Goal: Task Accomplishment & Management: Use online tool/utility

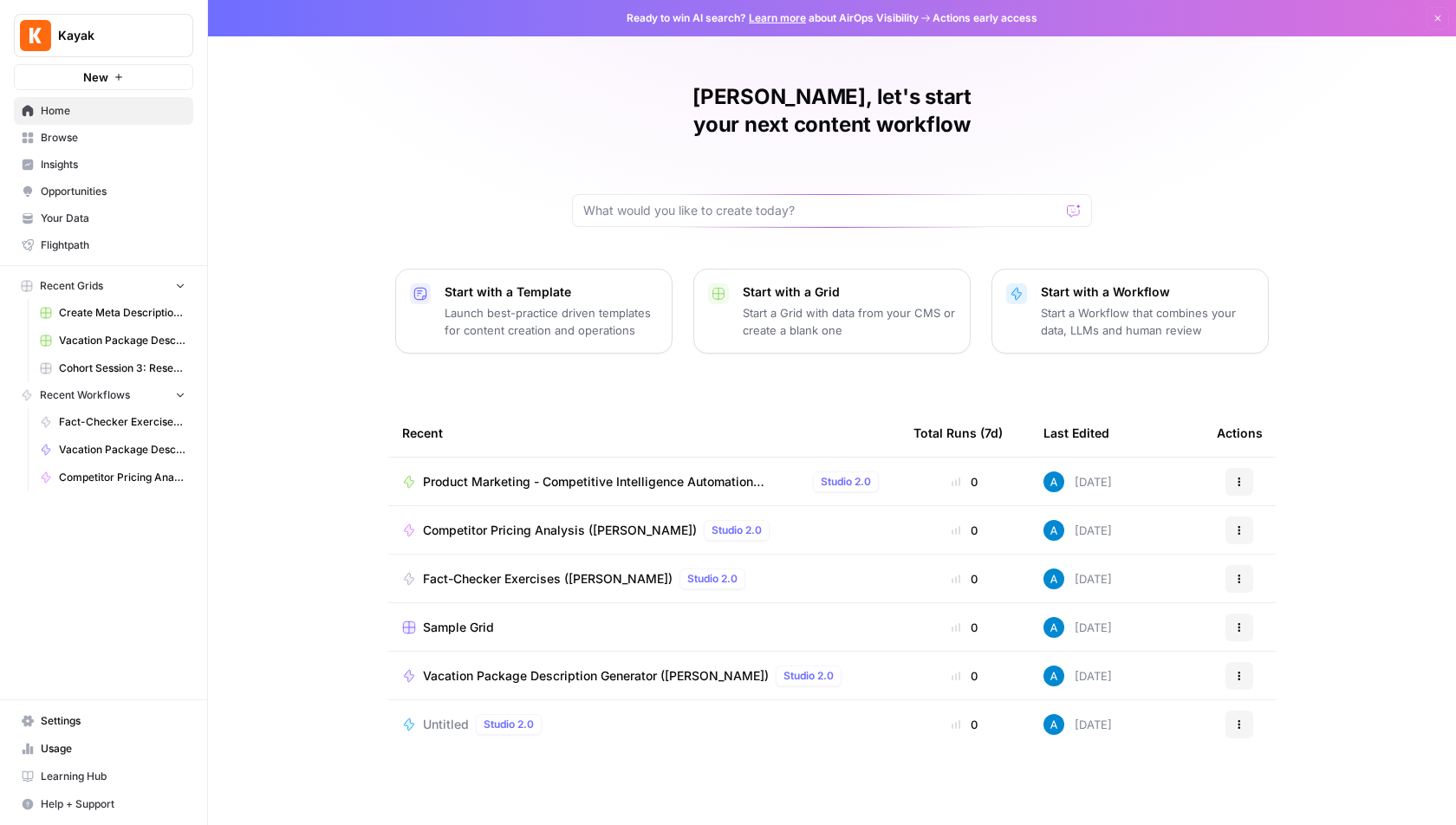
click at [116, 35] on span "Kayak" at bounding box center [110, 35] width 105 height 18
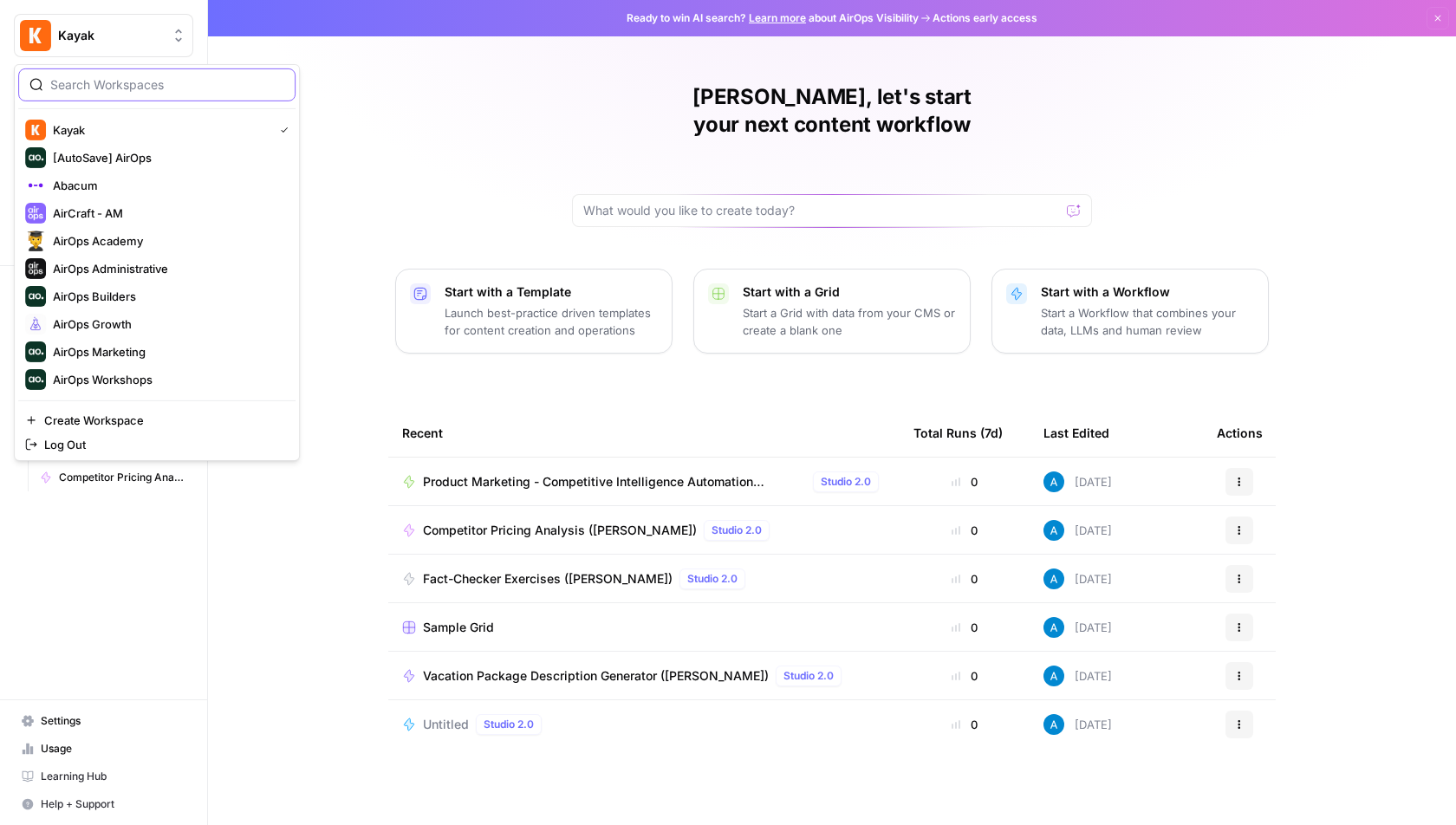
click at [130, 82] on input "search" at bounding box center [168, 85] width 234 height 18
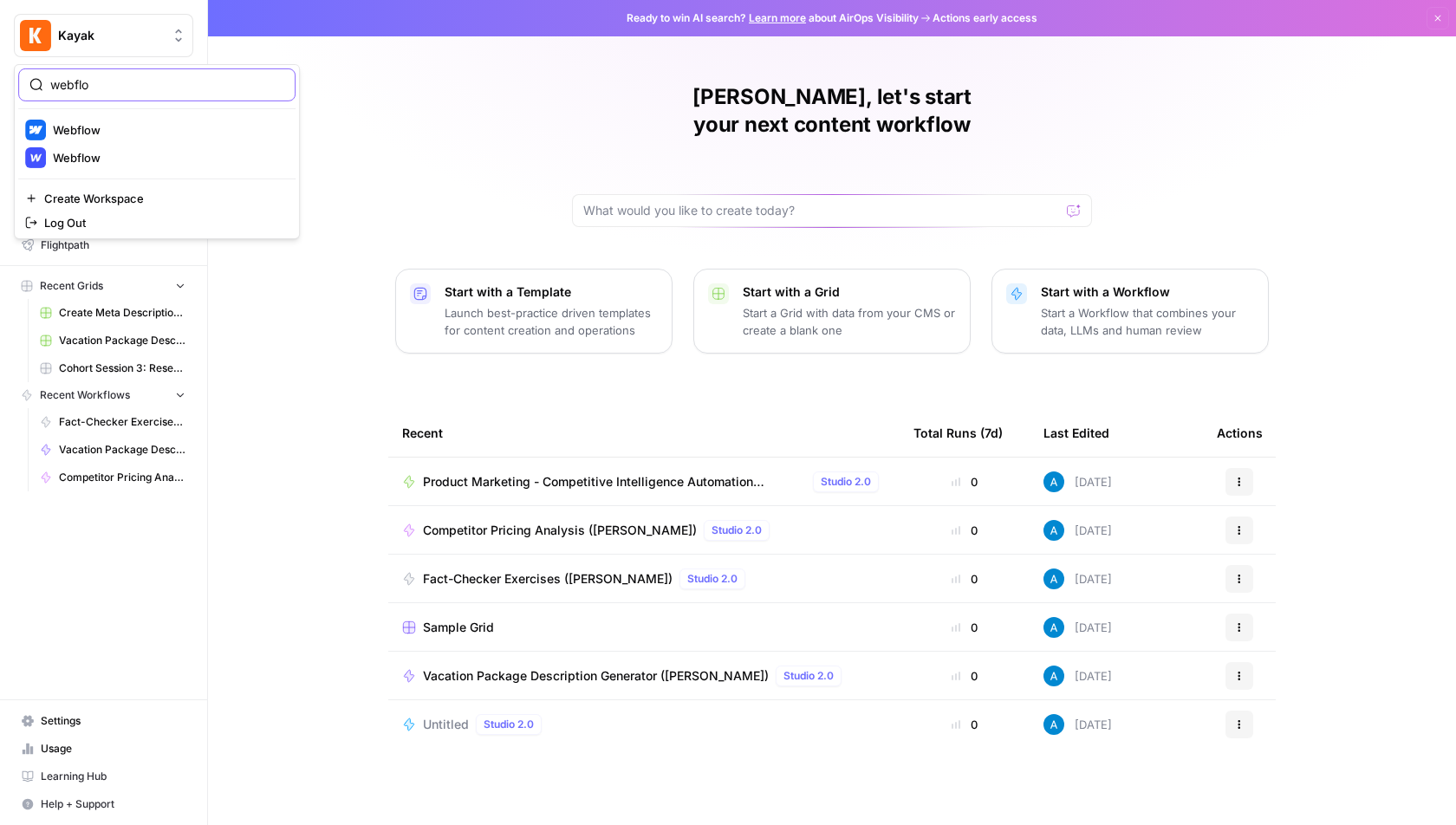
type input "webflo"
click at [124, 125] on span "Webflow" at bounding box center [168, 130] width 229 height 18
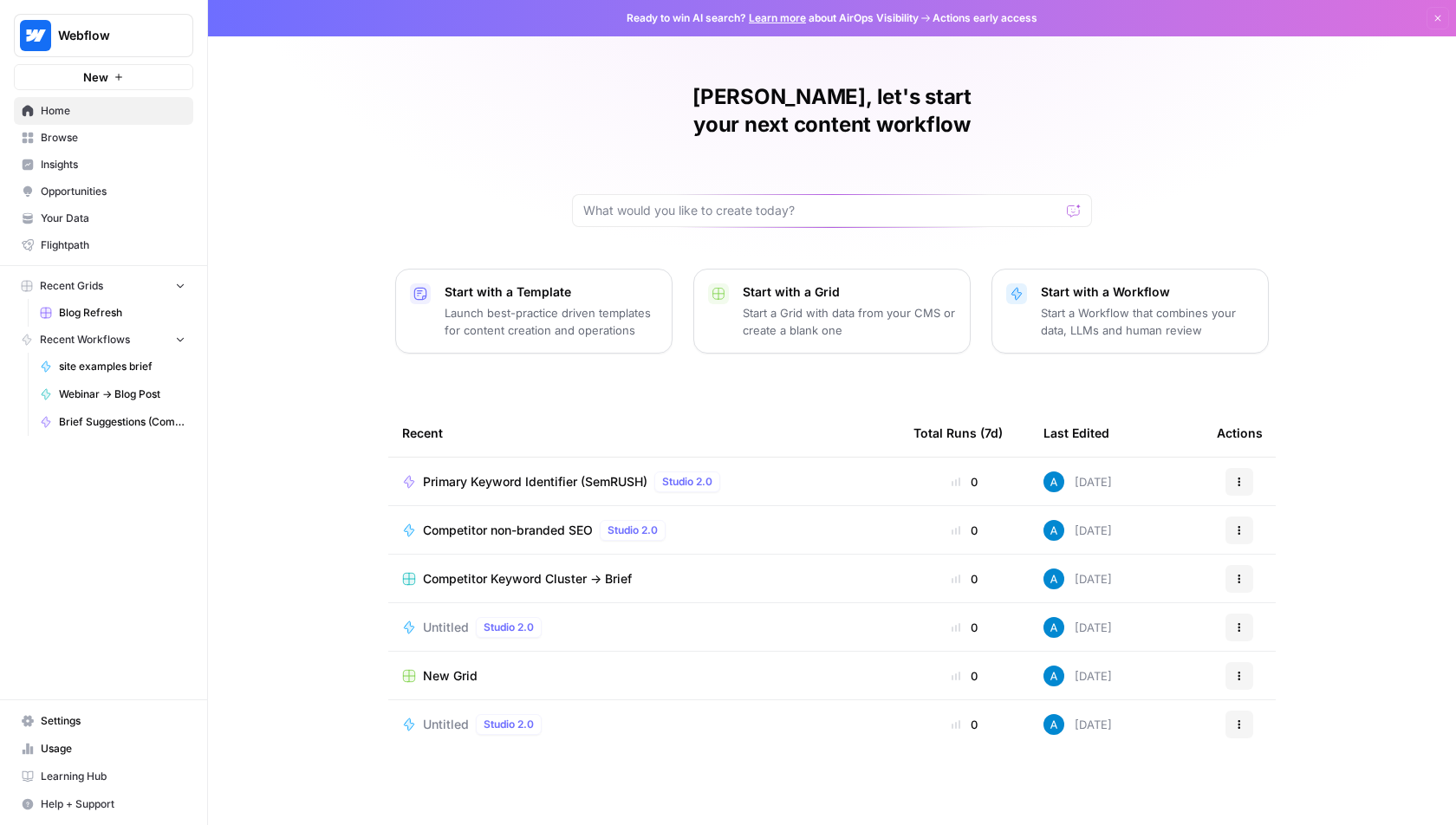
click at [80, 124] on link "Browse" at bounding box center [104, 138] width 179 height 28
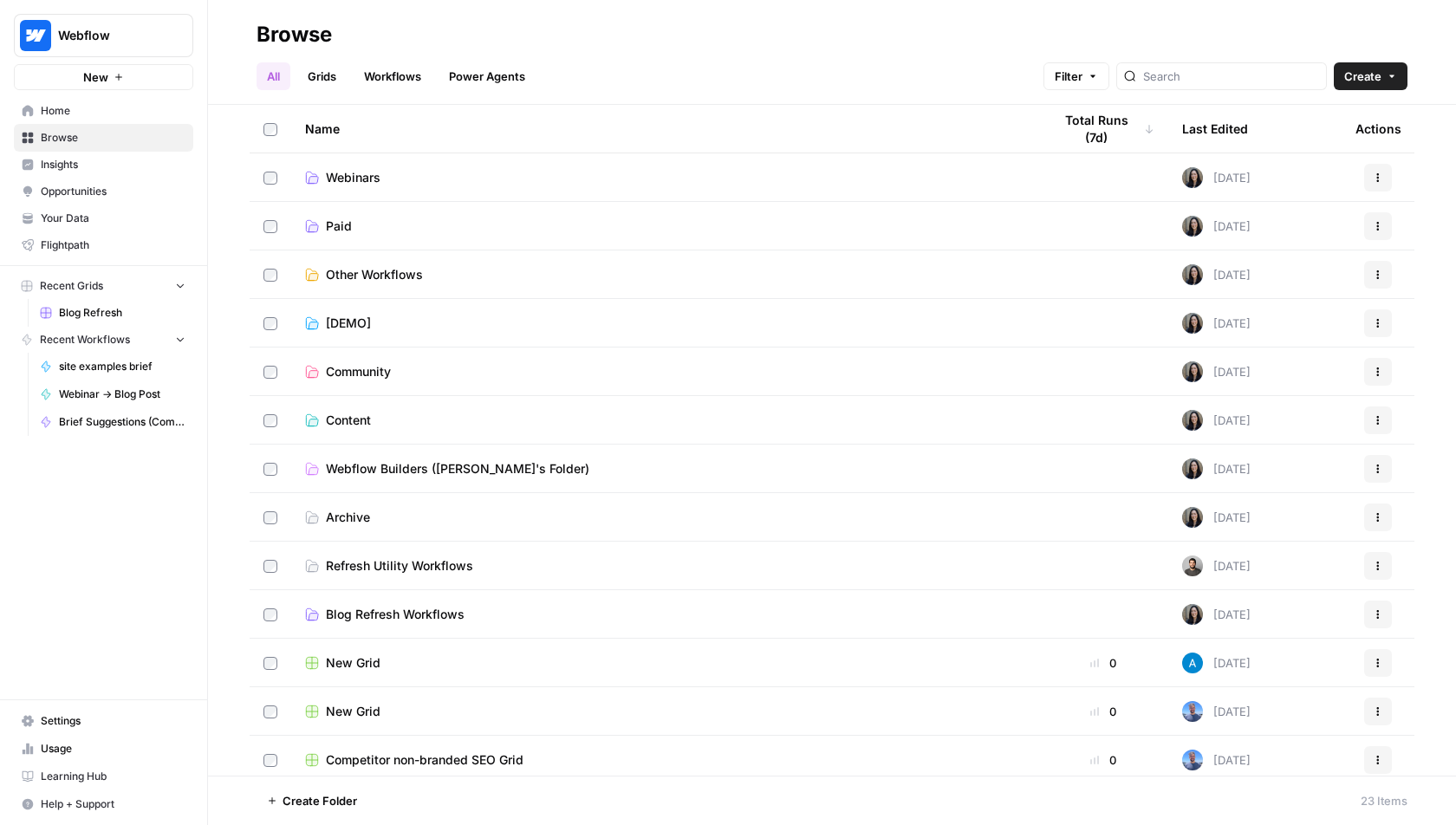
click at [140, 721] on span "Settings" at bounding box center [113, 721] width 145 height 16
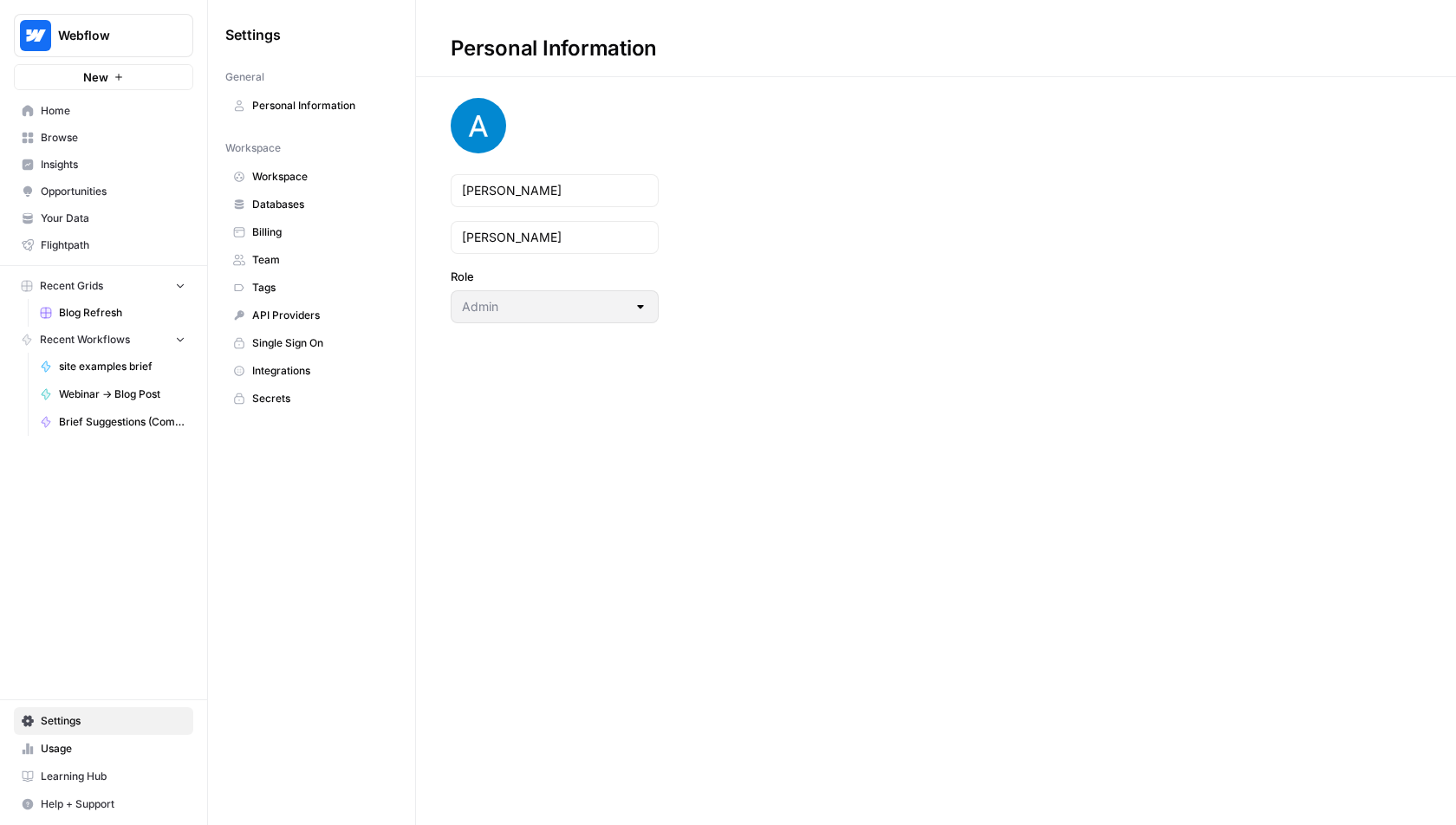
click at [300, 366] on span "Integrations" at bounding box center [320, 371] width 138 height 16
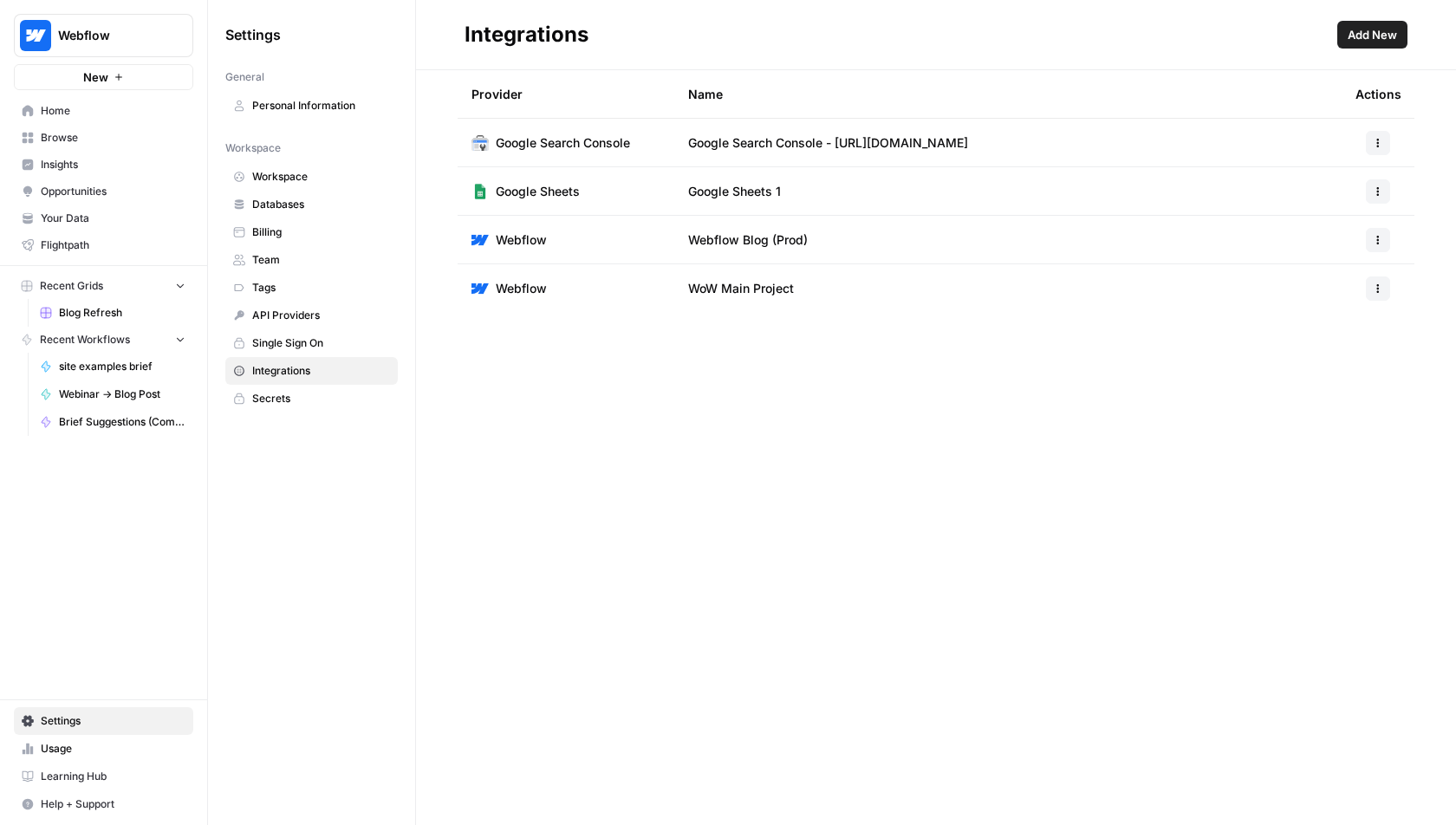
click at [1366, 28] on span "Add New" at bounding box center [1373, 35] width 50 height 18
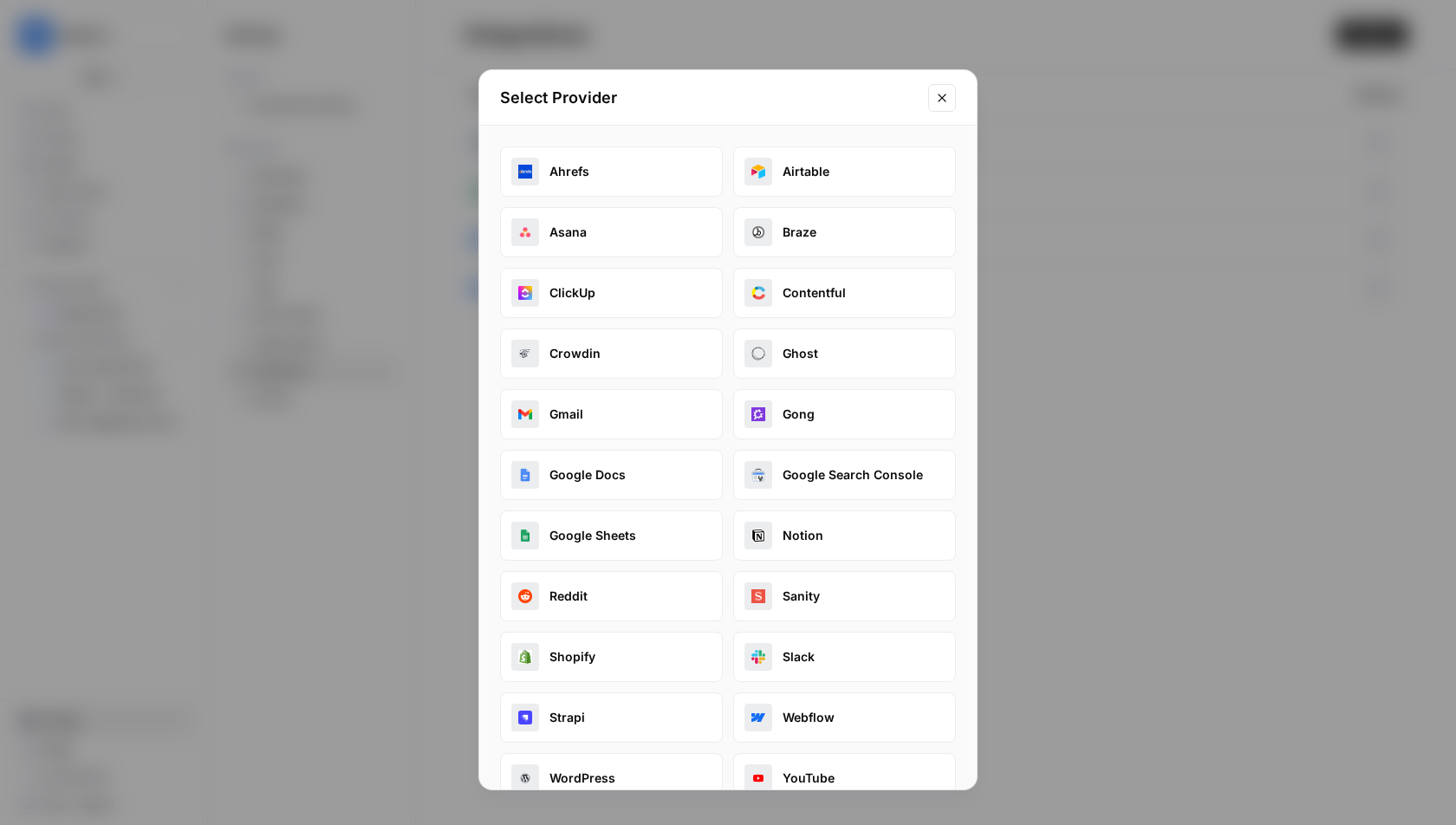
scroll to position [24, 0]
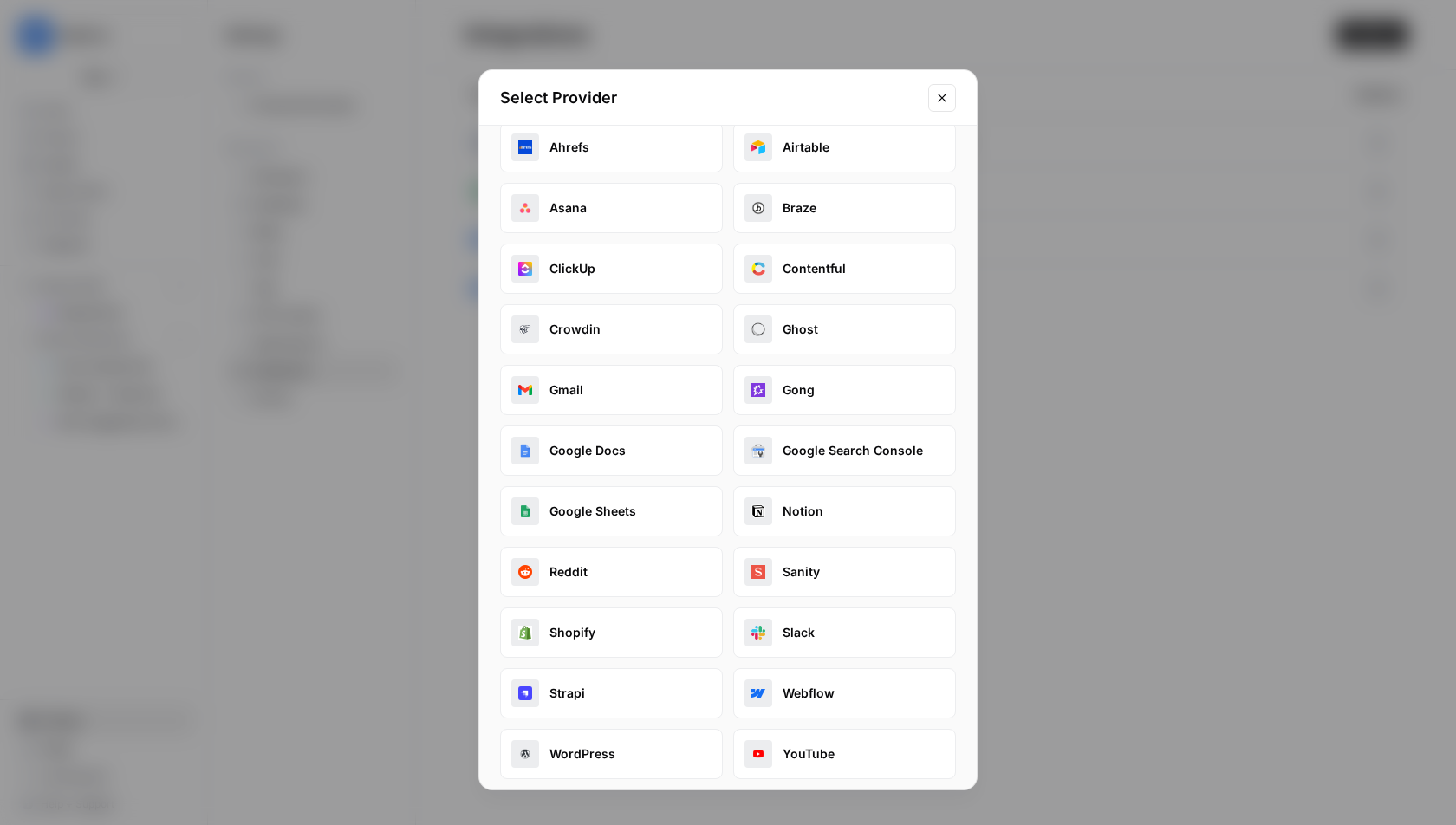
click at [948, 100] on icon "Close modal" at bounding box center [942, 98] width 14 height 14
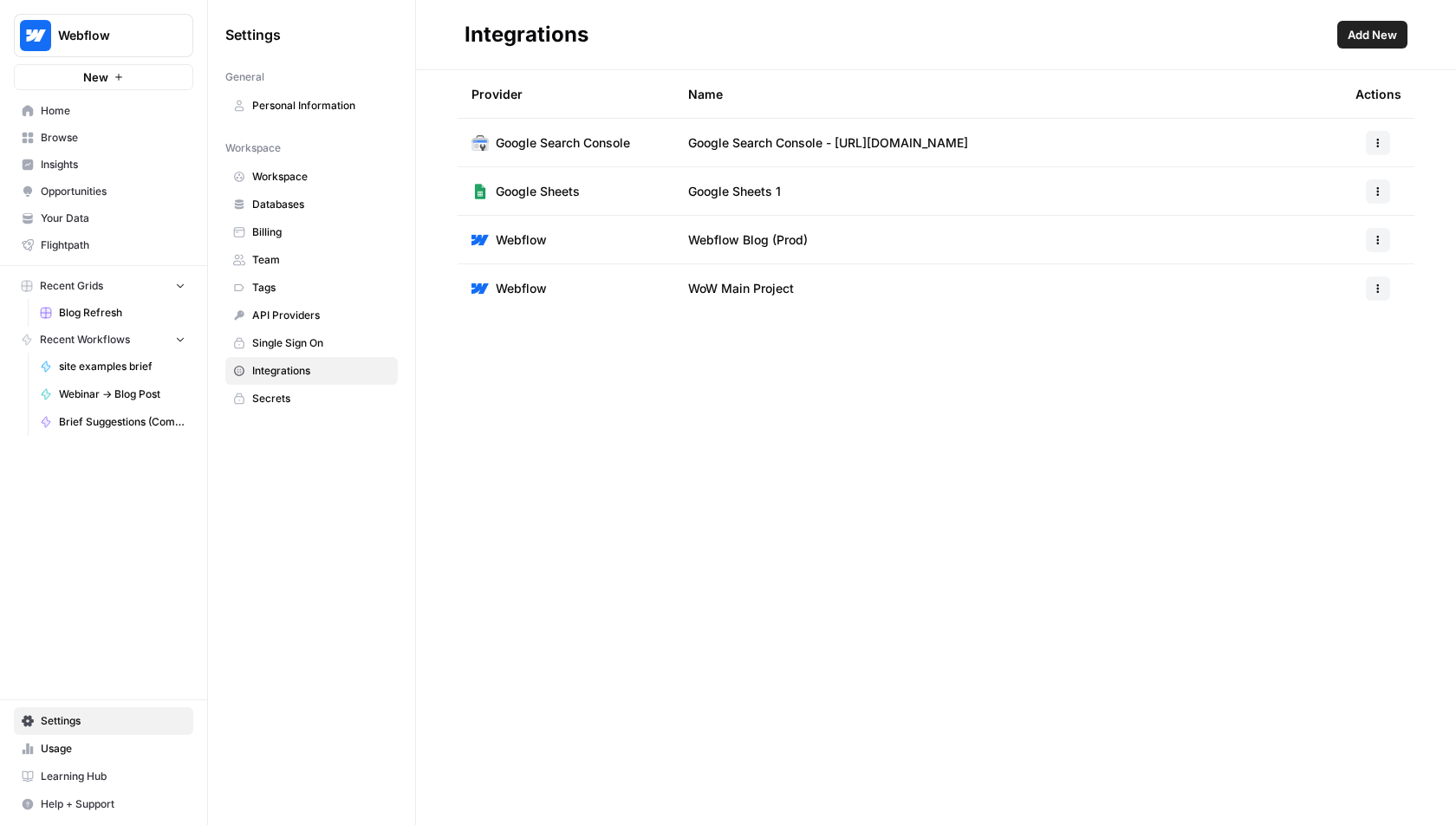
click at [610, 521] on div "Integrations Add New Provider Name Actions Google Search Console Google Search …" at bounding box center [936, 412] width 1040 height 825
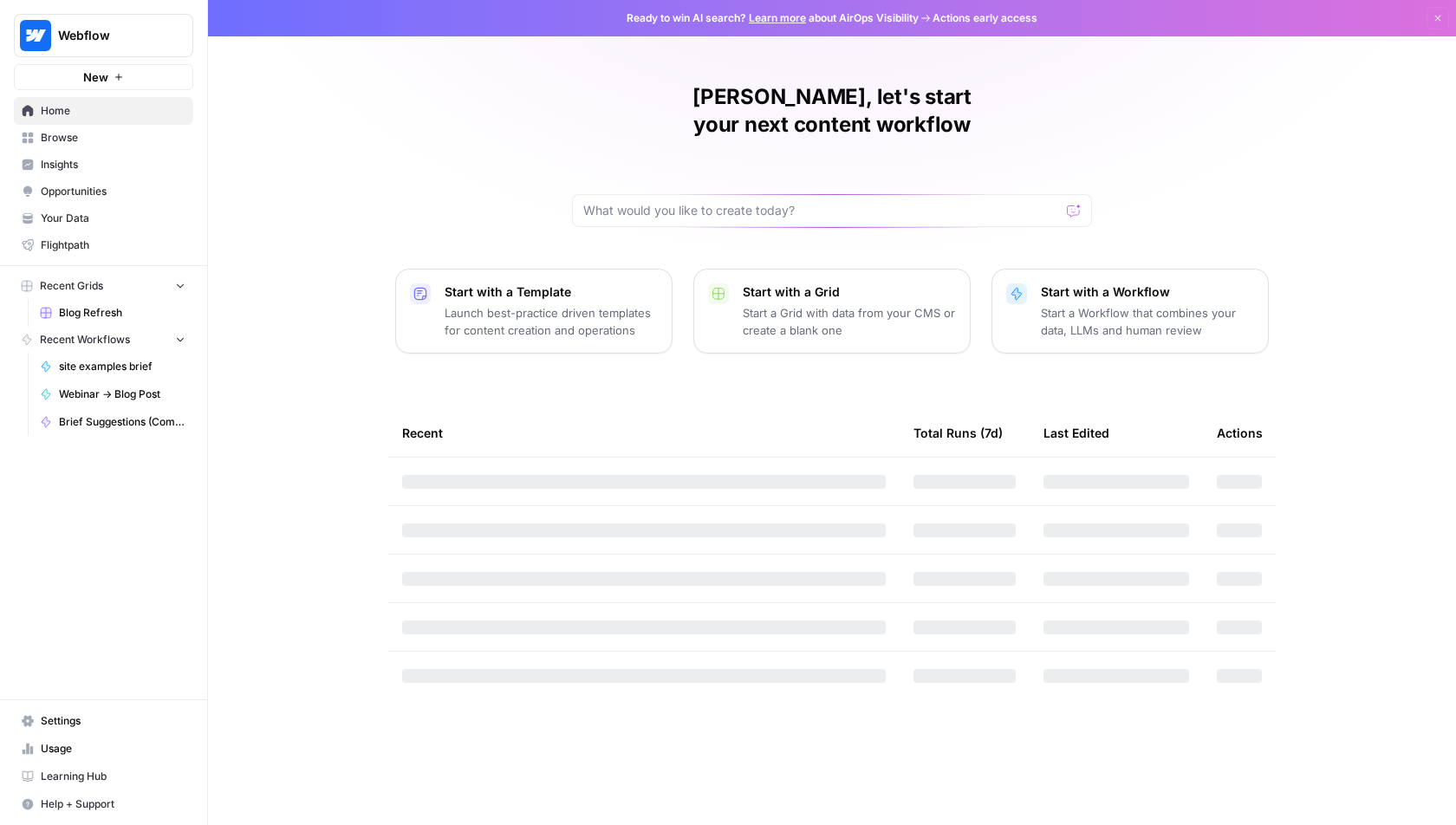
click at [121, 28] on span "Webflow" at bounding box center [110, 35] width 105 height 18
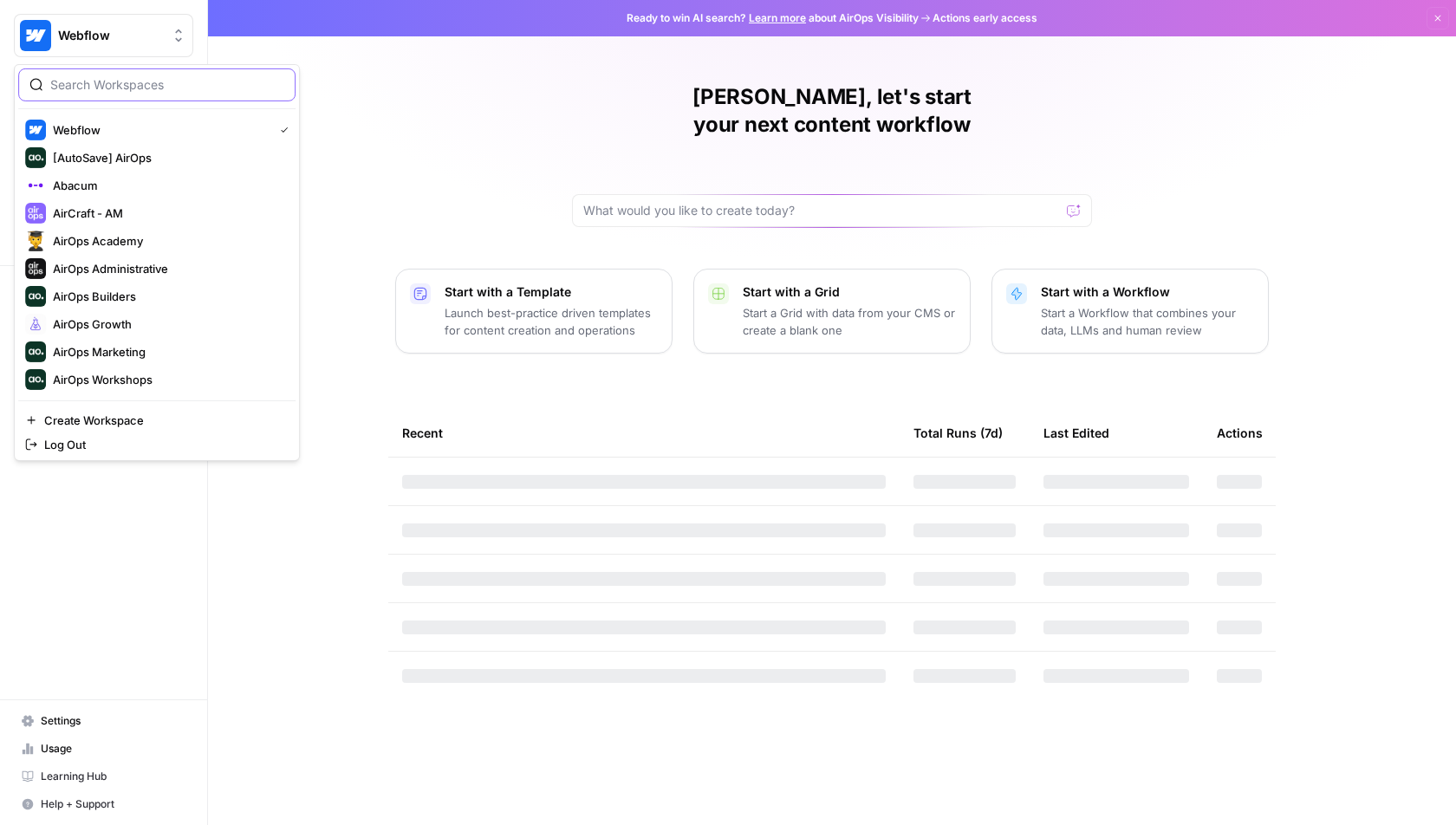
click at [123, 82] on input "search" at bounding box center [168, 85] width 234 height 18
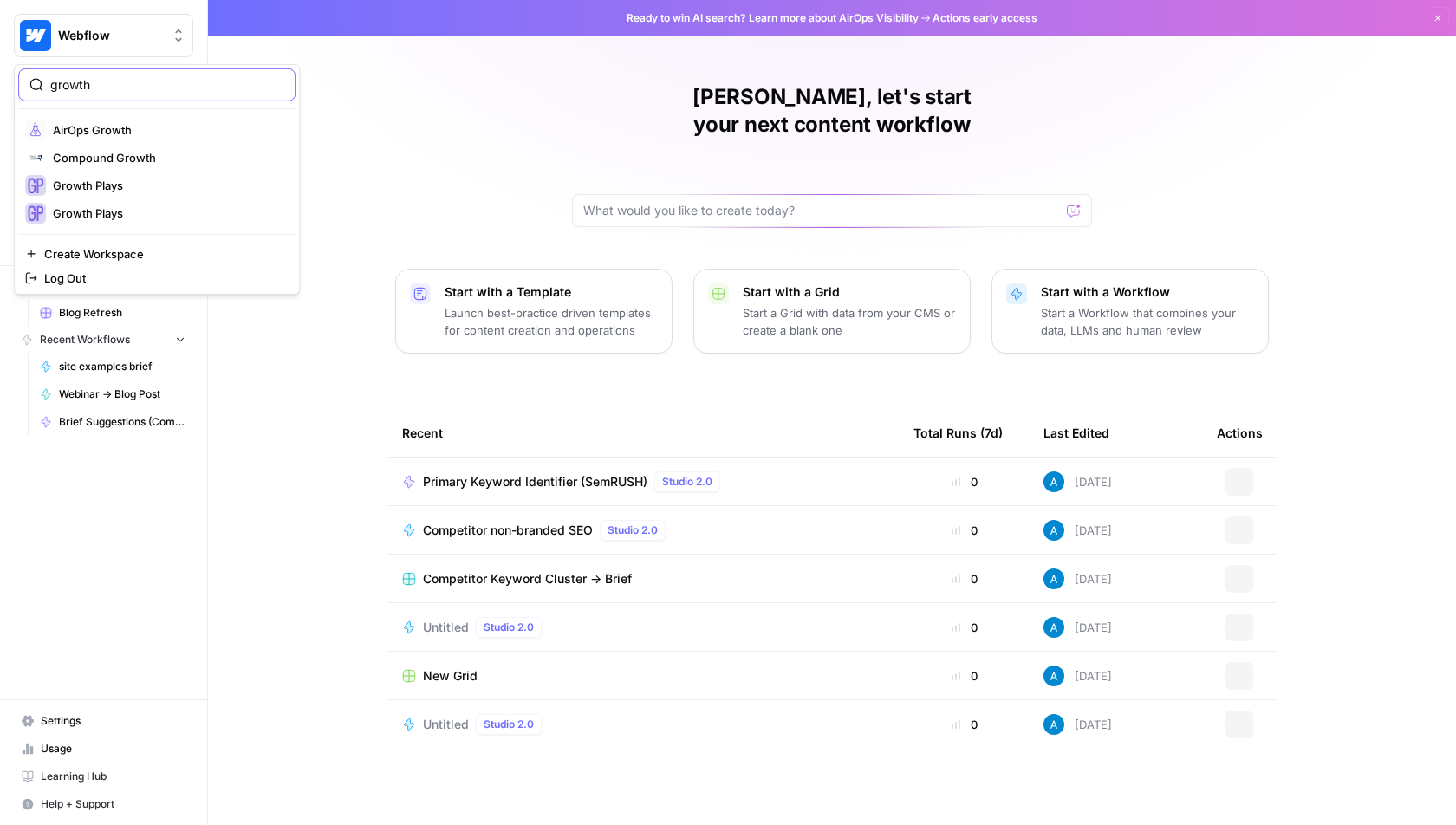
type input "growth"
click at [118, 132] on span "AirOps Growth" at bounding box center [168, 130] width 229 height 18
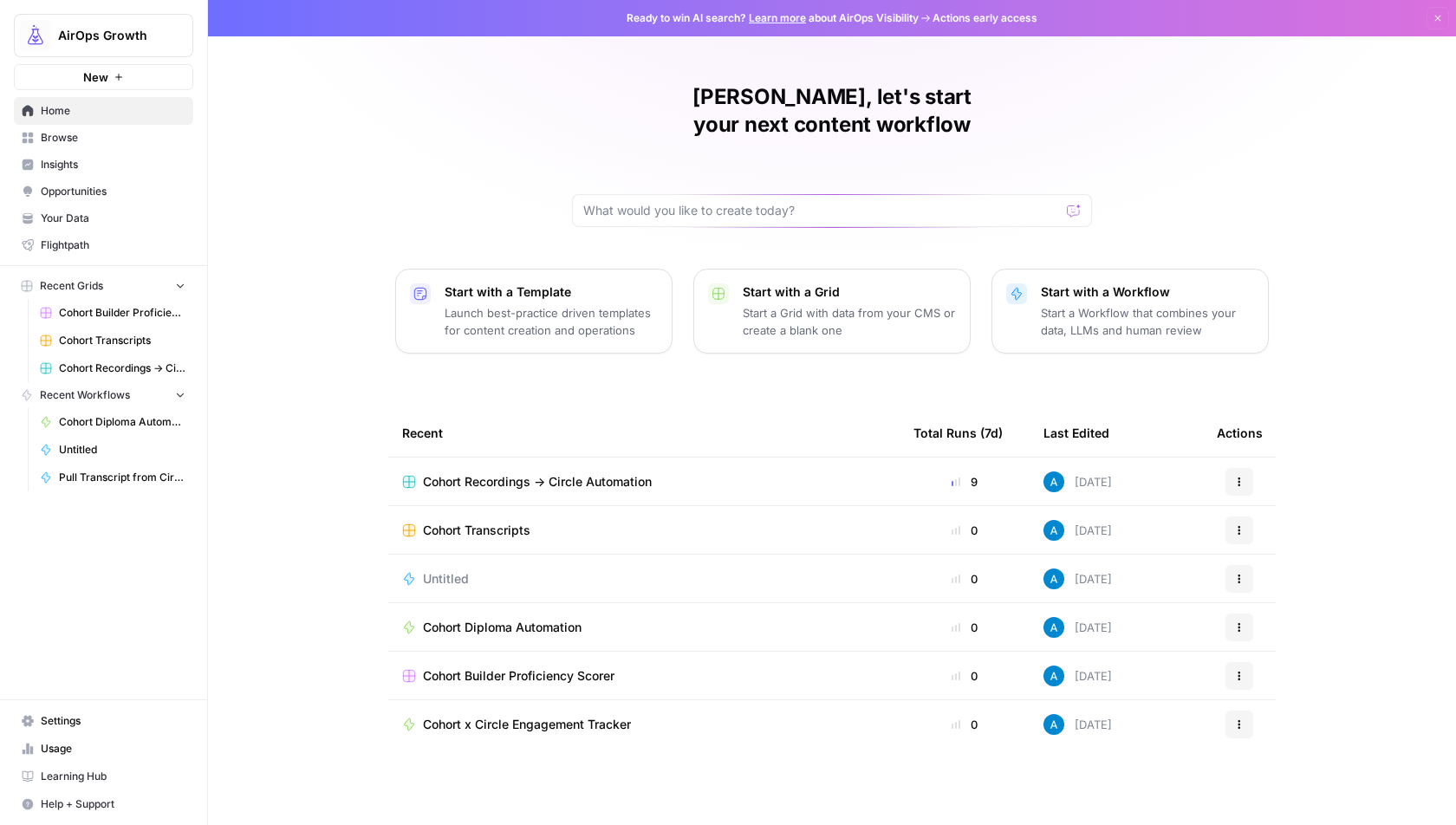
click at [492, 473] on span "Cohort Recordings -> Circle Automation" at bounding box center [538, 482] width 229 height 18
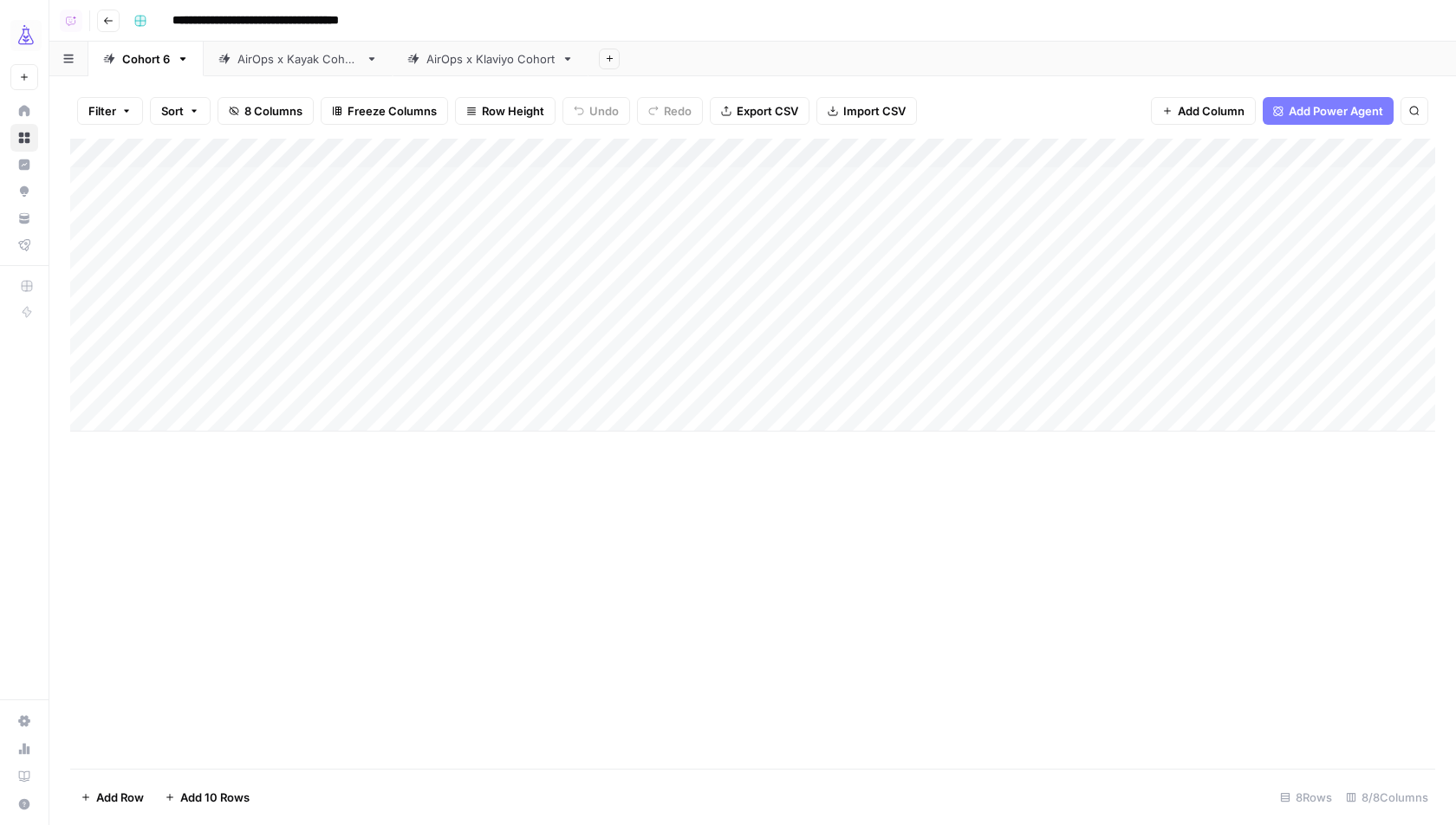
click at [776, 33] on div "**********" at bounding box center [783, 20] width 1312 height 28
click at [283, 158] on div "Add Column" at bounding box center [752, 285] width 1365 height 293
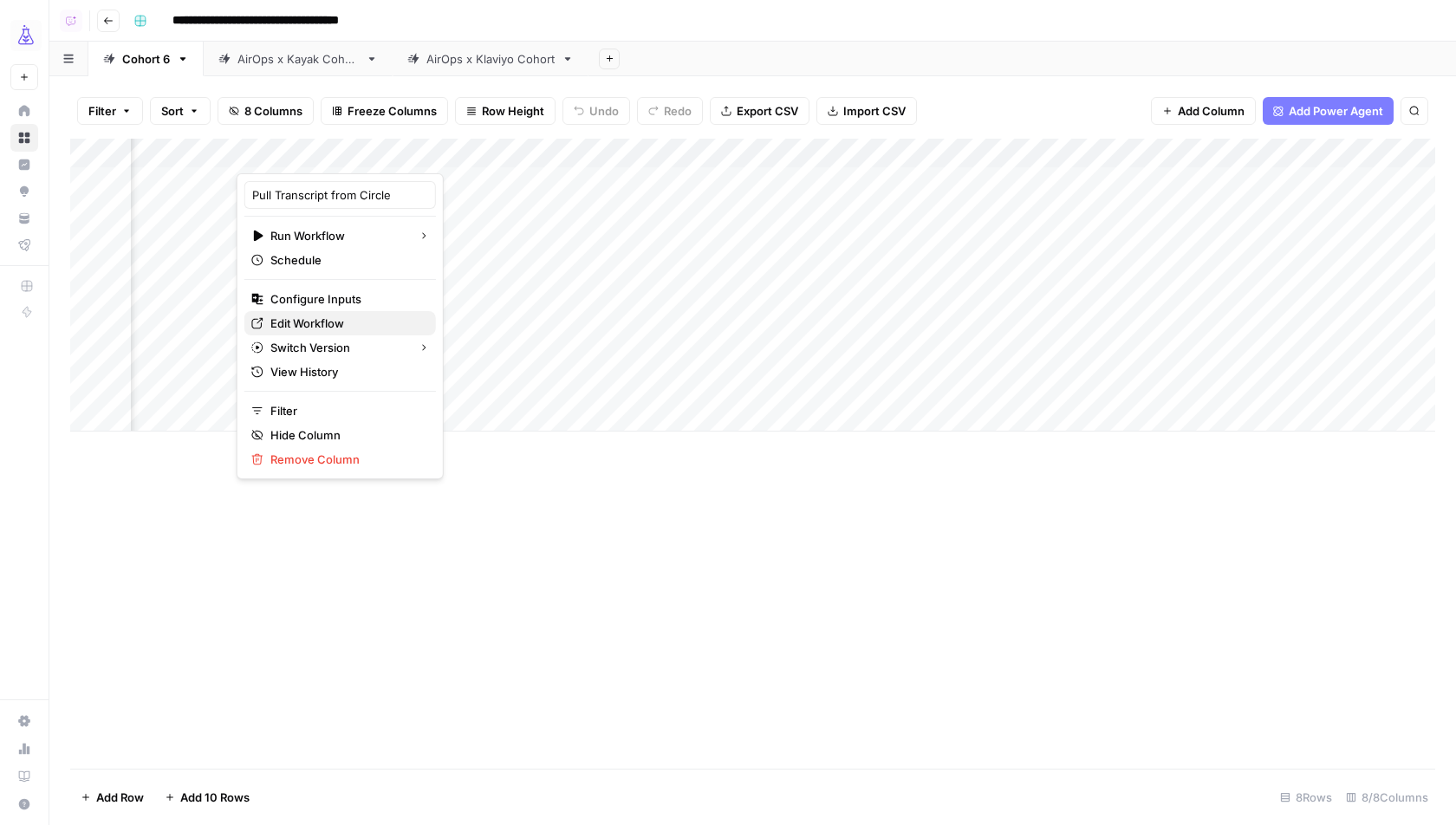
click at [301, 318] on span "Edit Workflow" at bounding box center [346, 324] width 152 height 18
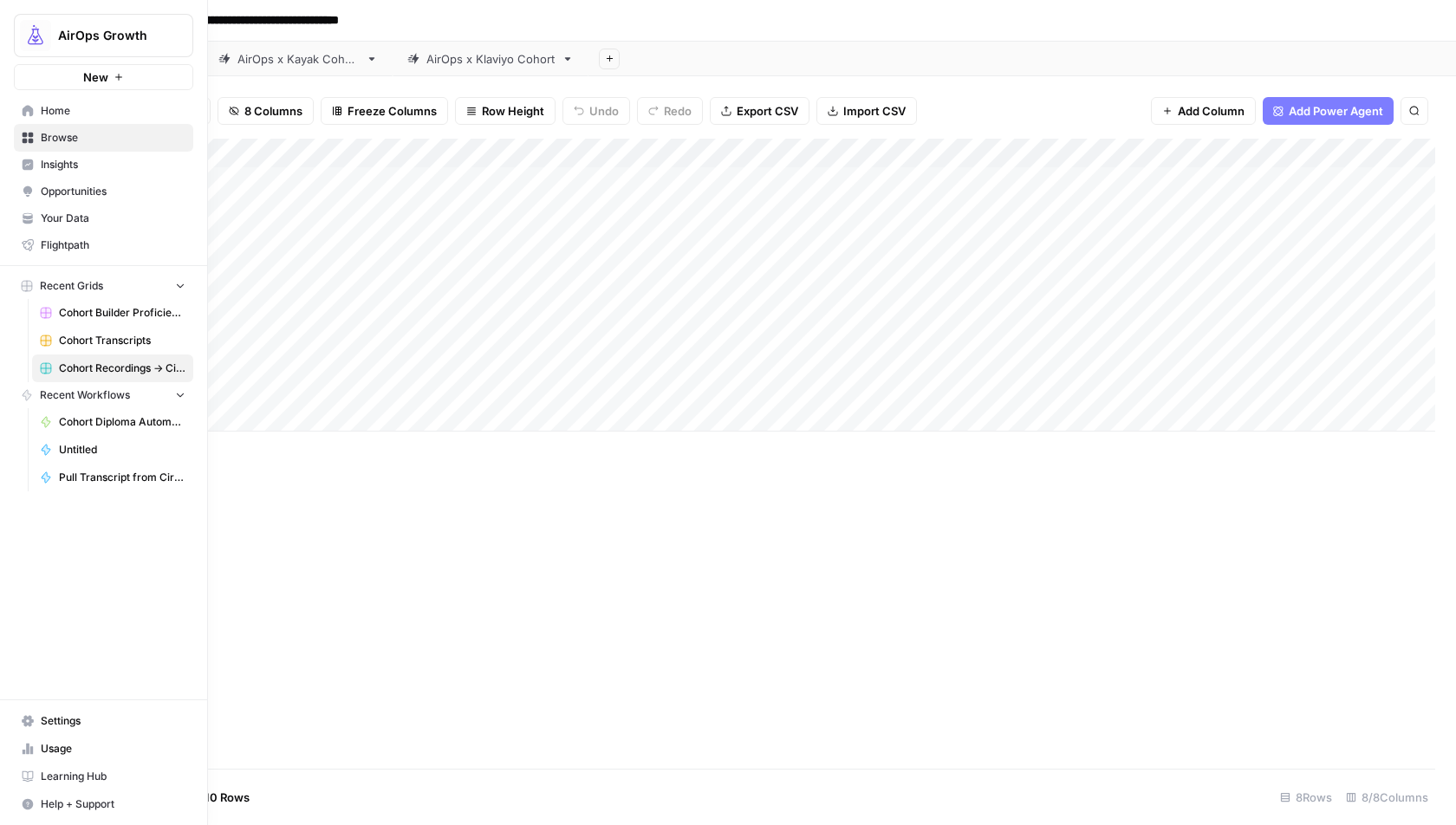
click at [52, 135] on span "Browse" at bounding box center [113, 138] width 145 height 16
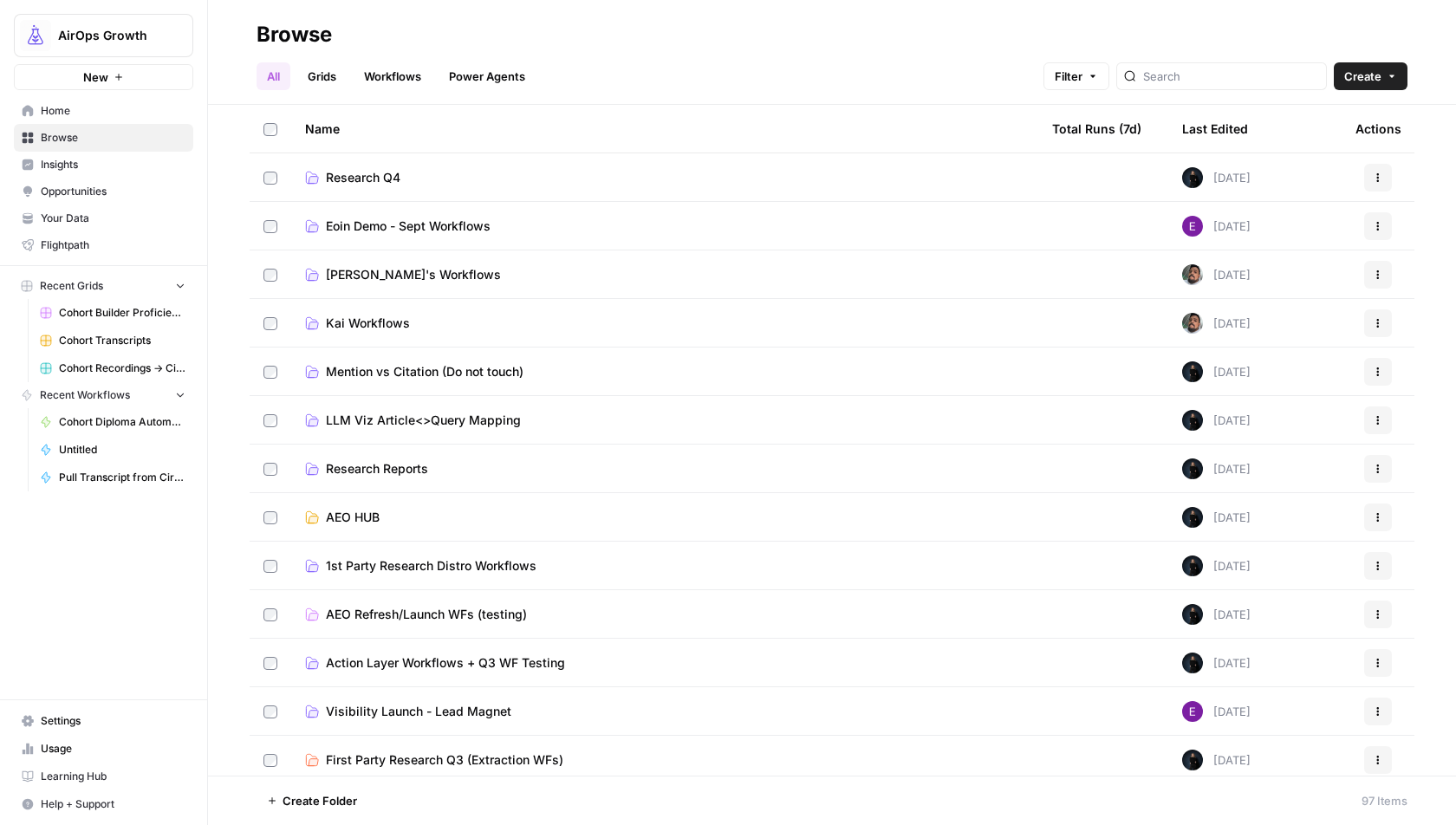
click at [1255, 66] on div at bounding box center [1221, 75] width 210 height 28
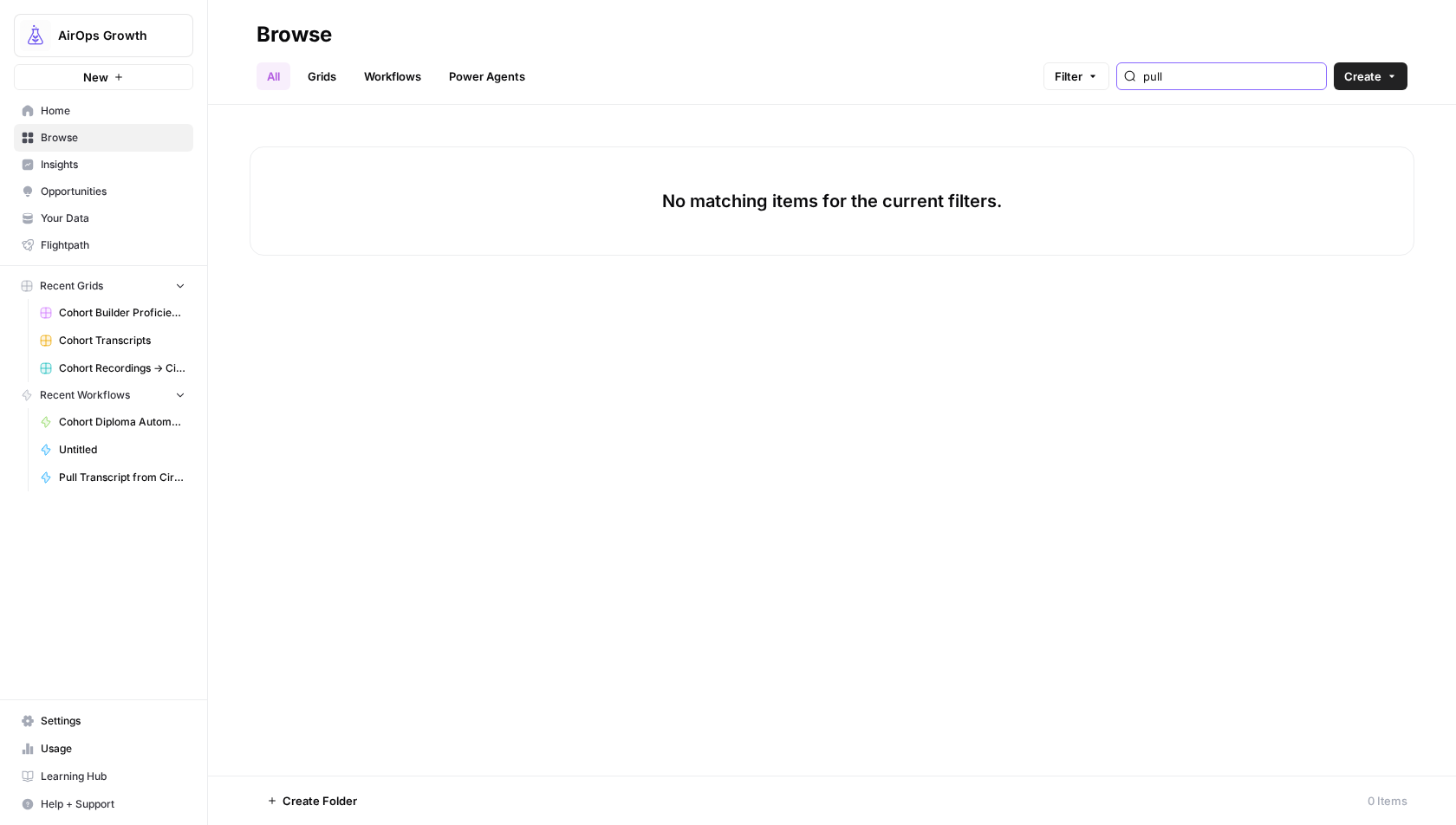
type input "pull"
click at [372, 81] on link "Workflows" at bounding box center [393, 75] width 78 height 28
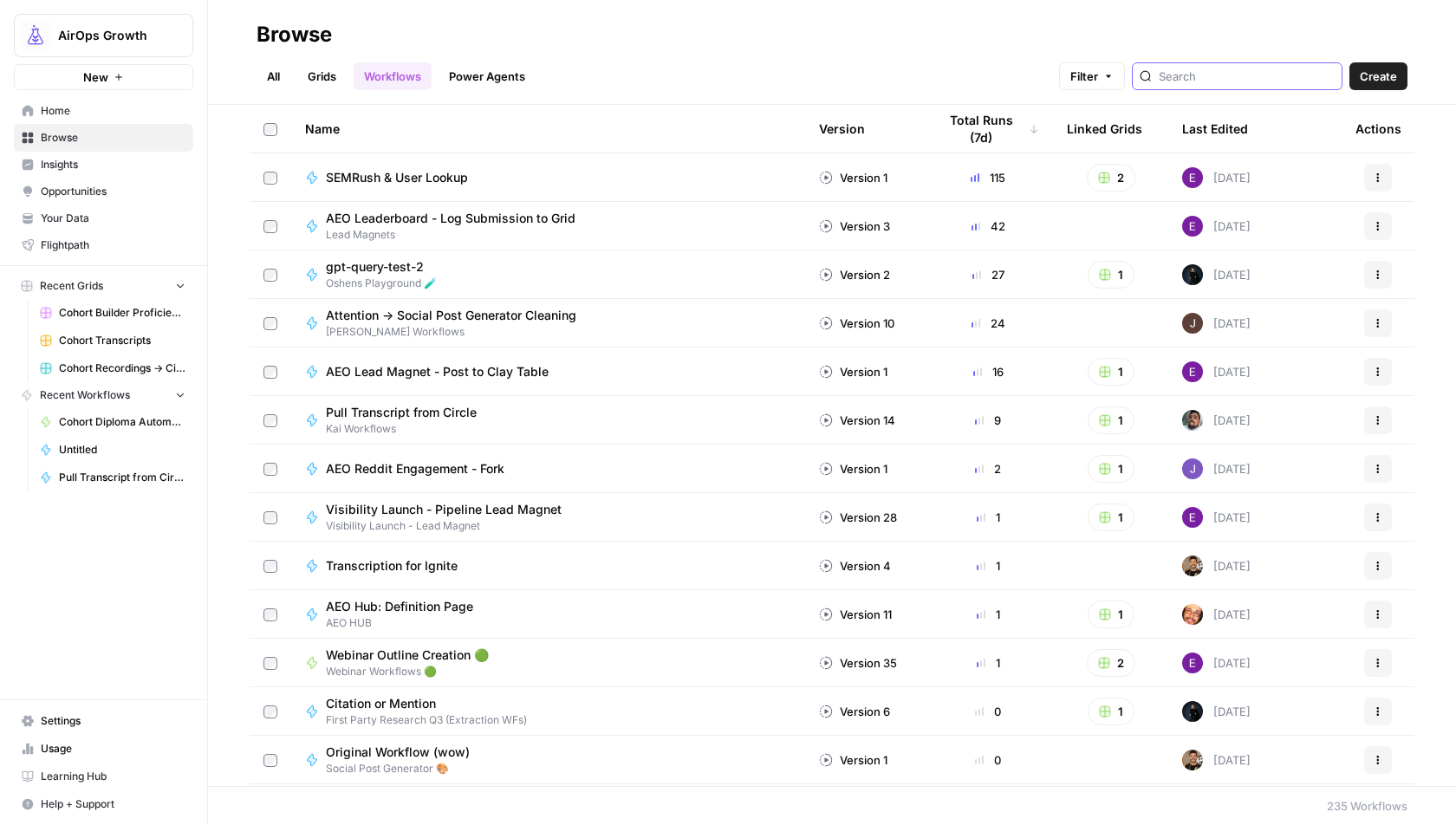
click at [1239, 68] on input "search" at bounding box center [1247, 76] width 176 height 18
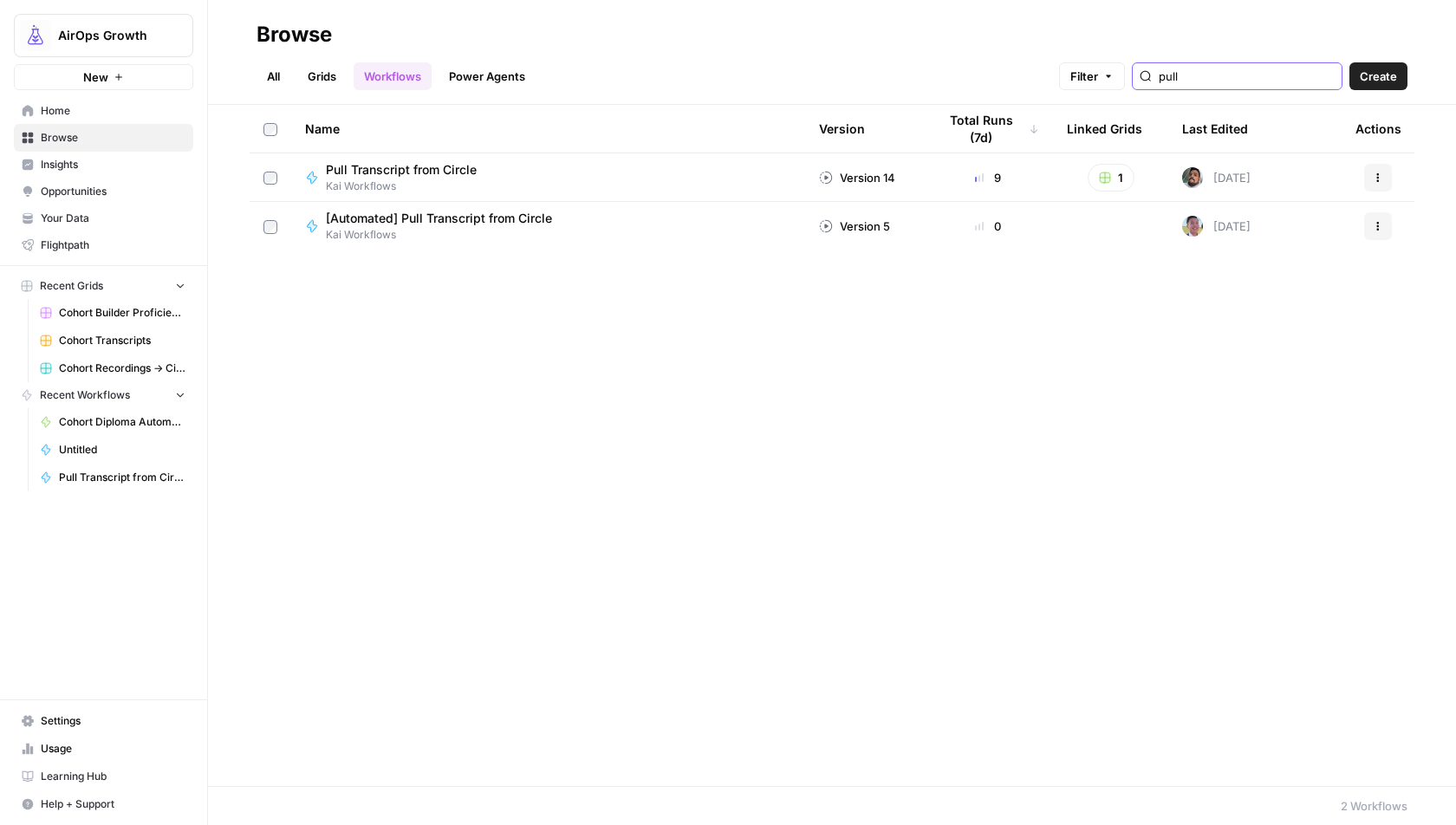
type input "pull"
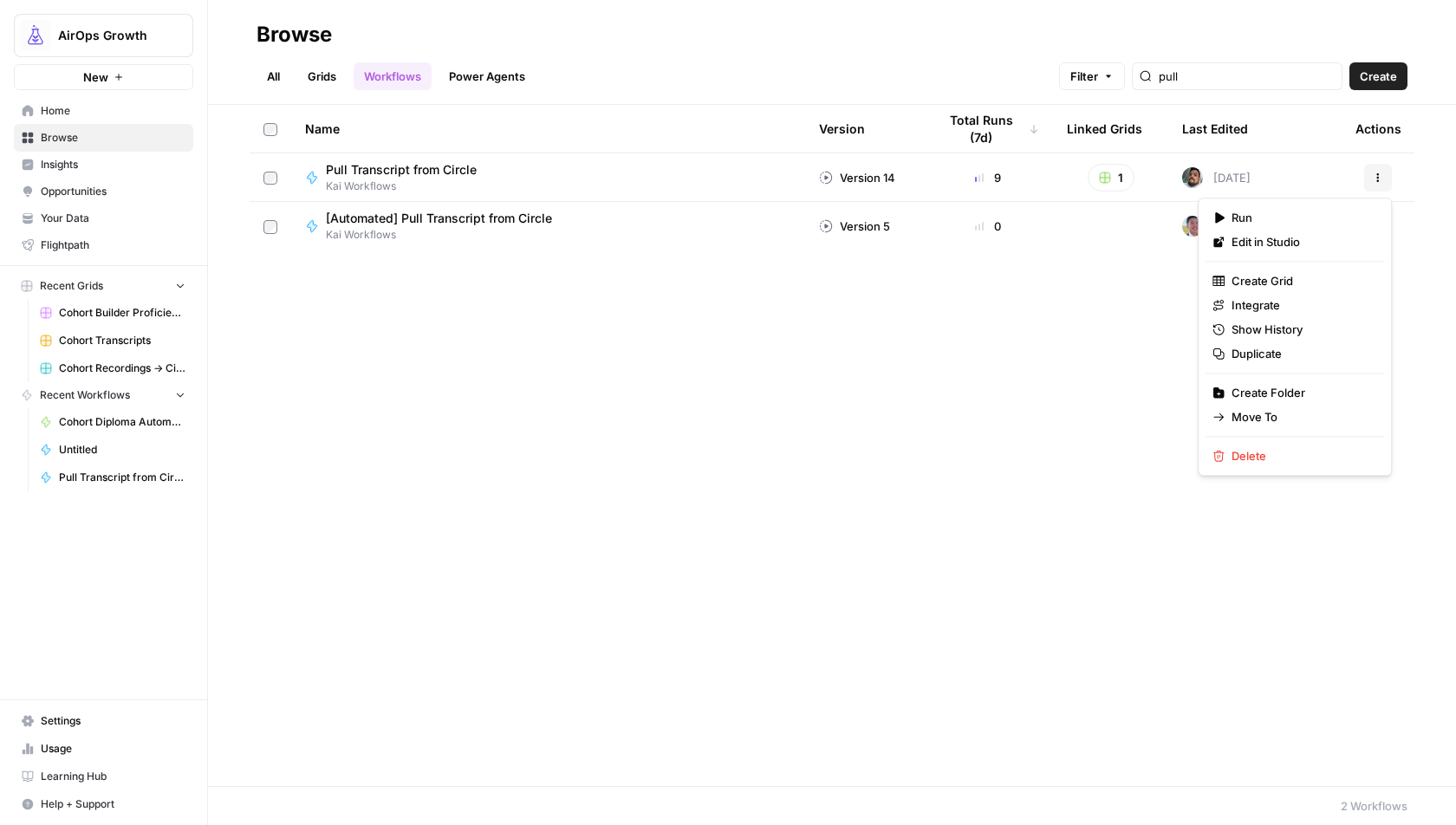
click at [1381, 177] on icon "button" at bounding box center [1378, 177] width 11 height 11
click at [1293, 355] on span "Duplicate" at bounding box center [1301, 354] width 138 height 18
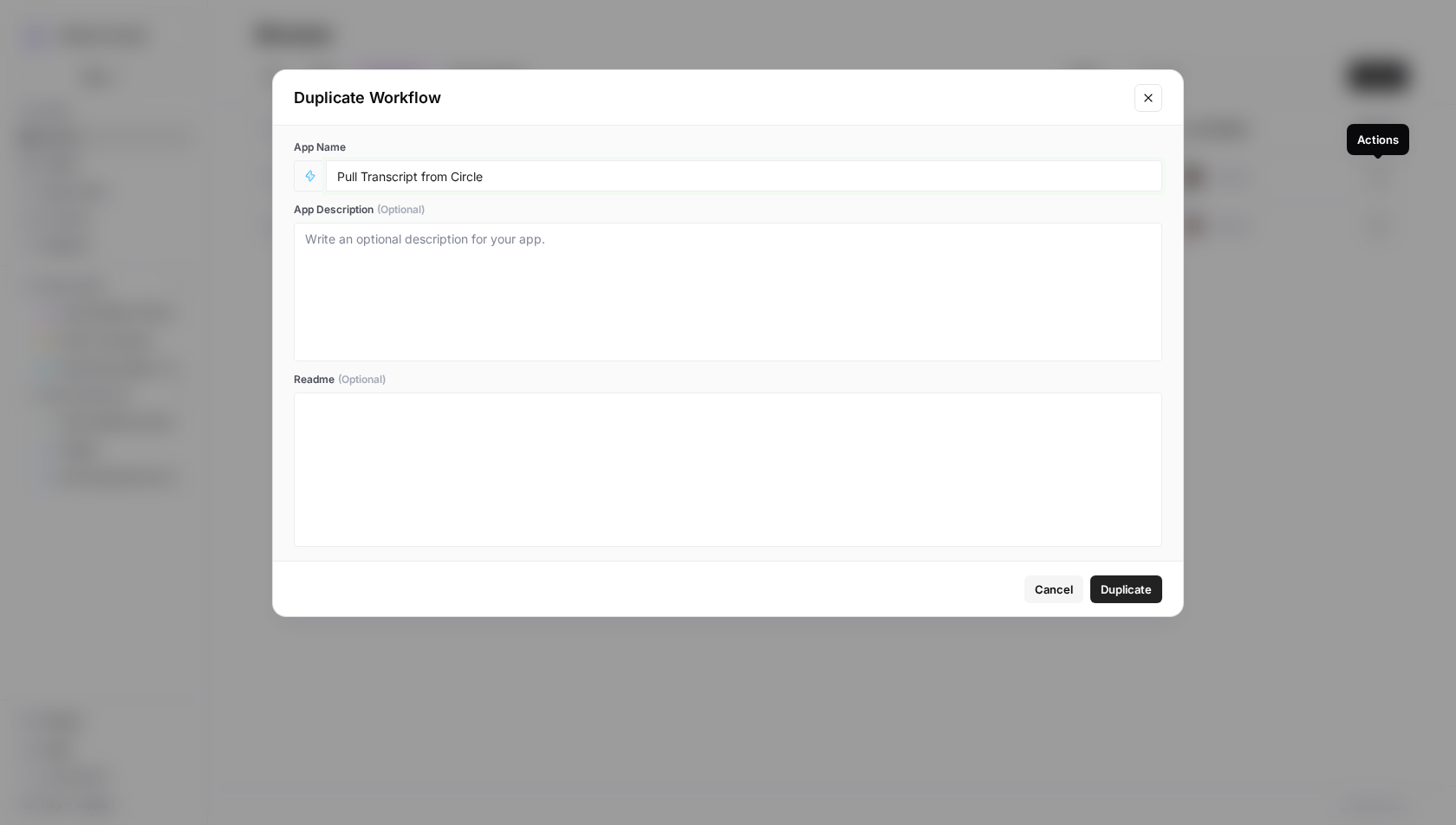
click at [475, 177] on input "Pull Transcript from Circle" at bounding box center [744, 177] width 814 height 16
type input "Pull Transcript from Circle"
click at [1145, 586] on span "Duplicate" at bounding box center [1127, 589] width 51 height 18
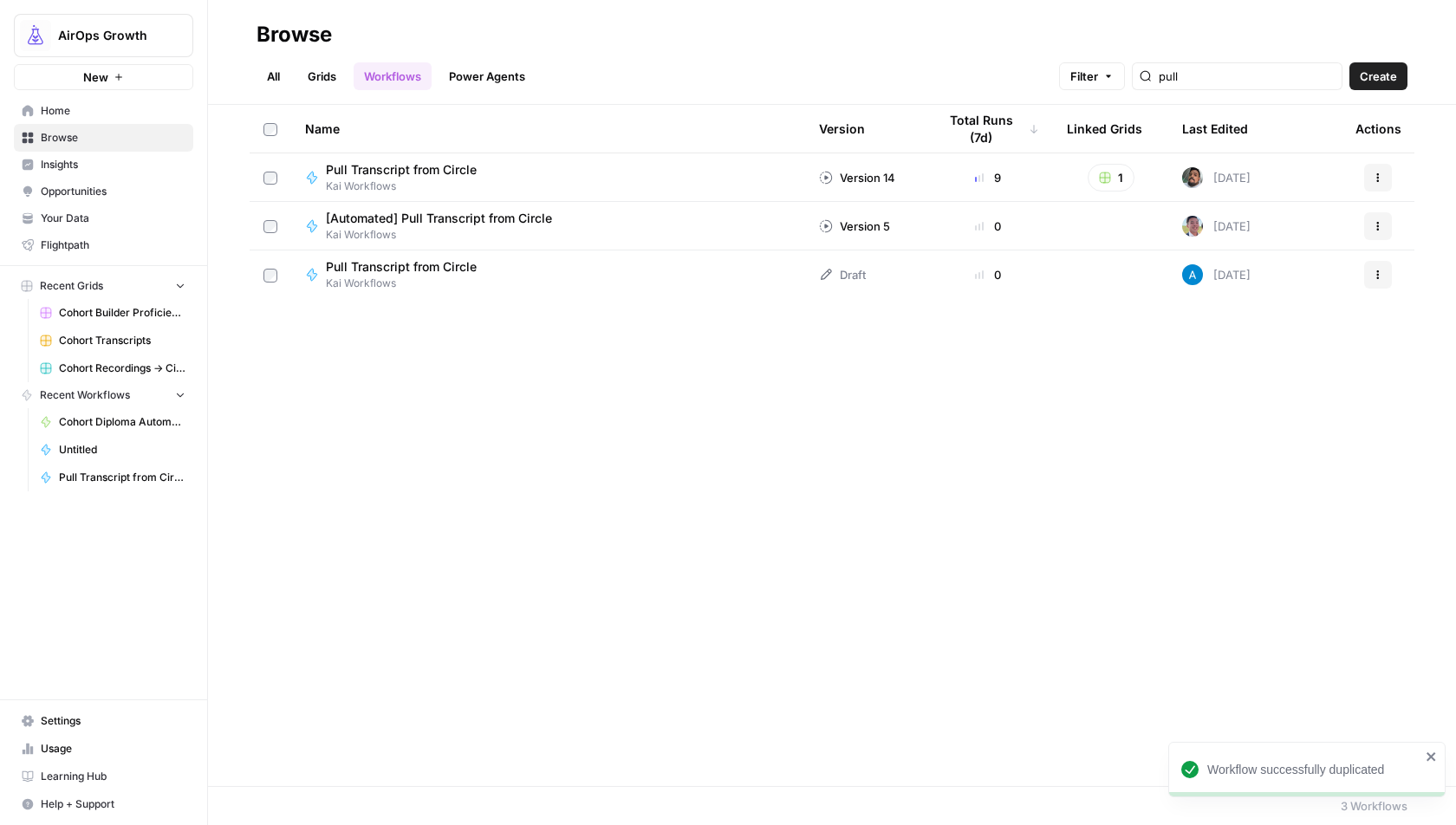
click at [426, 270] on span "Pull Transcript from Circle" at bounding box center [401, 267] width 151 height 18
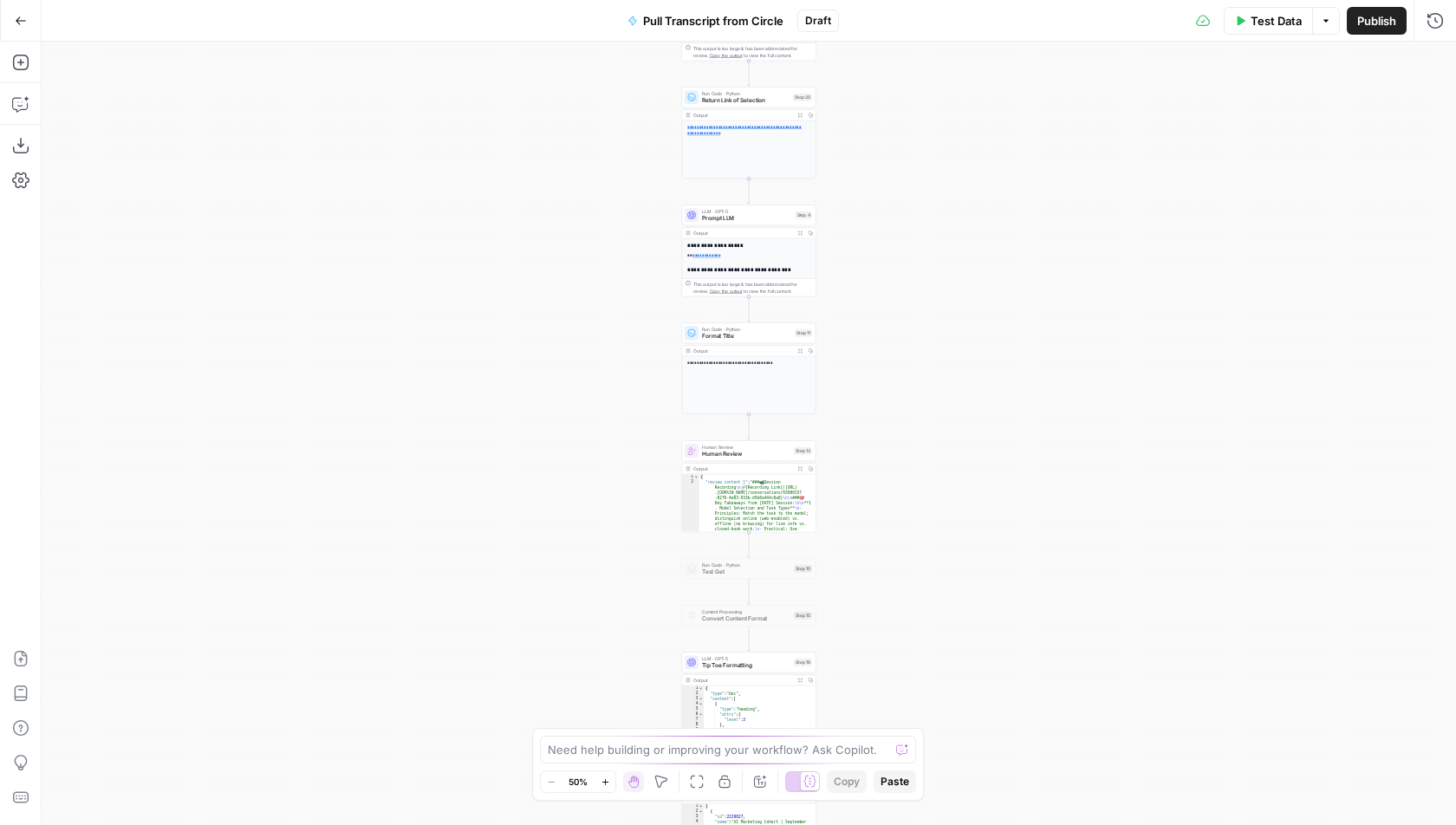
drag, startPoint x: 907, startPoint y: 165, endPoint x: 907, endPoint y: 572, distance: 407.0
click at [907, 571] on div "true false Workflow Input Settings Inputs Run Code · Python Pull Transcript fro…" at bounding box center [749, 433] width 1414 height 783
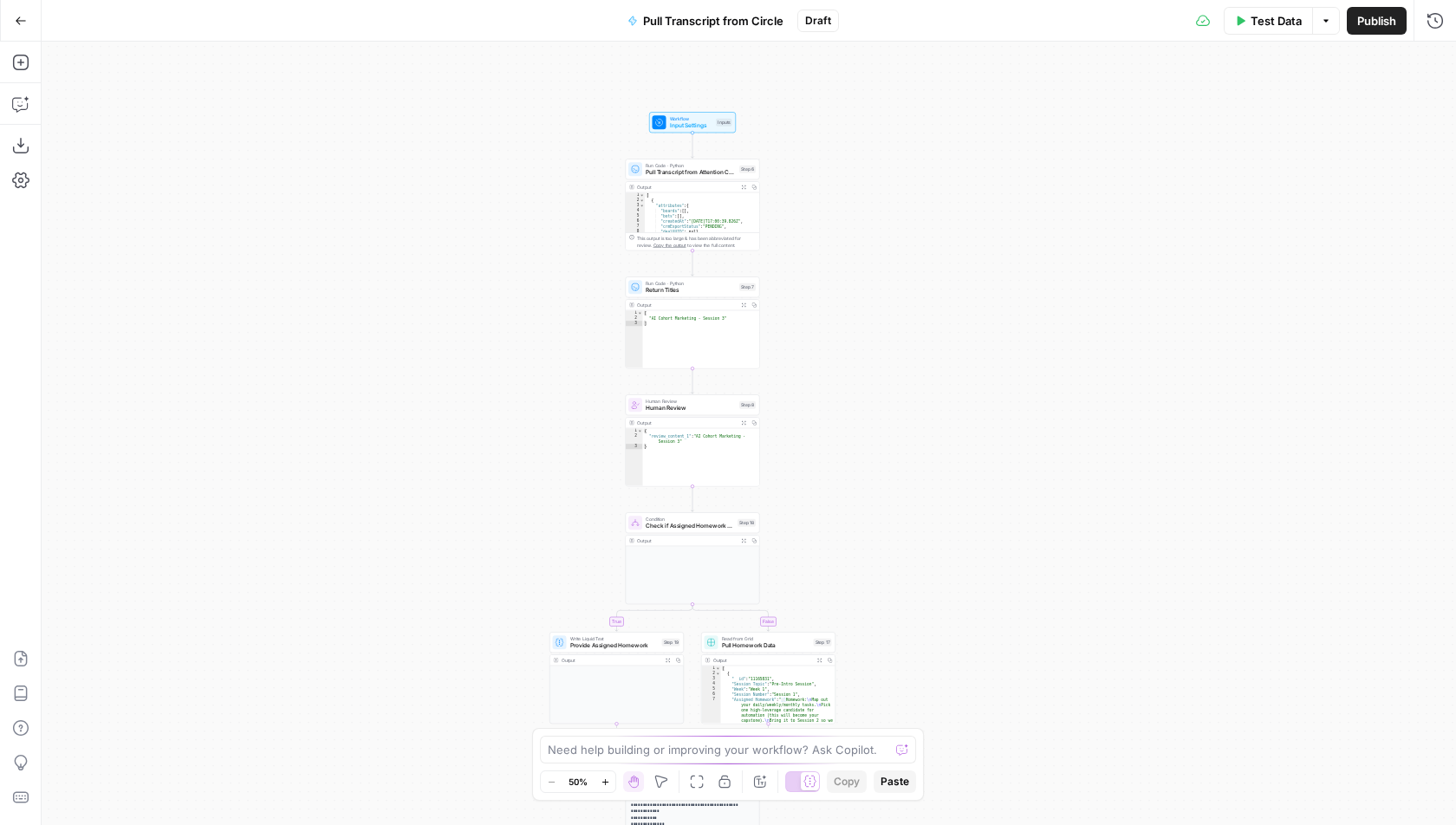
drag, startPoint x: 940, startPoint y: 178, endPoint x: 880, endPoint y: 605, distance: 431.2
click at [880, 605] on div "true false Workflow Input Settings Inputs Run Code · Python Pull Transcript fro…" at bounding box center [749, 433] width 1414 height 783
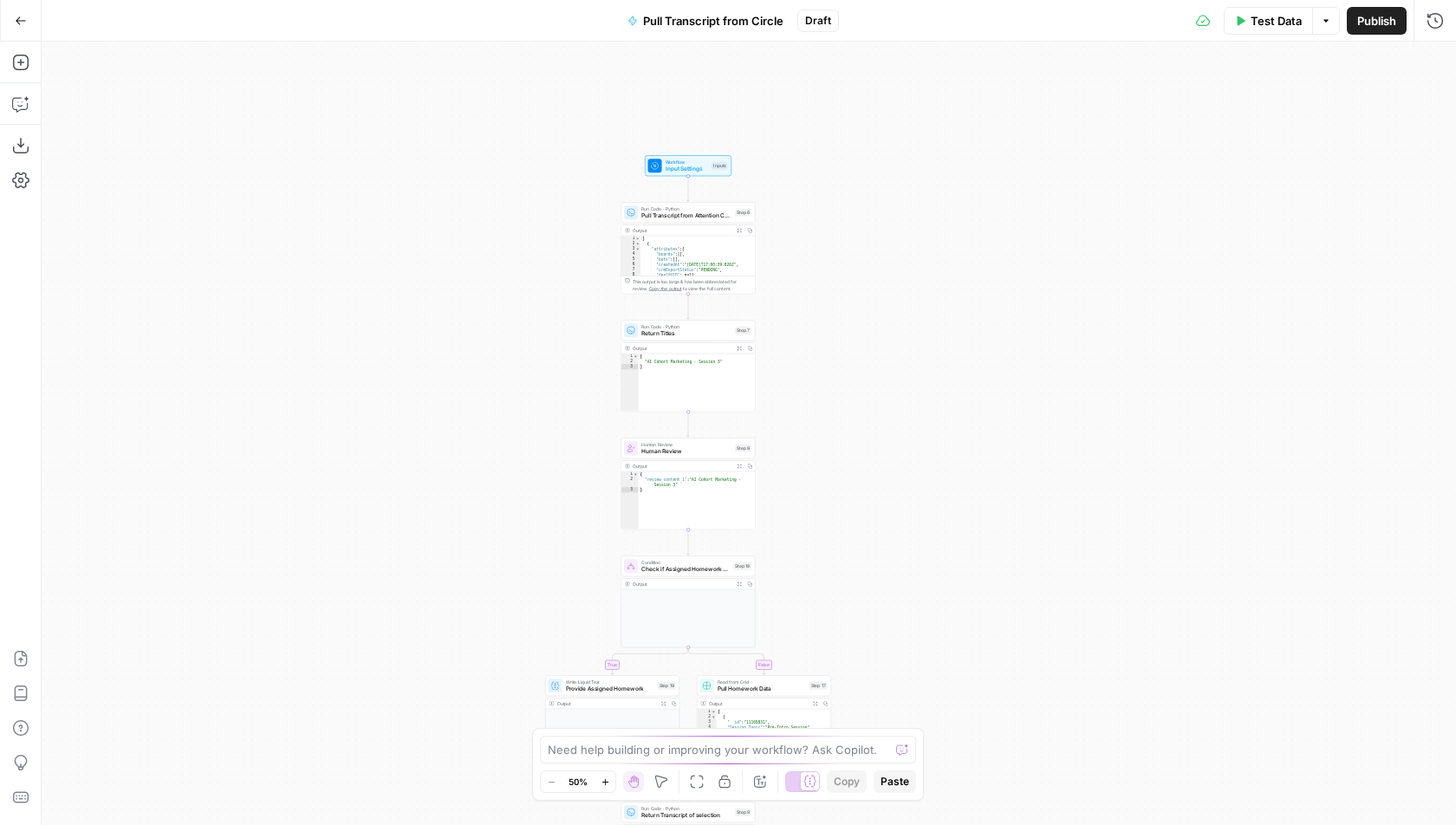
click at [732, 215] on div "Run Code · Python Pull Transcript from Attention Conversation ID Step 6 Copy st…" at bounding box center [688, 213] width 128 height 15
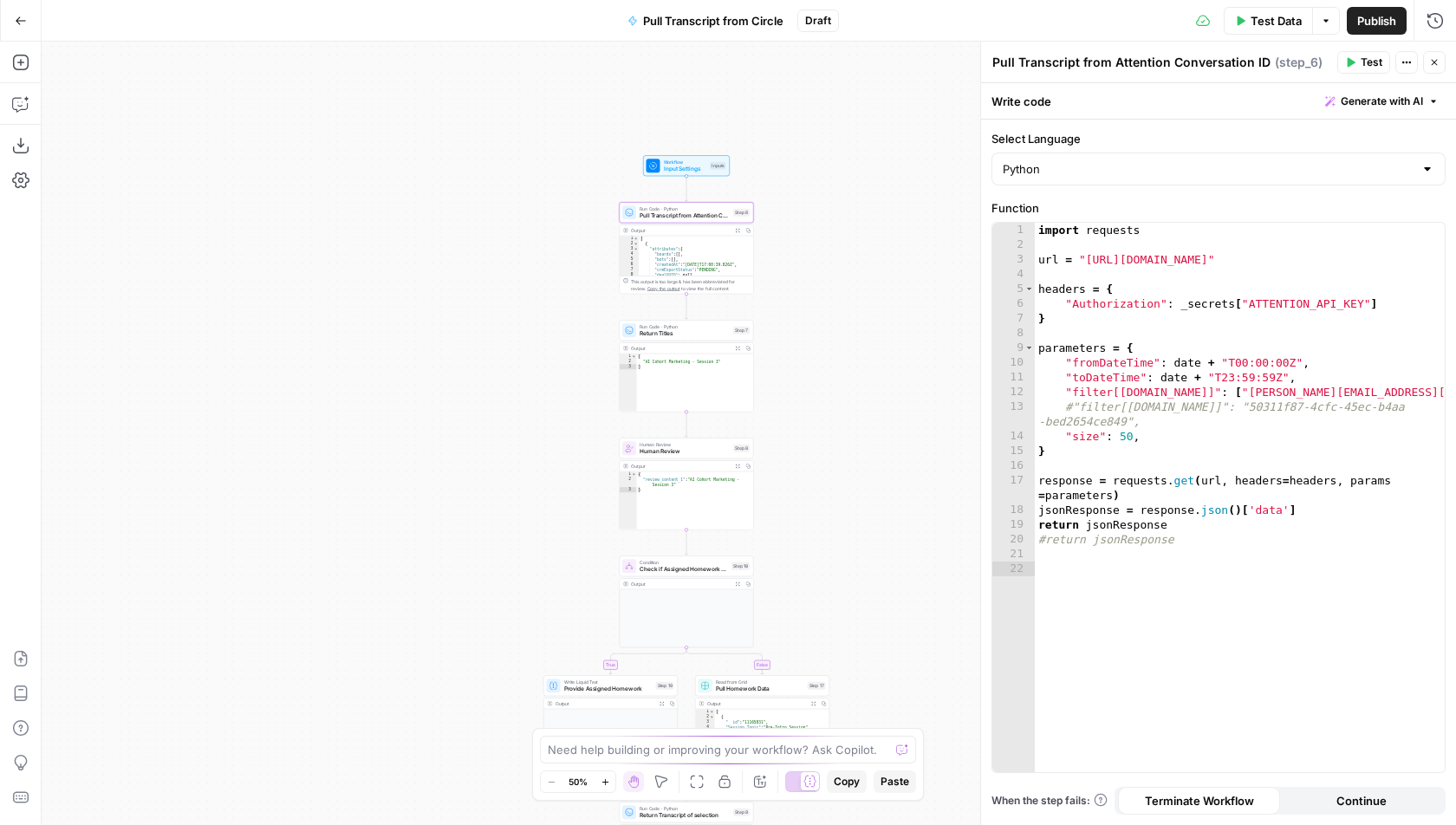
drag, startPoint x: 843, startPoint y: 312, endPoint x: 644, endPoint y: 311, distance: 199.0
click at [645, 311] on div "true false Workflow Input Settings Inputs Run Code · Python Pull Transcript fro…" at bounding box center [749, 433] width 1414 height 783
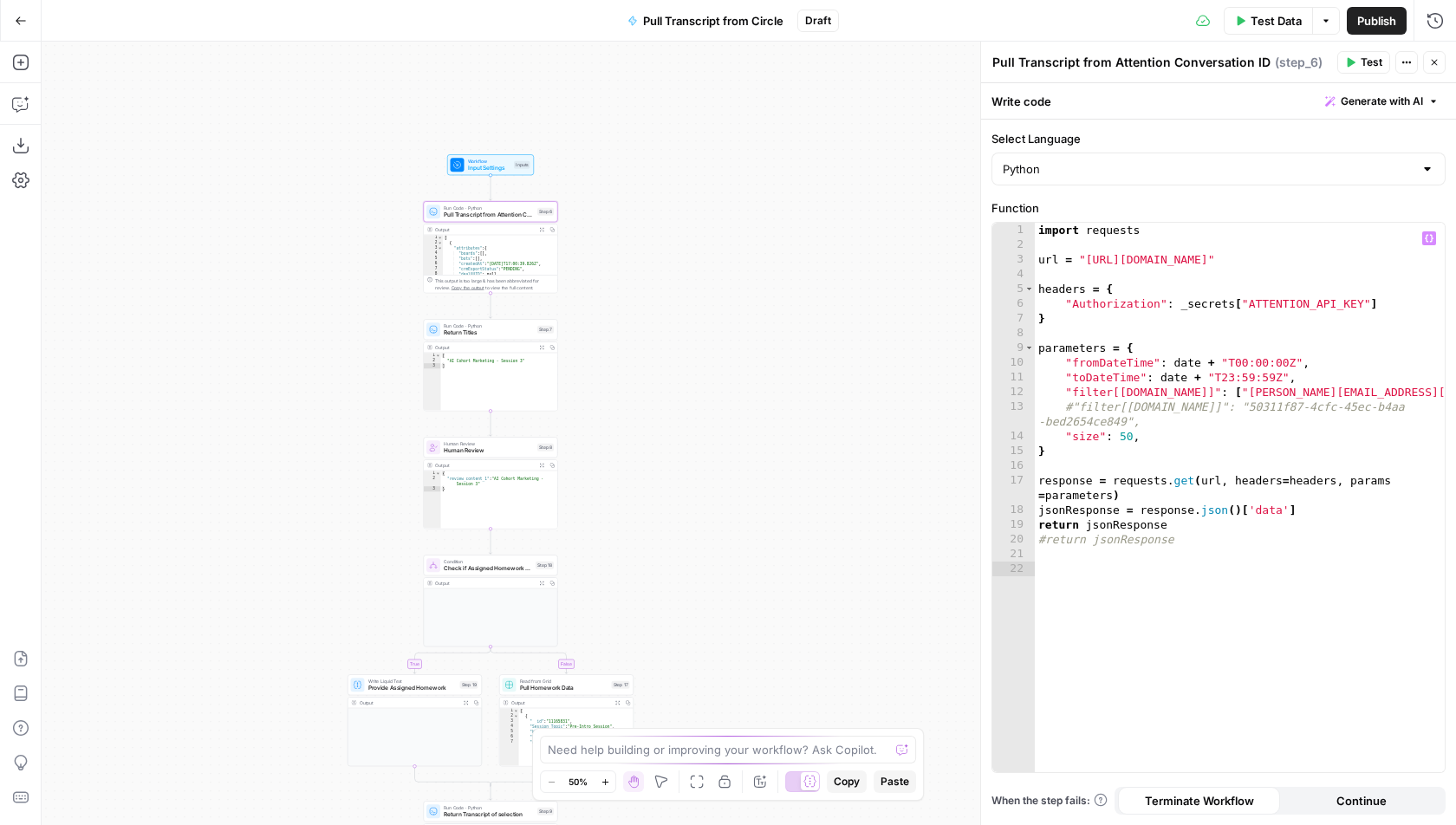
type textarea "**********"
click at [1339, 307] on div "import requests url = "http://api.attention.tech/v2/conversations/" headers = {…" at bounding box center [1240, 513] width 411 height 580
click at [1358, 106] on span "Generate with AI" at bounding box center [1381, 102] width 83 height 16
click at [1296, 182] on div at bounding box center [1271, 202] width 331 height 103
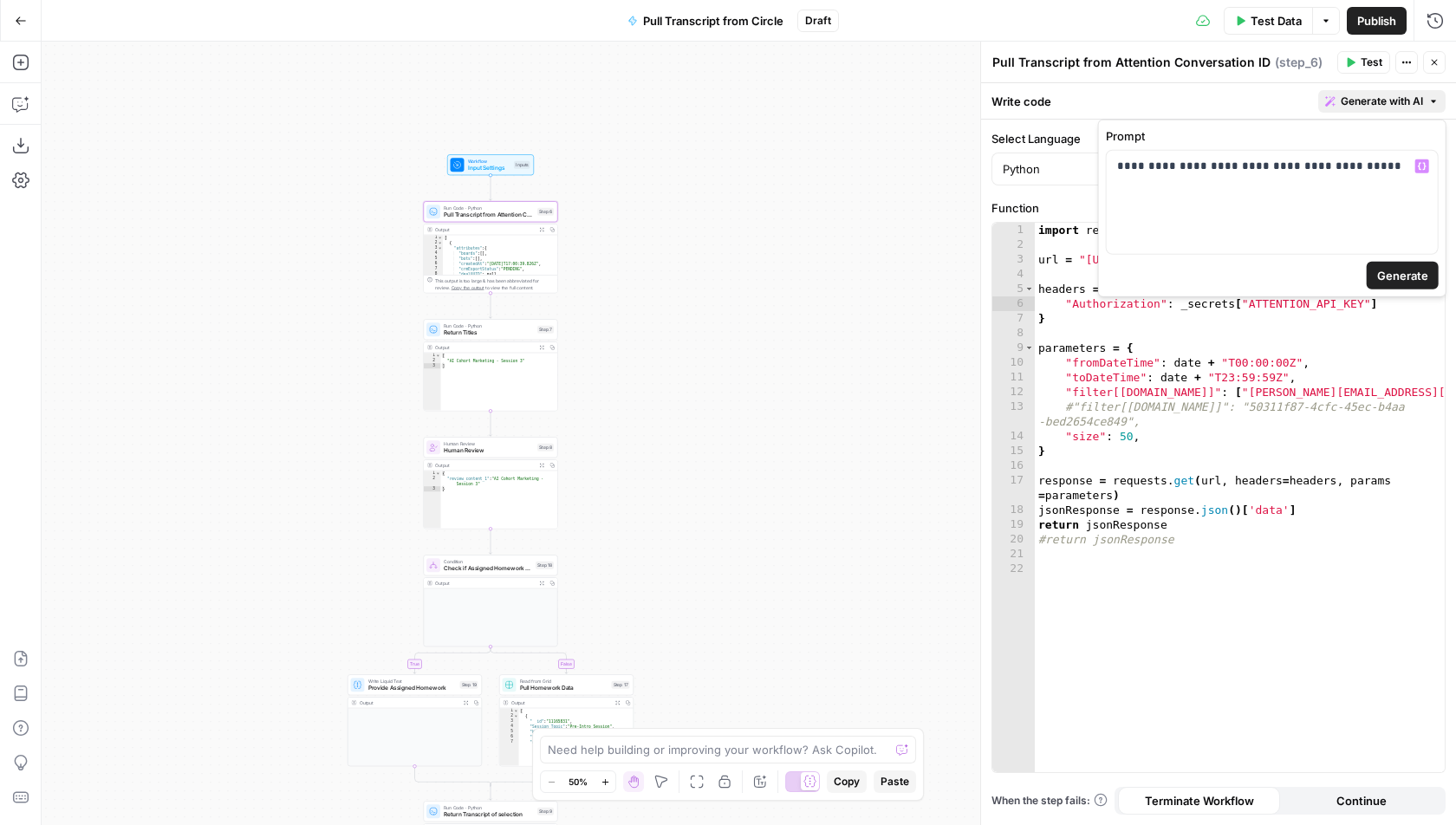
click at [1398, 274] on span "Generate" at bounding box center [1403, 276] width 51 height 18
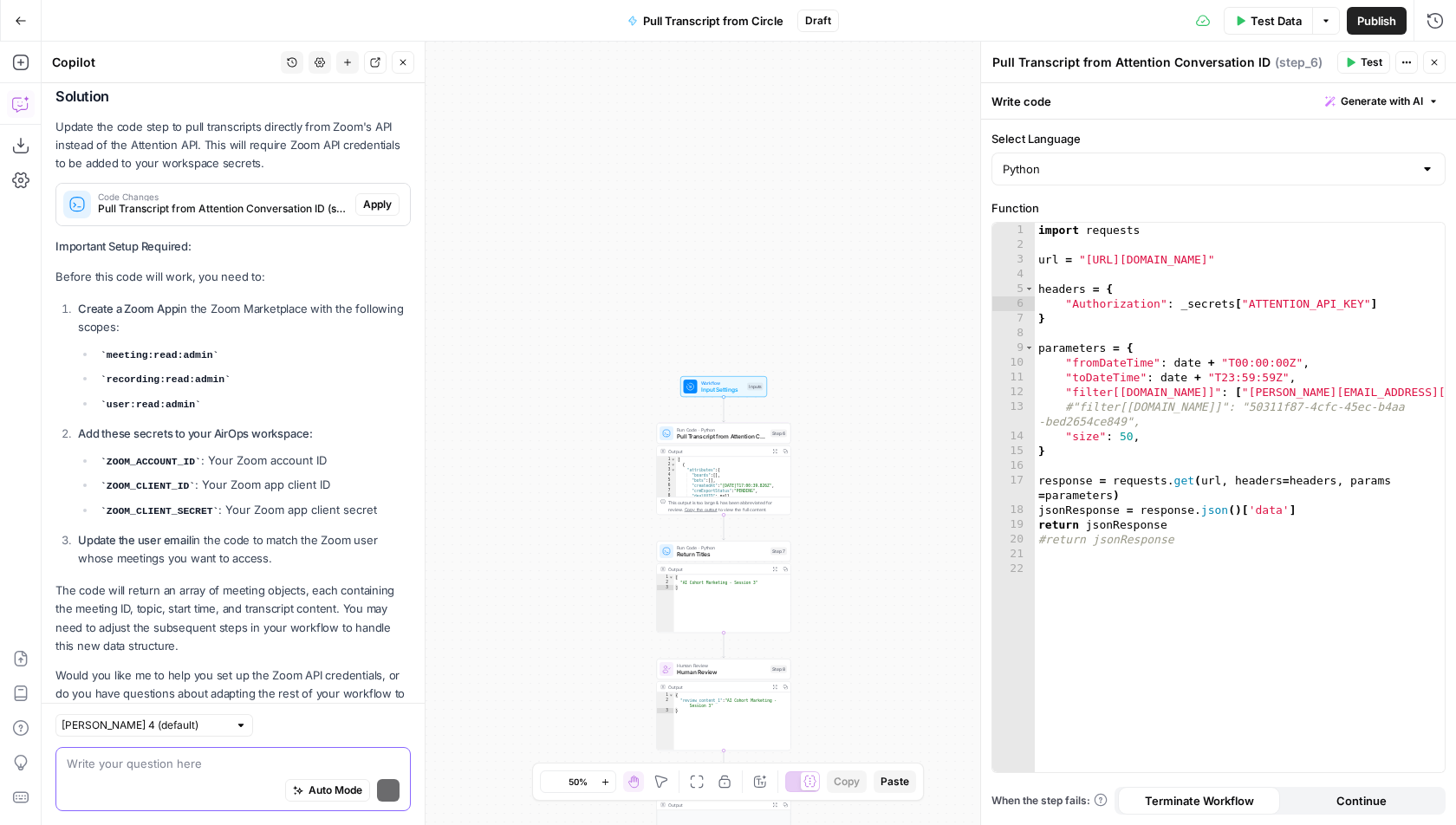
scroll to position [405, 0]
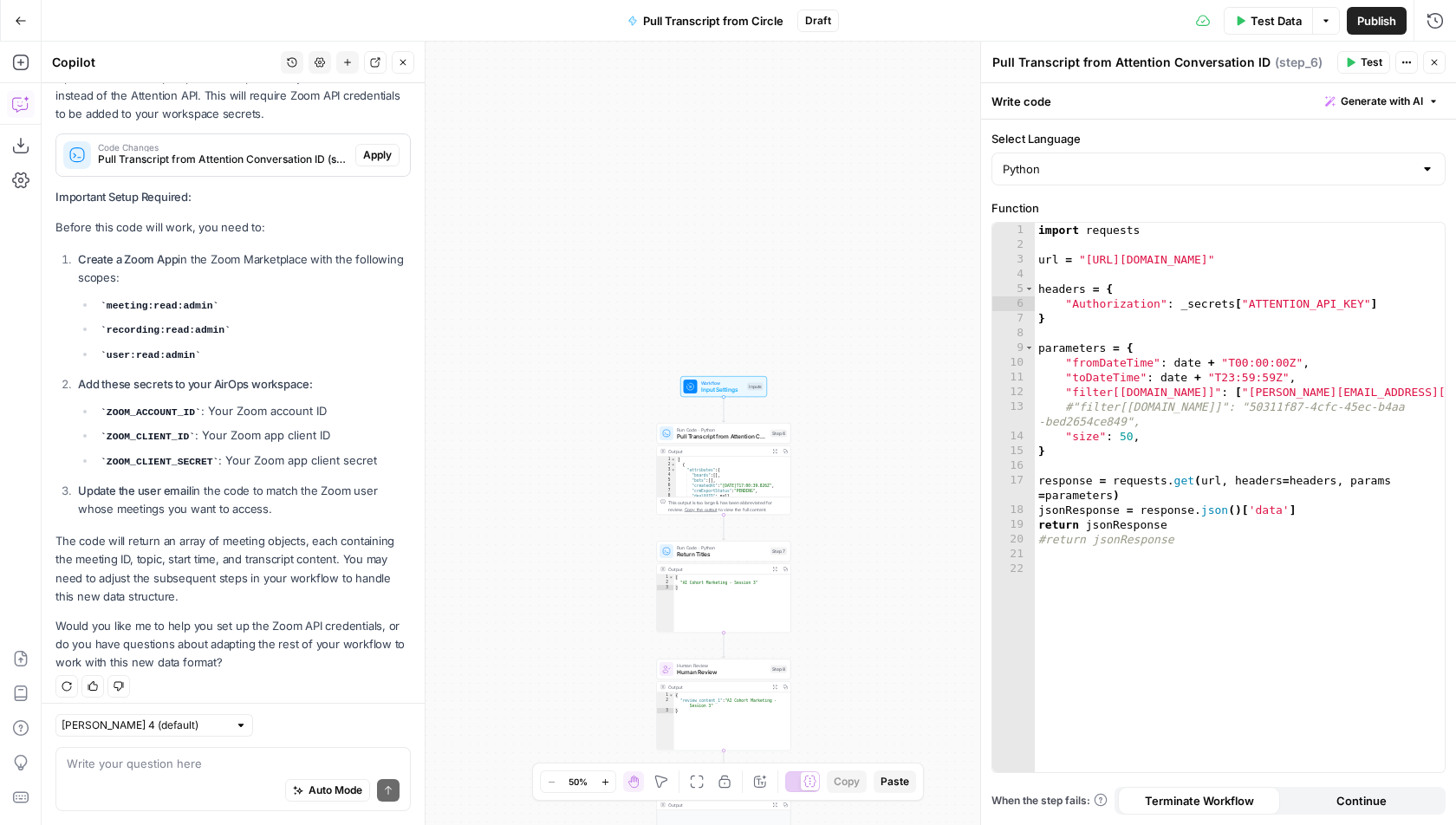
click at [13, 27] on button "Go Back" at bounding box center [20, 20] width 31 height 31
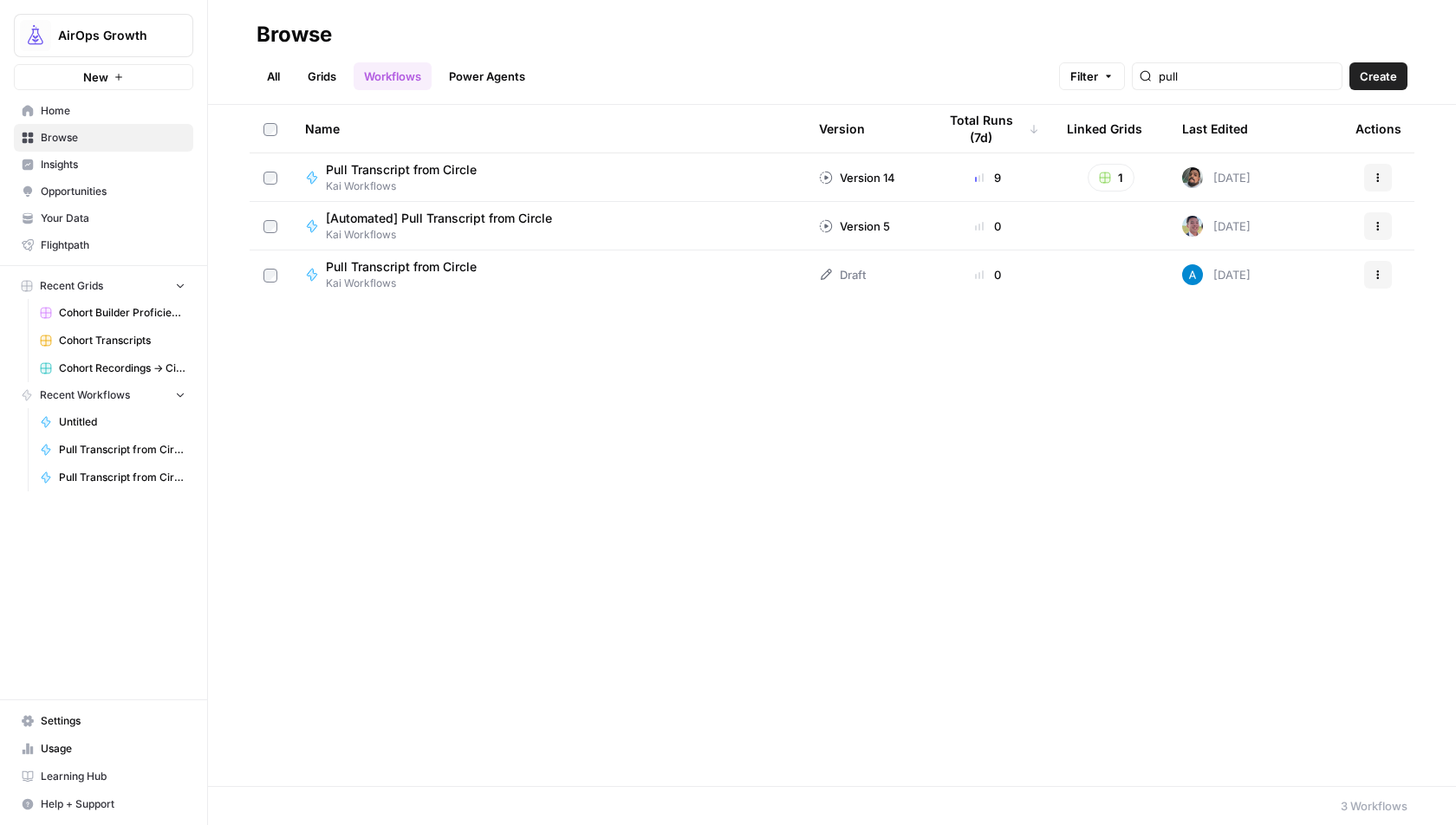
click at [1383, 273] on button "Actions" at bounding box center [1378, 274] width 28 height 28
click at [1287, 413] on span "Delete" at bounding box center [1301, 418] width 138 height 18
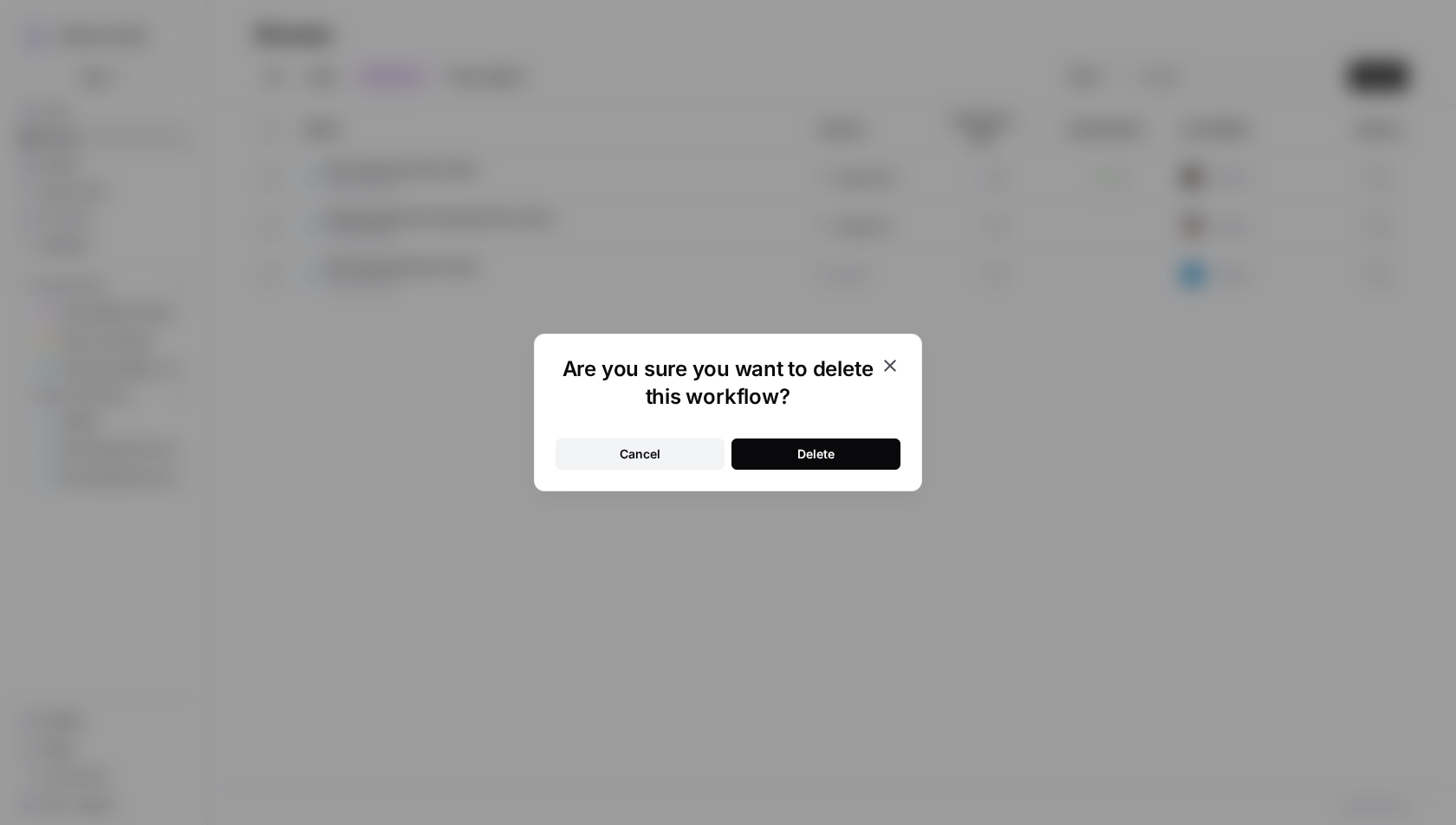
click at [836, 452] on button "Delete" at bounding box center [815, 453] width 169 height 31
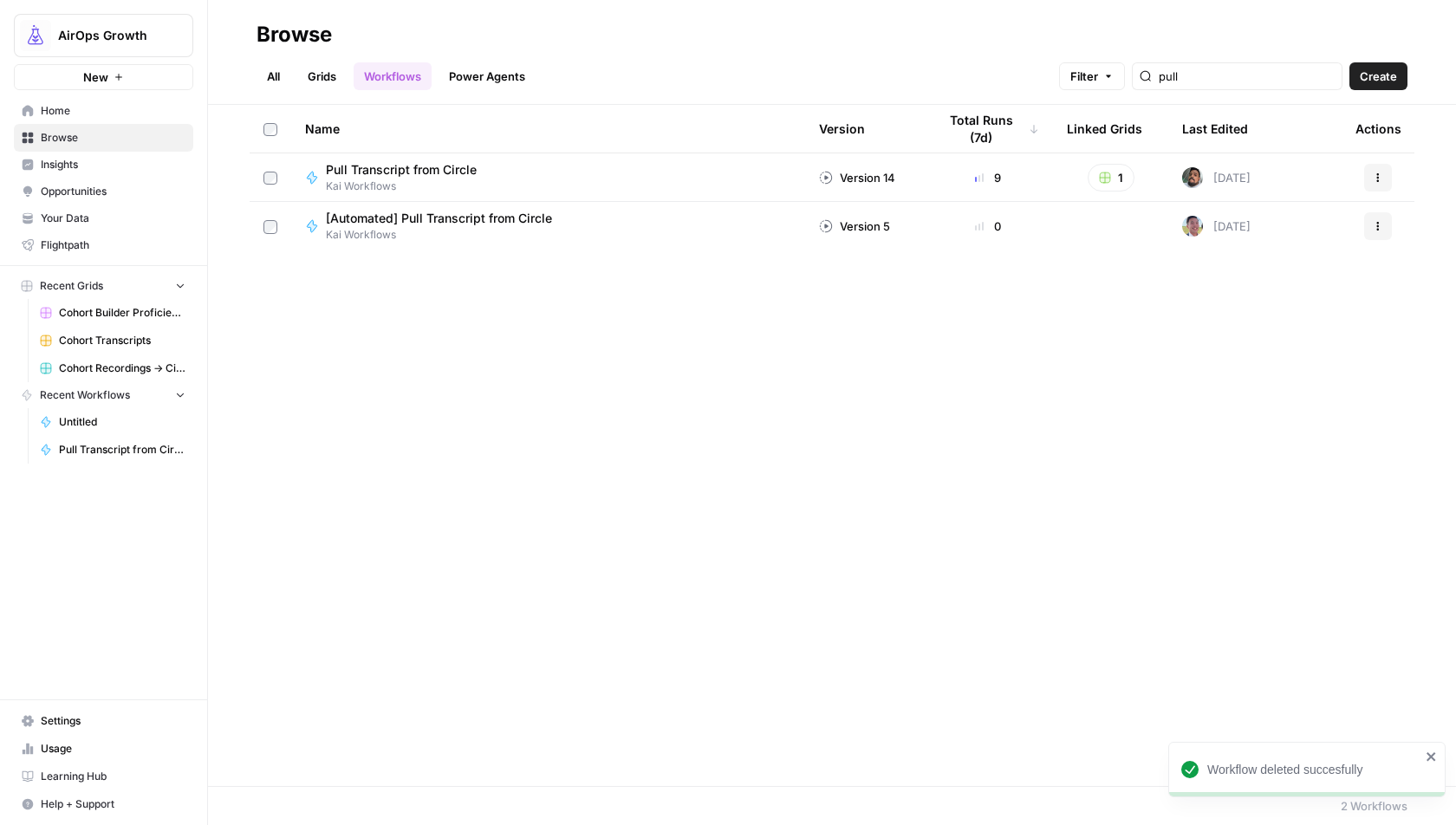
click at [303, 79] on link "Grids" at bounding box center [322, 75] width 50 height 28
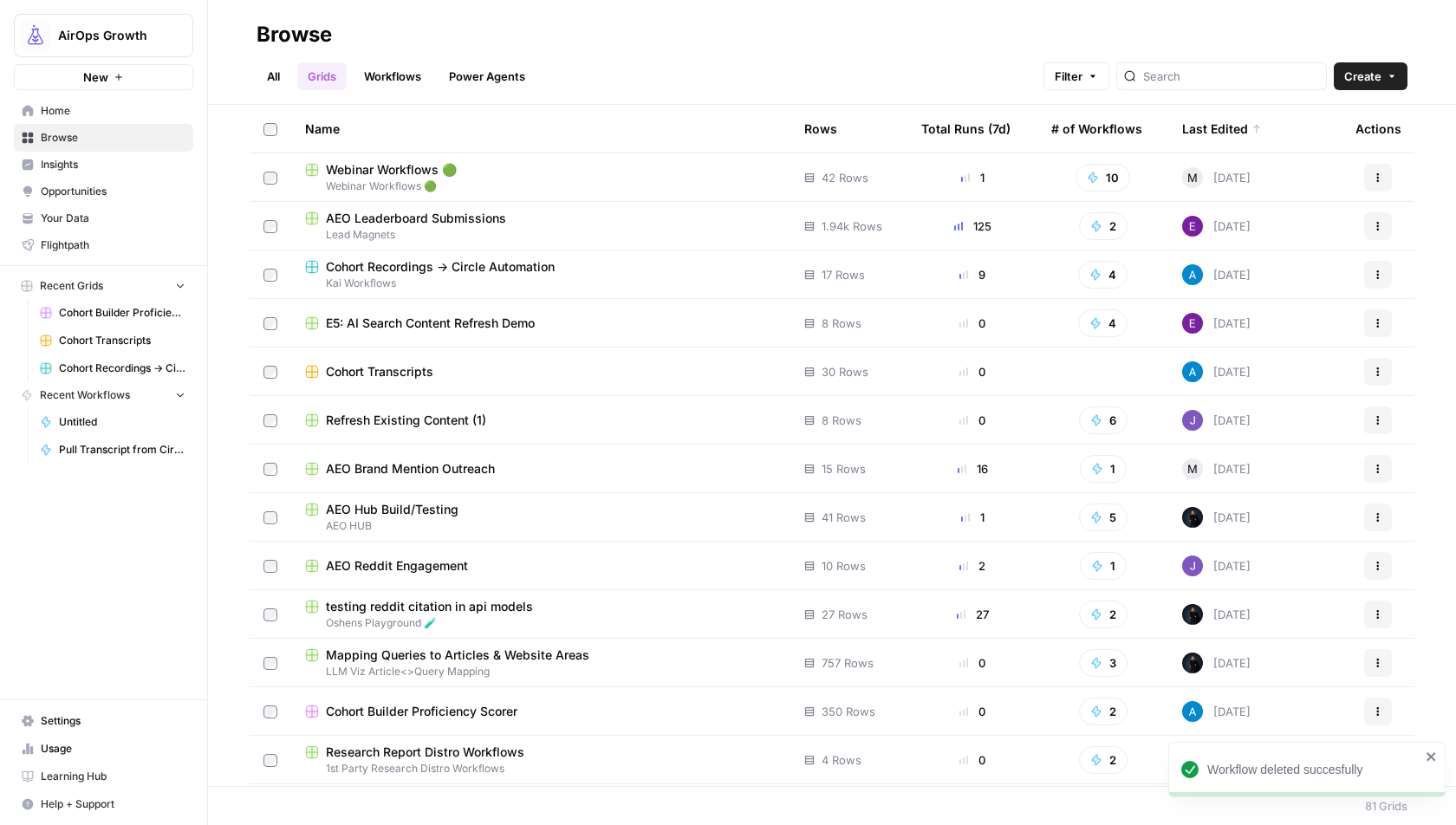
click at [1252, 128] on icon at bounding box center [1257, 130] width 11 height 11
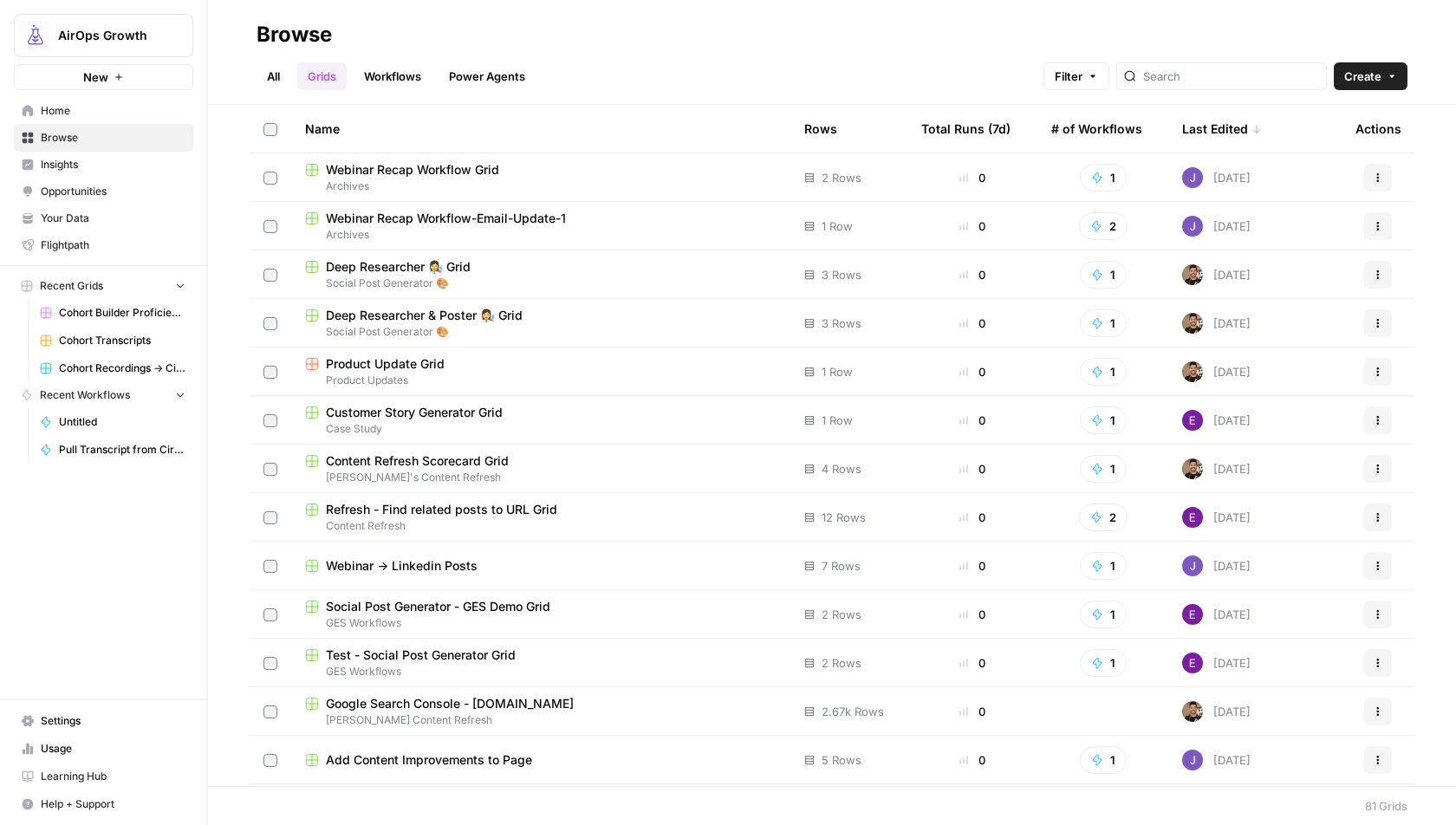
click at [84, 112] on span "Home" at bounding box center [113, 111] width 145 height 16
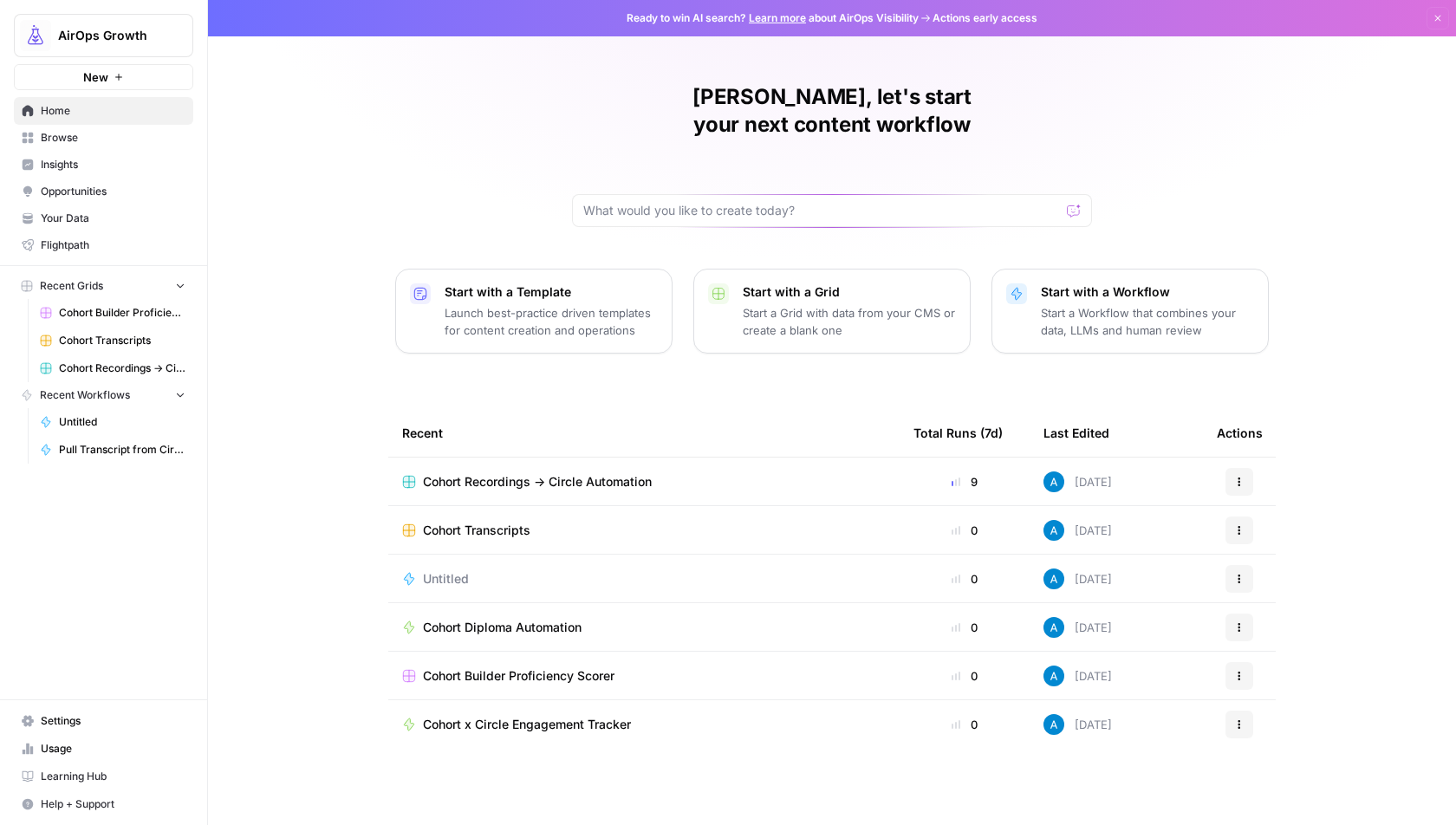
click at [579, 473] on span "Cohort Recordings -> Circle Automation" at bounding box center [538, 482] width 229 height 18
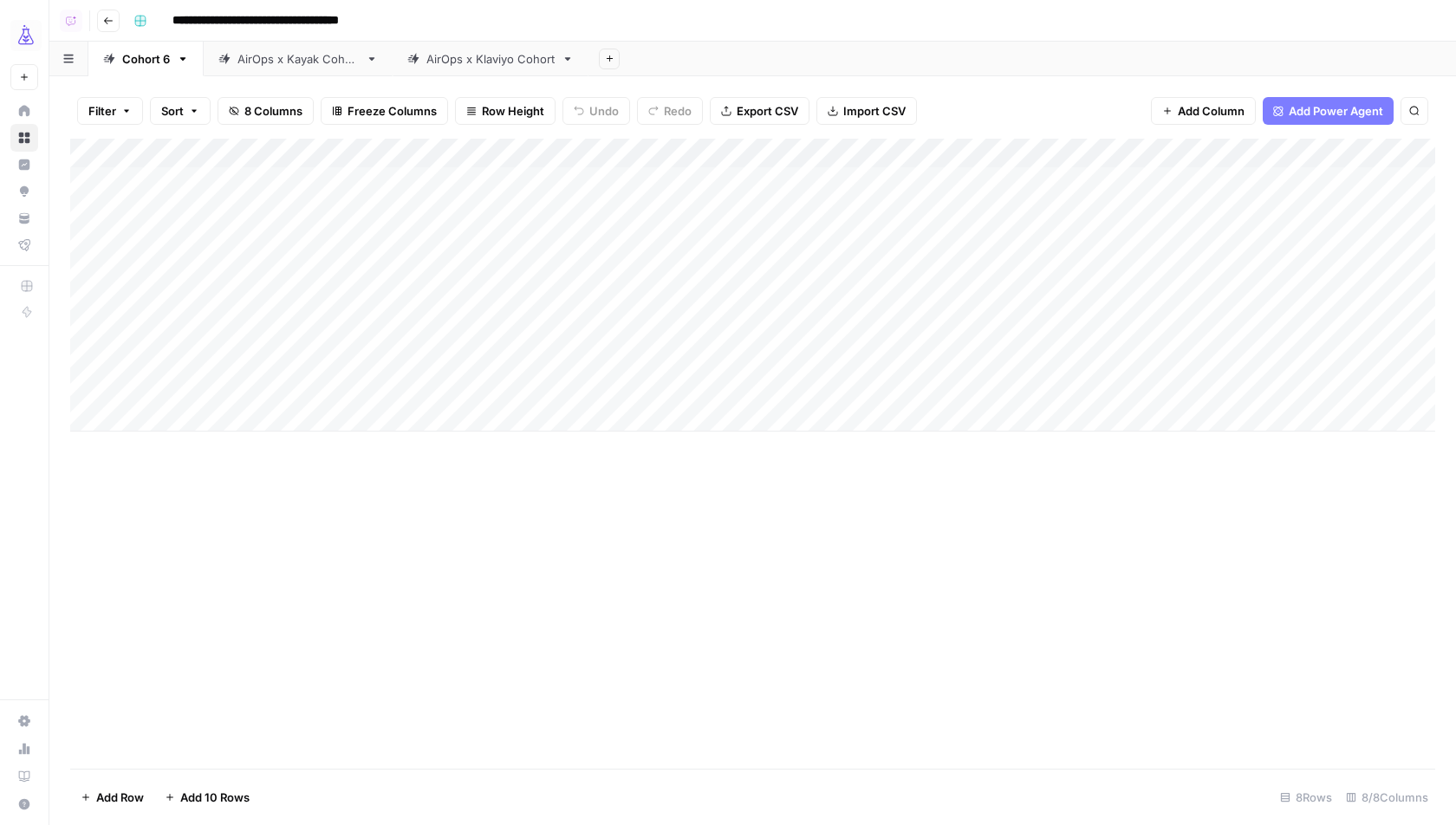
click at [507, 59] on div "AirOps x Klaviyo Cohort" at bounding box center [491, 59] width 129 height 18
click at [304, 64] on div "AirOps x Kayak Cohort" at bounding box center [298, 59] width 122 height 18
click at [696, 295] on div "Add Column" at bounding box center [752, 255] width 1365 height 234
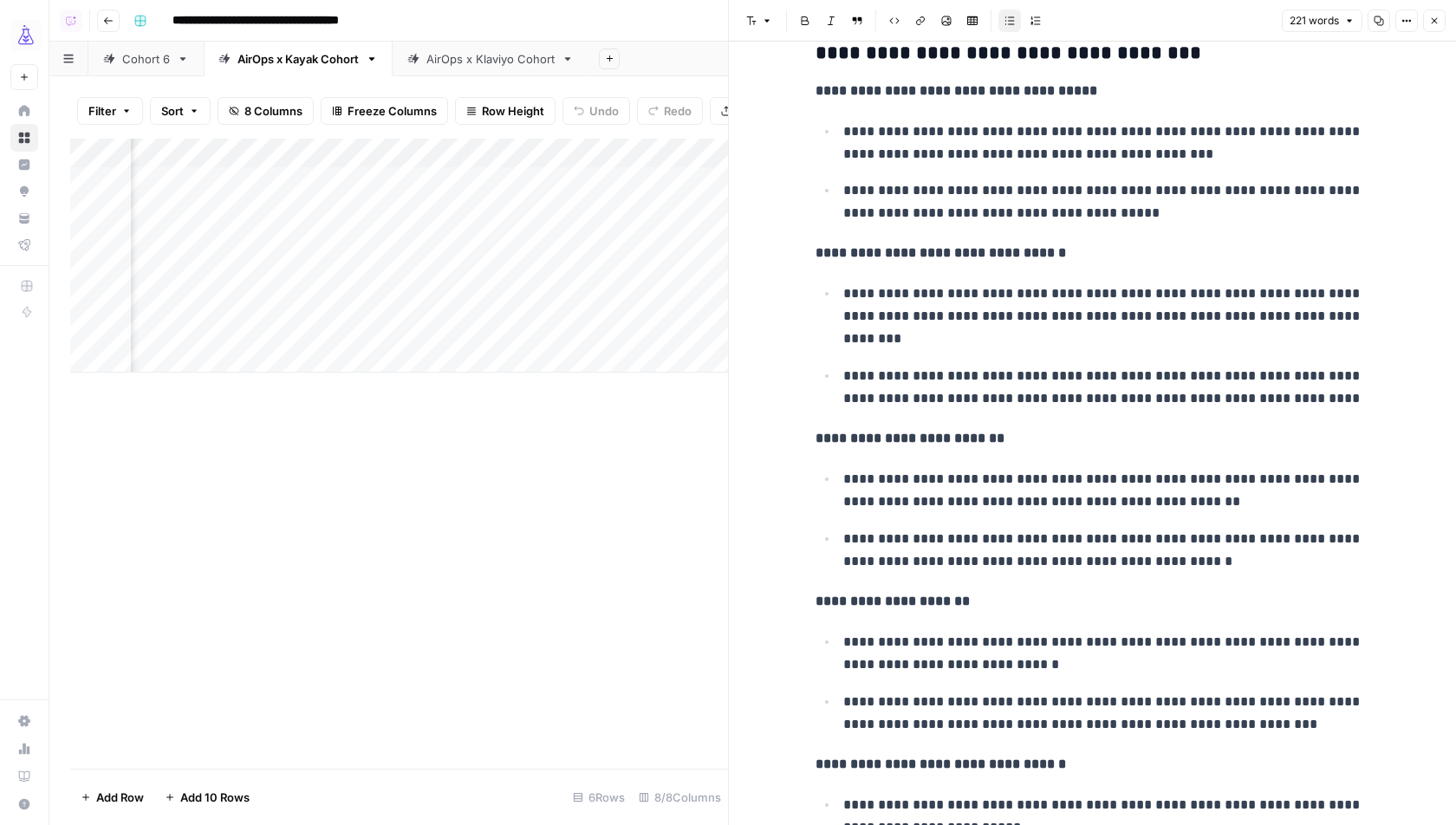
scroll to position [289, 0]
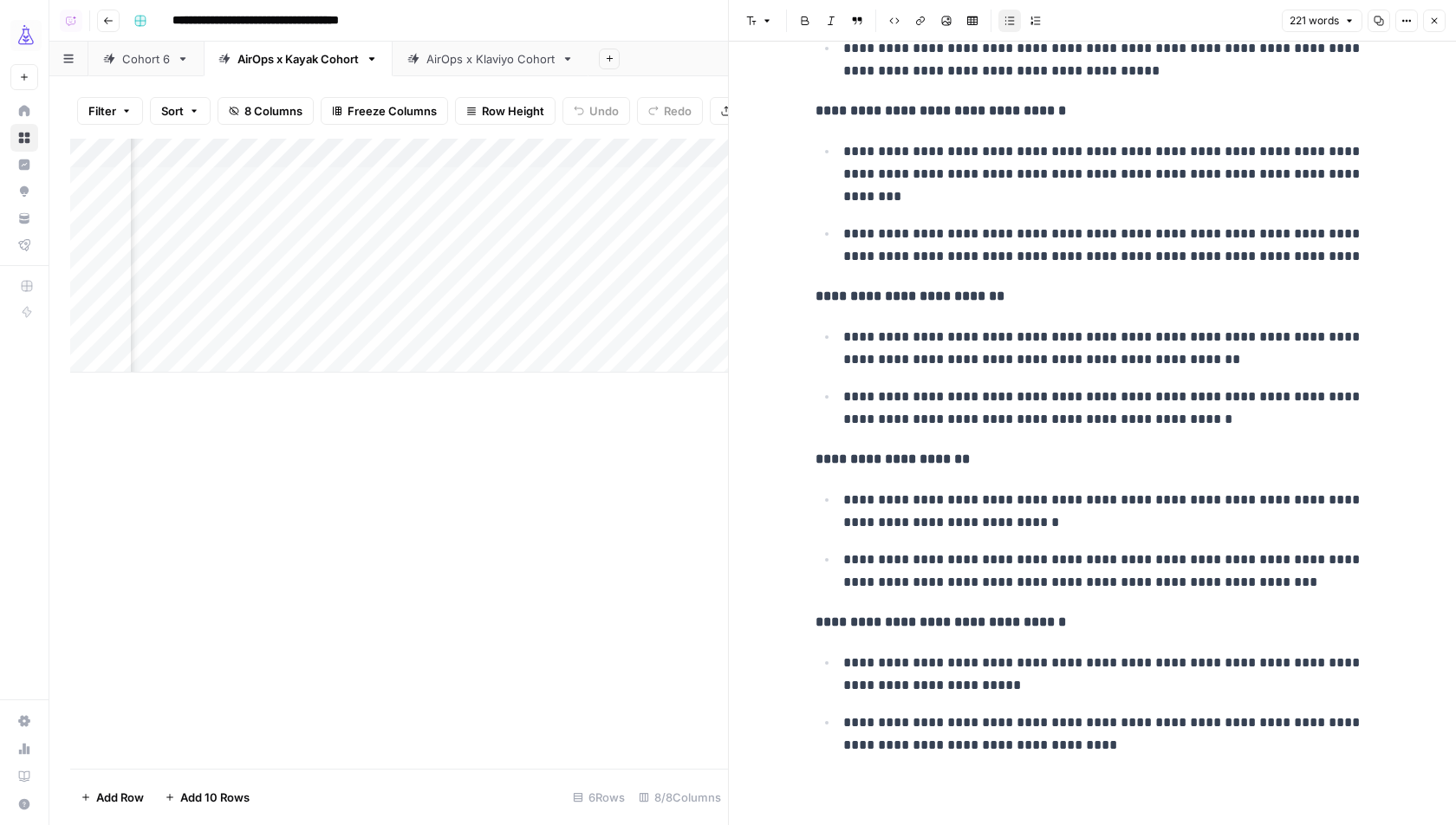
click at [978, 530] on p "**********" at bounding box center [1106, 511] width 527 height 45
copy div "**********"
click at [997, 442] on div "**********" at bounding box center [1092, 276] width 576 height 988
click at [1437, 24] on icon "button" at bounding box center [1435, 21] width 11 height 11
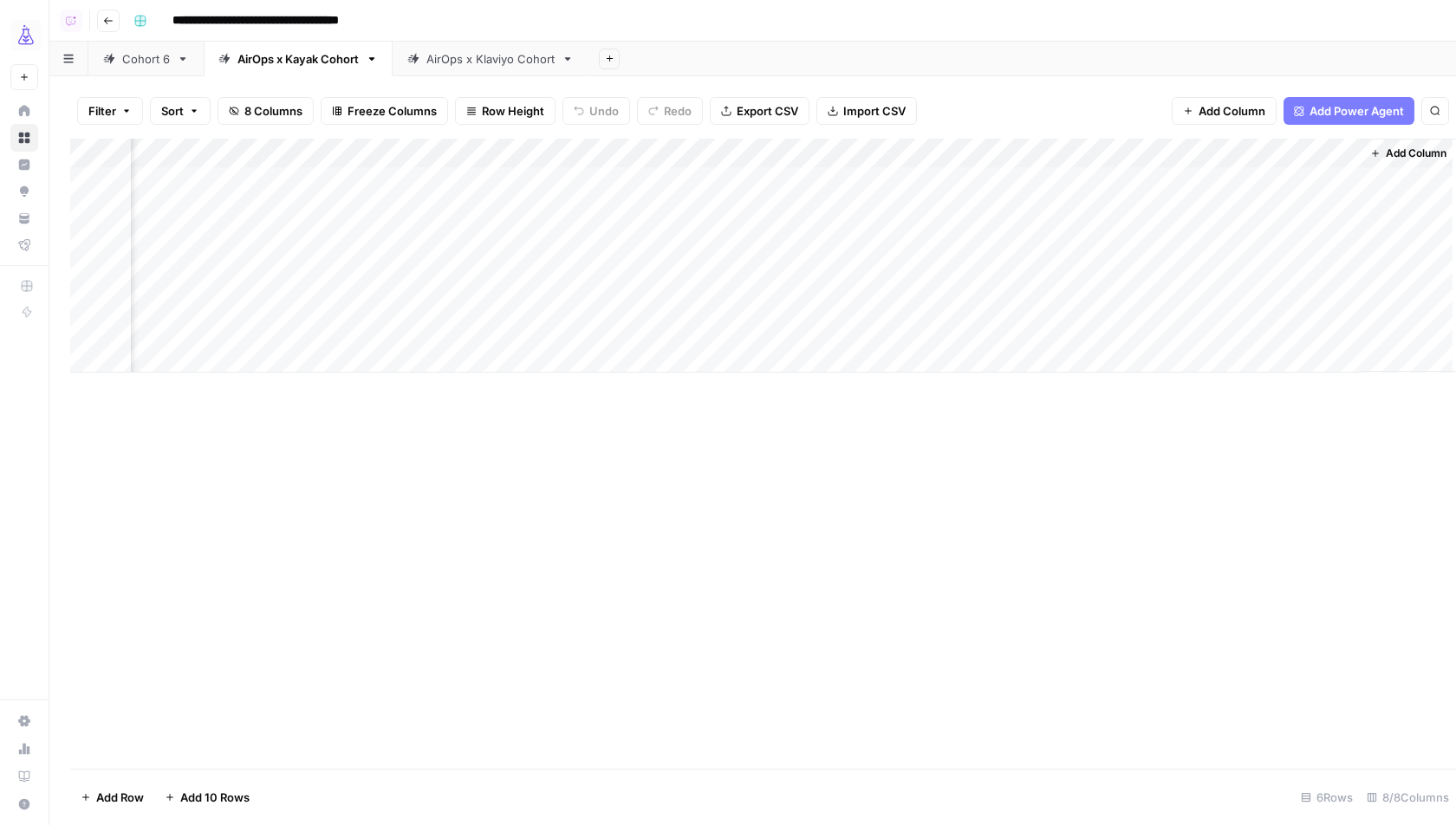
scroll to position [0, 273]
click at [522, 58] on div "AirOps x Klaviyo Cohort" at bounding box center [491, 59] width 129 height 18
click at [258, 267] on div "Add Column" at bounding box center [752, 211] width 1365 height 145
click at [235, 263] on div "Add Column" at bounding box center [752, 225] width 1365 height 175
type textarea "**********"
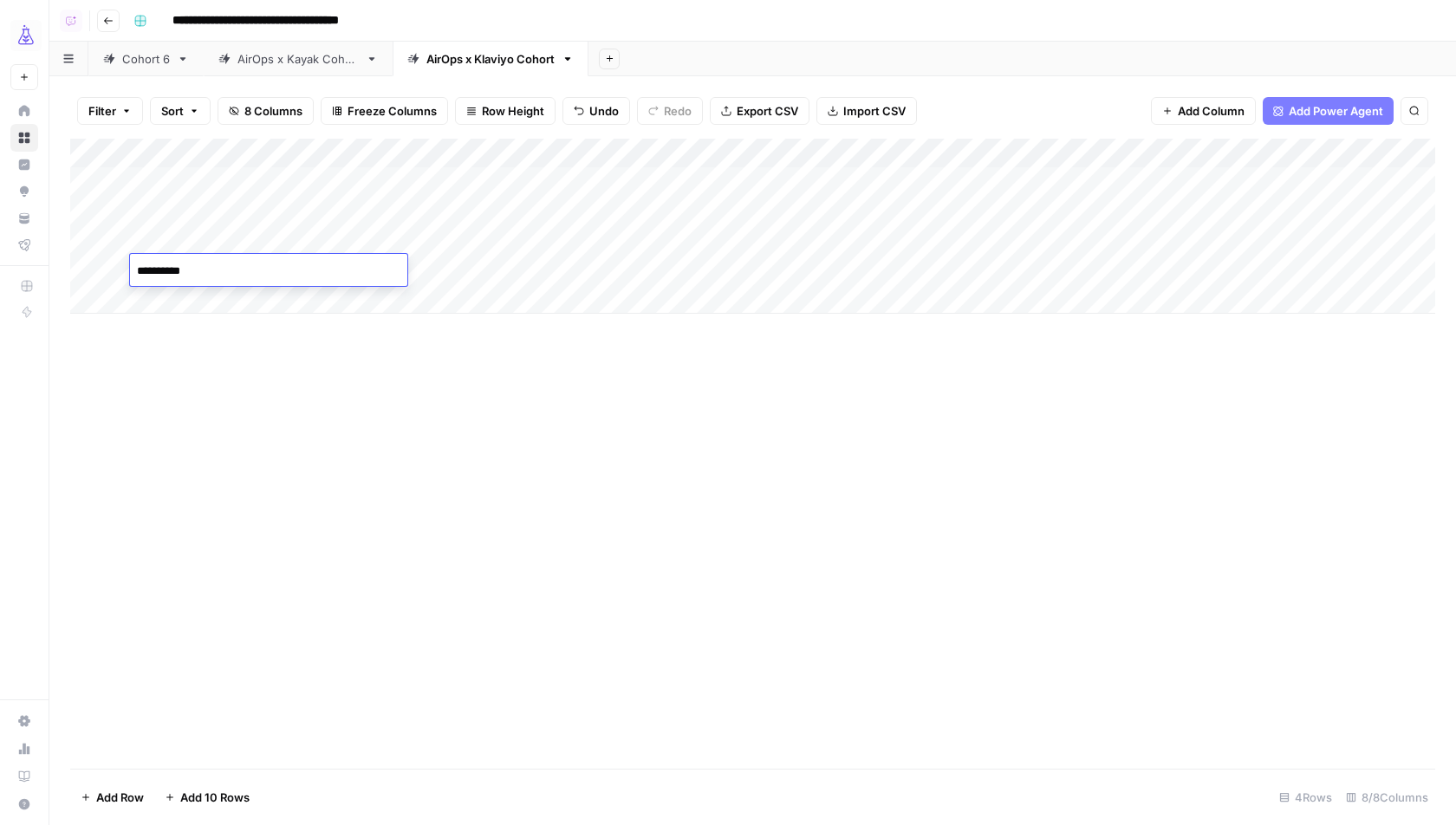
click at [390, 362] on div "Add Column" at bounding box center [752, 453] width 1365 height 630
click at [743, 271] on div "Add Column" at bounding box center [752, 225] width 1365 height 175
click at [393, 421] on div "Add Column" at bounding box center [752, 453] width 1365 height 630
click at [839, 271] on div "Add Column" at bounding box center [752, 225] width 1365 height 175
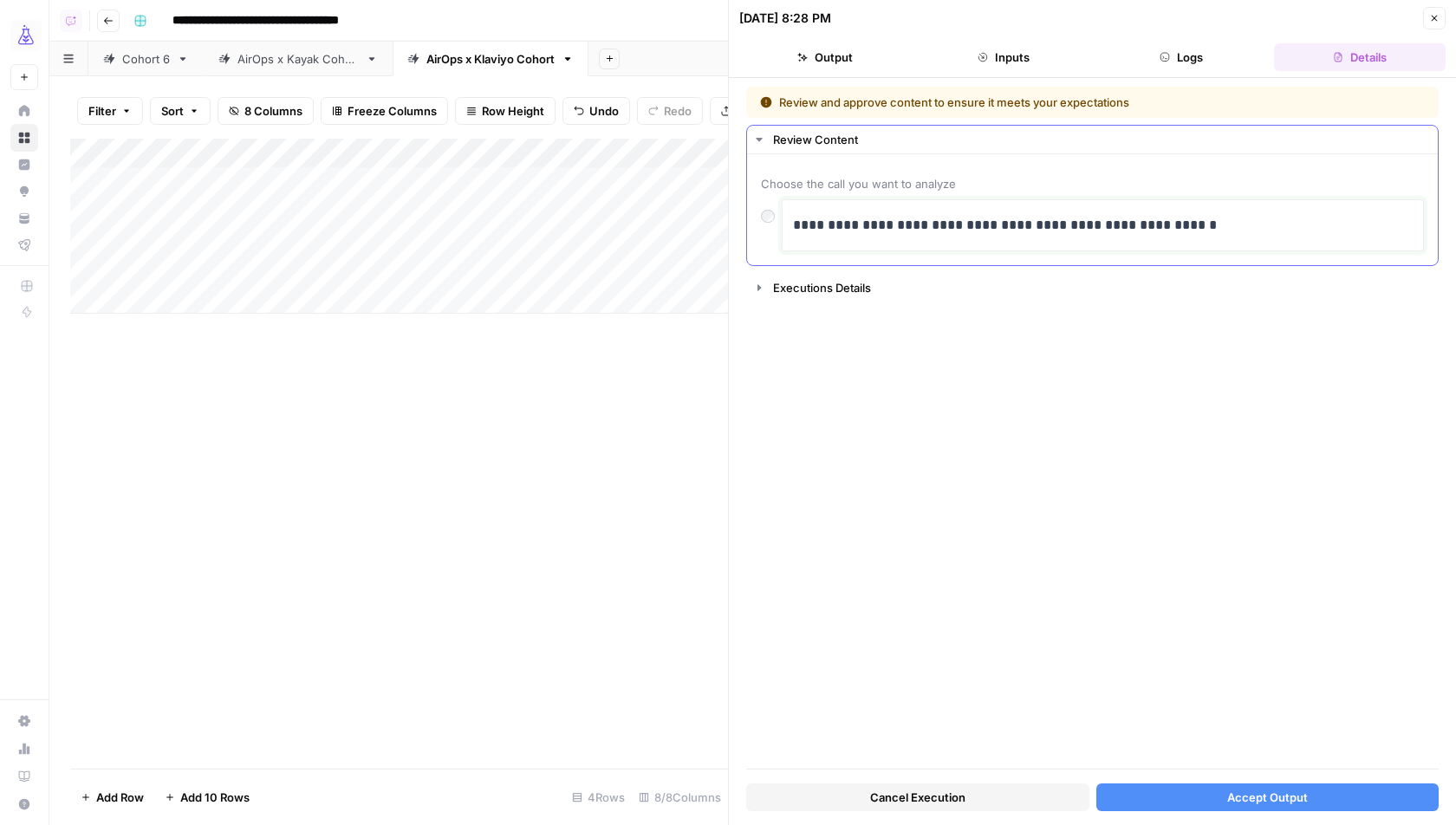
click at [898, 226] on p "**********" at bounding box center [1104, 224] width 621 height 22
drag, startPoint x: 1192, startPoint y: 223, endPoint x: 793, endPoint y: 219, distance: 399.0
click at [793, 219] on p "**********" at bounding box center [1104, 224] width 621 height 22
click at [1102, 380] on div "**********" at bounding box center [1092, 428] width 693 height 682
click at [965, 231] on p "**********" at bounding box center [1104, 224] width 621 height 22
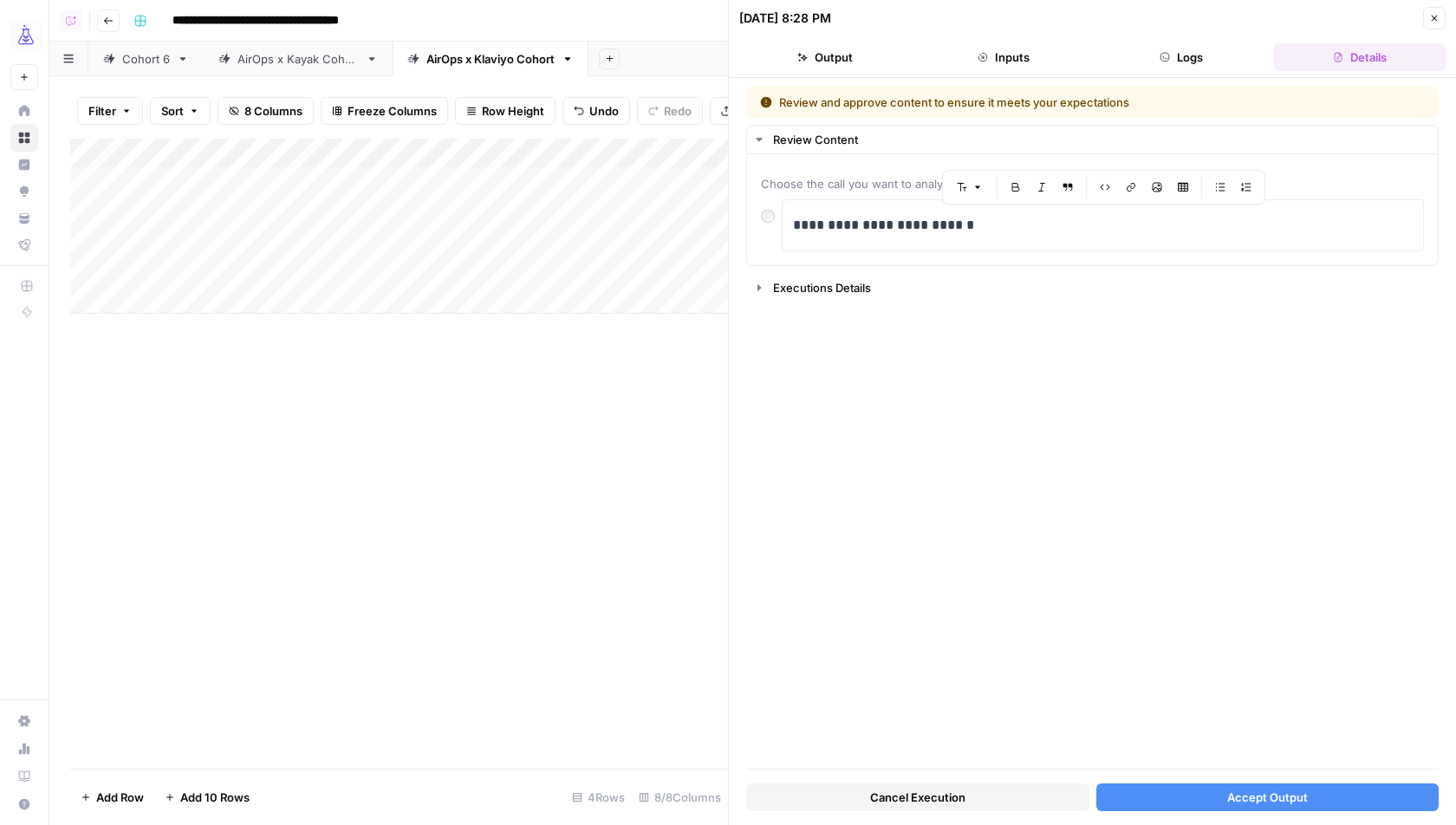
click at [1022, 436] on div "**********" at bounding box center [1092, 428] width 693 height 682
click at [1436, 20] on icon "button" at bounding box center [1435, 19] width 11 height 11
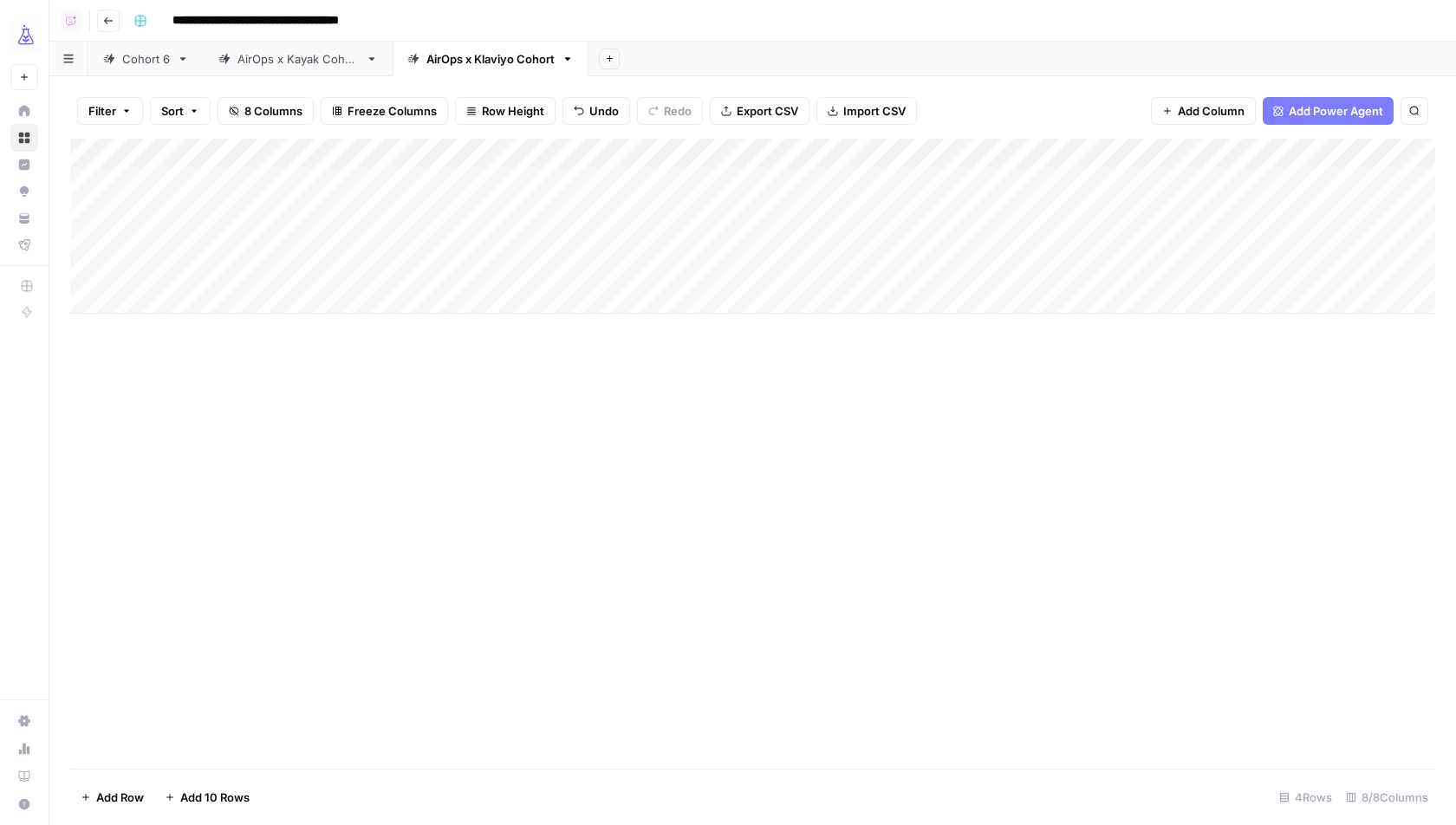
click at [306, 55] on div "AirOps x Kayak Cohort" at bounding box center [298, 59] width 122 height 18
click at [176, 360] on div "Add Column" at bounding box center [752, 255] width 1365 height 234
type textarea "**********"
click at [285, 456] on div "Add Column" at bounding box center [752, 453] width 1365 height 630
click at [736, 356] on div "Add Column" at bounding box center [752, 270] width 1365 height 263
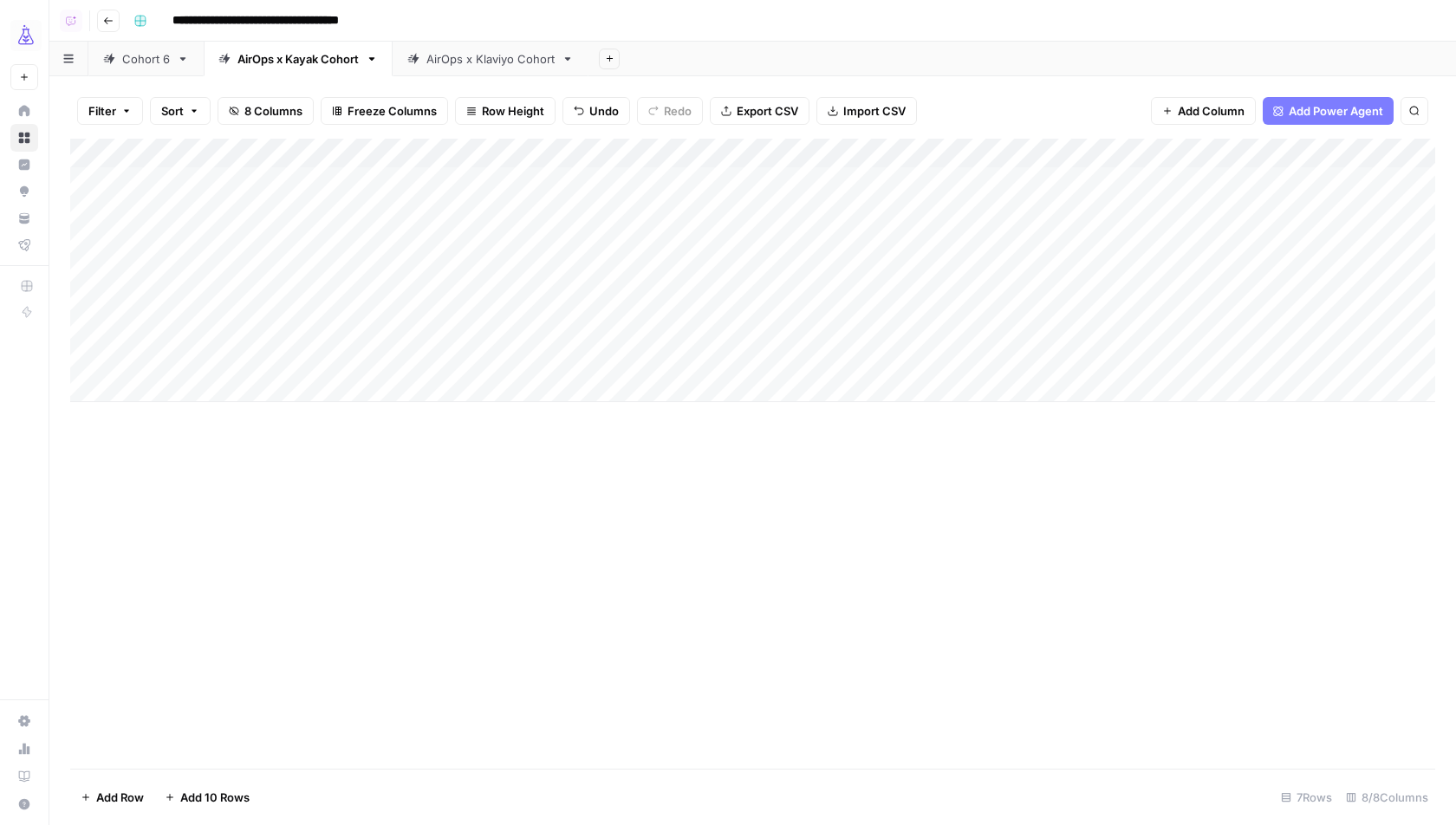
click at [830, 359] on div "Add Column" at bounding box center [752, 270] width 1365 height 263
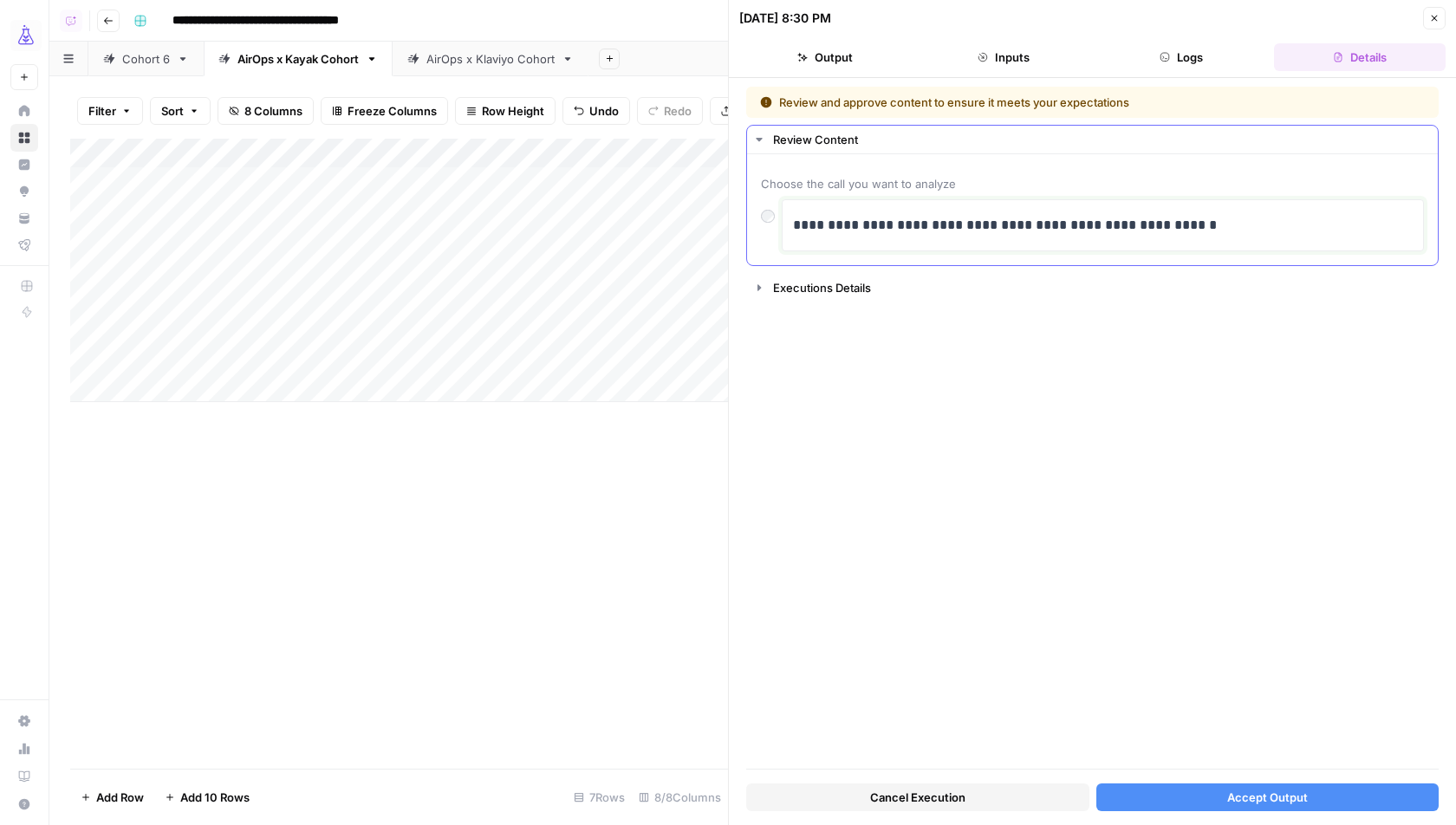
click at [1050, 220] on p "**********" at bounding box center [1104, 224] width 621 height 22
click at [1232, 784] on button "Accept Output" at bounding box center [1268, 797] width 343 height 28
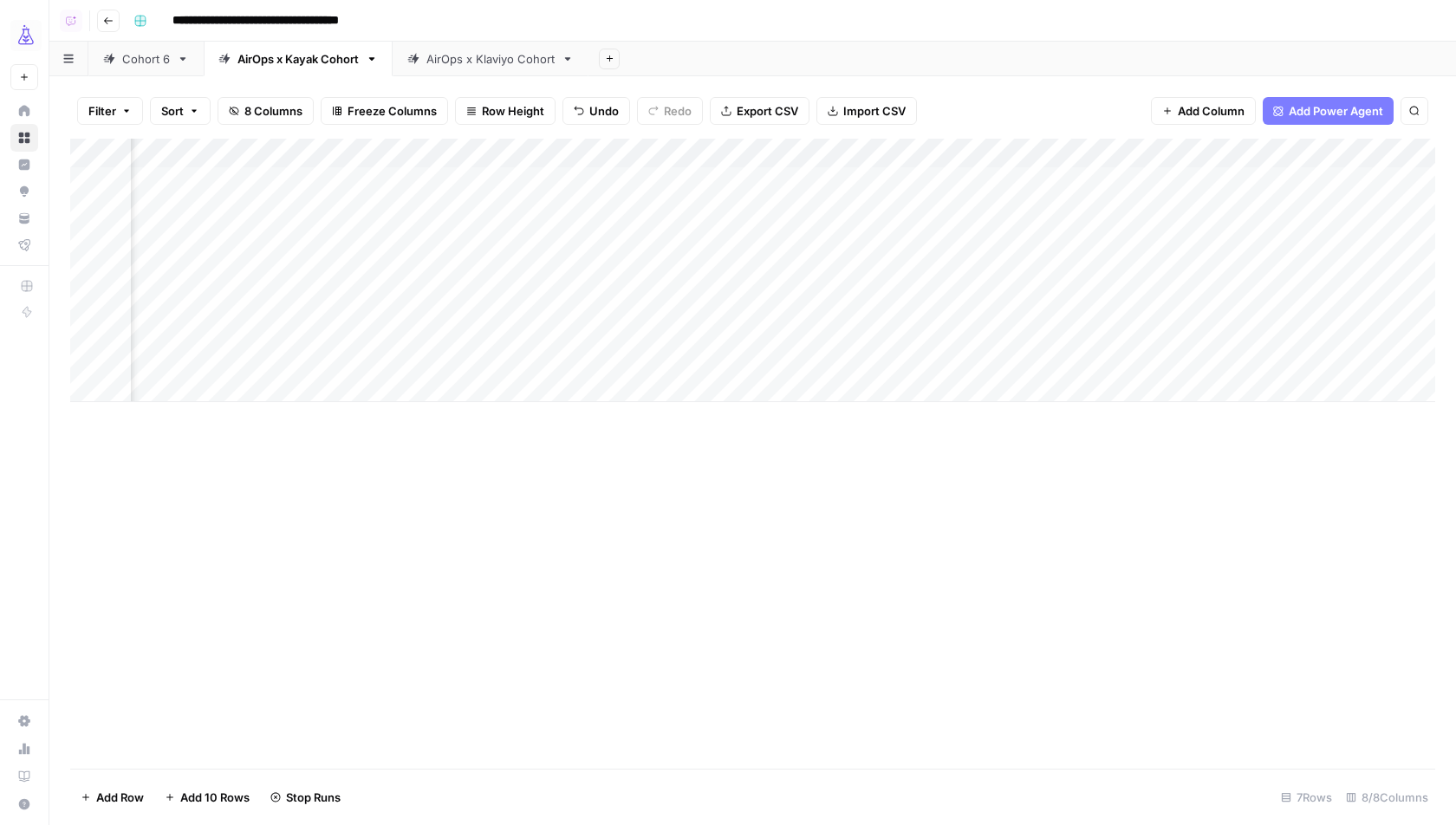
scroll to position [0, 293]
click at [544, 358] on div "Add Column" at bounding box center [752, 270] width 1365 height 263
click at [813, 358] on div "Add Column" at bounding box center [752, 270] width 1365 height 263
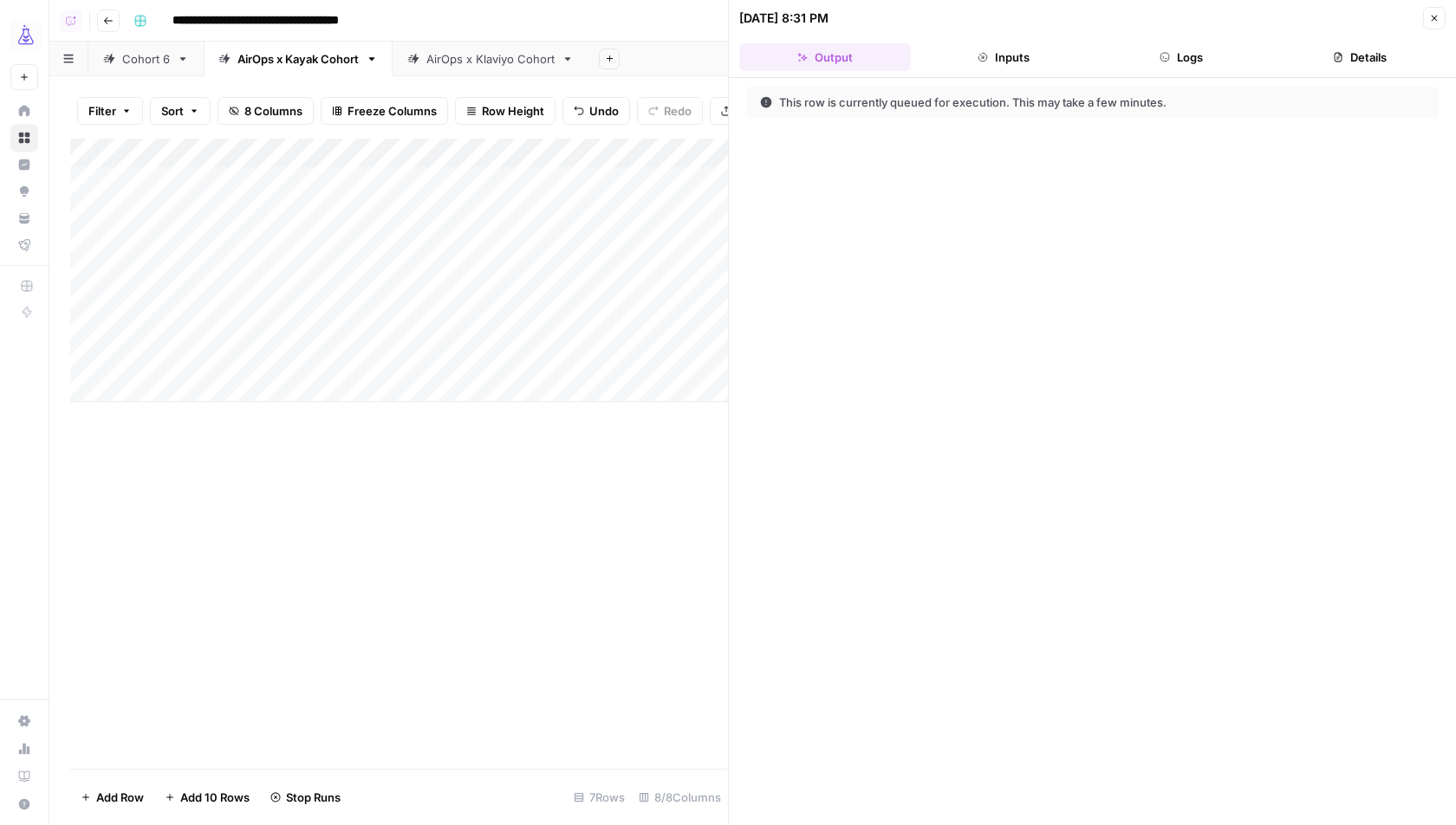
click at [1201, 64] on button "Logs" at bounding box center [1182, 57] width 171 height 28
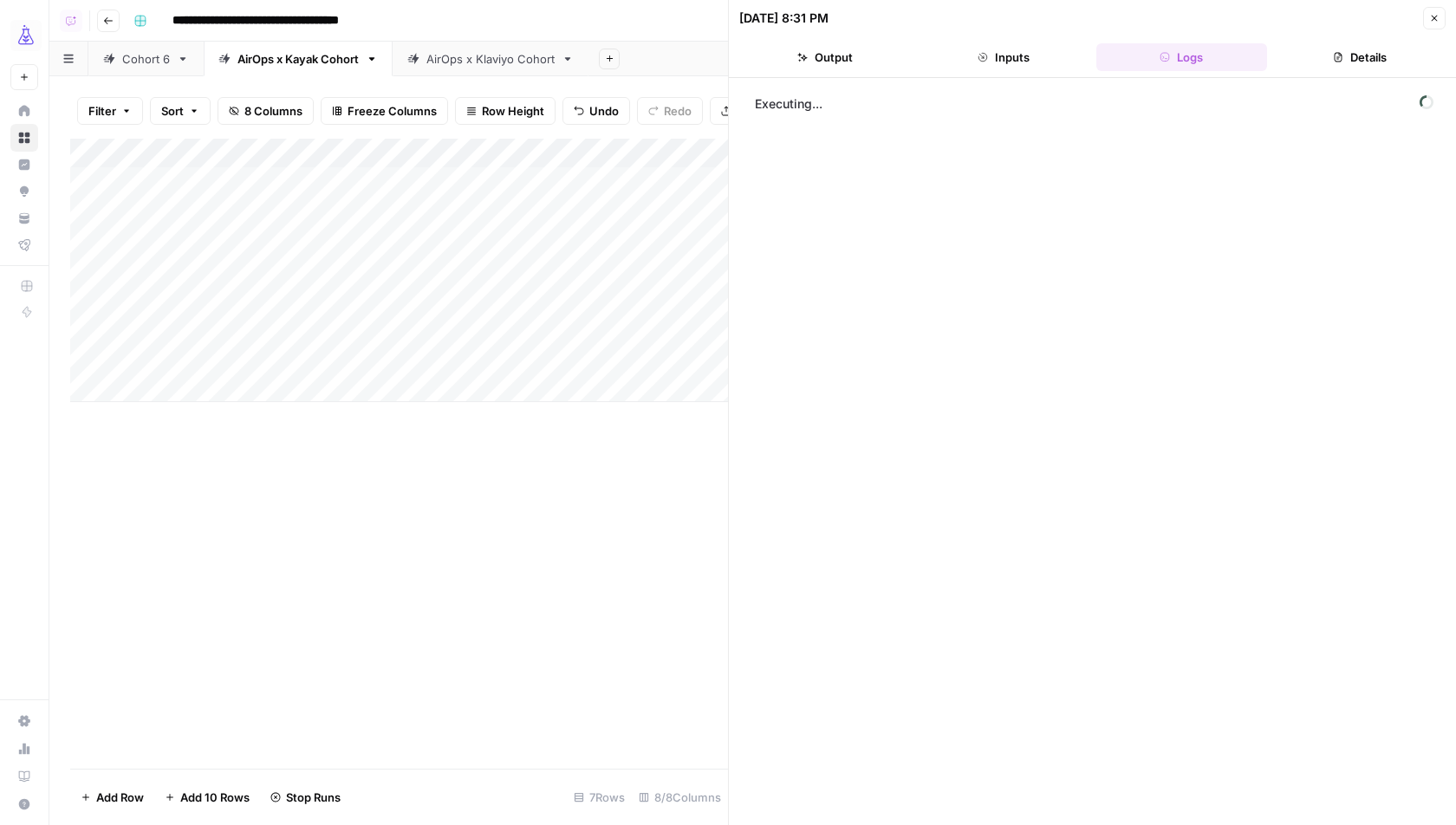
click at [1435, 18] on icon "button" at bounding box center [1435, 19] width 6 height 6
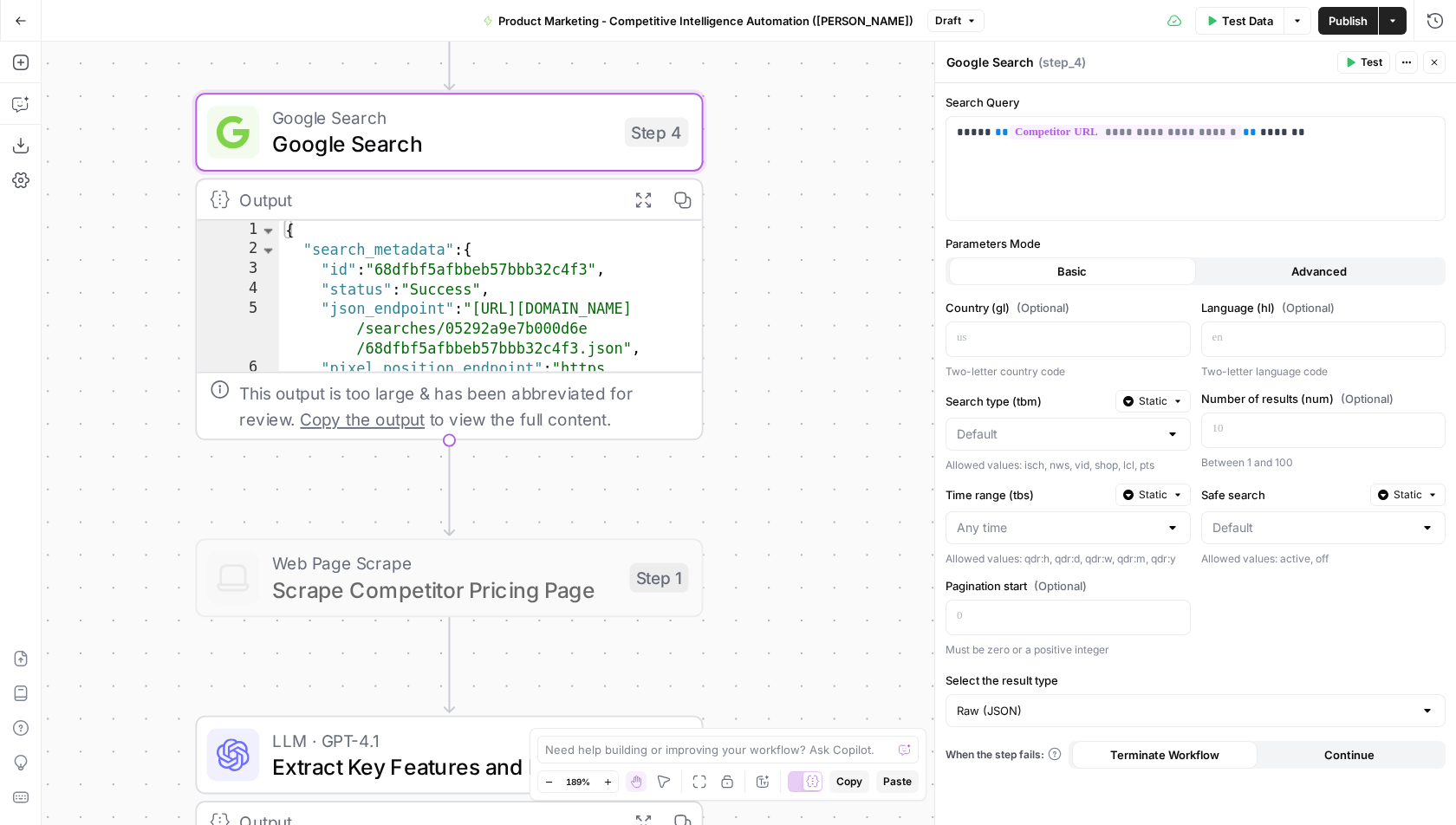
click at [1365, 19] on span "Publish" at bounding box center [1349, 21] width 39 height 18
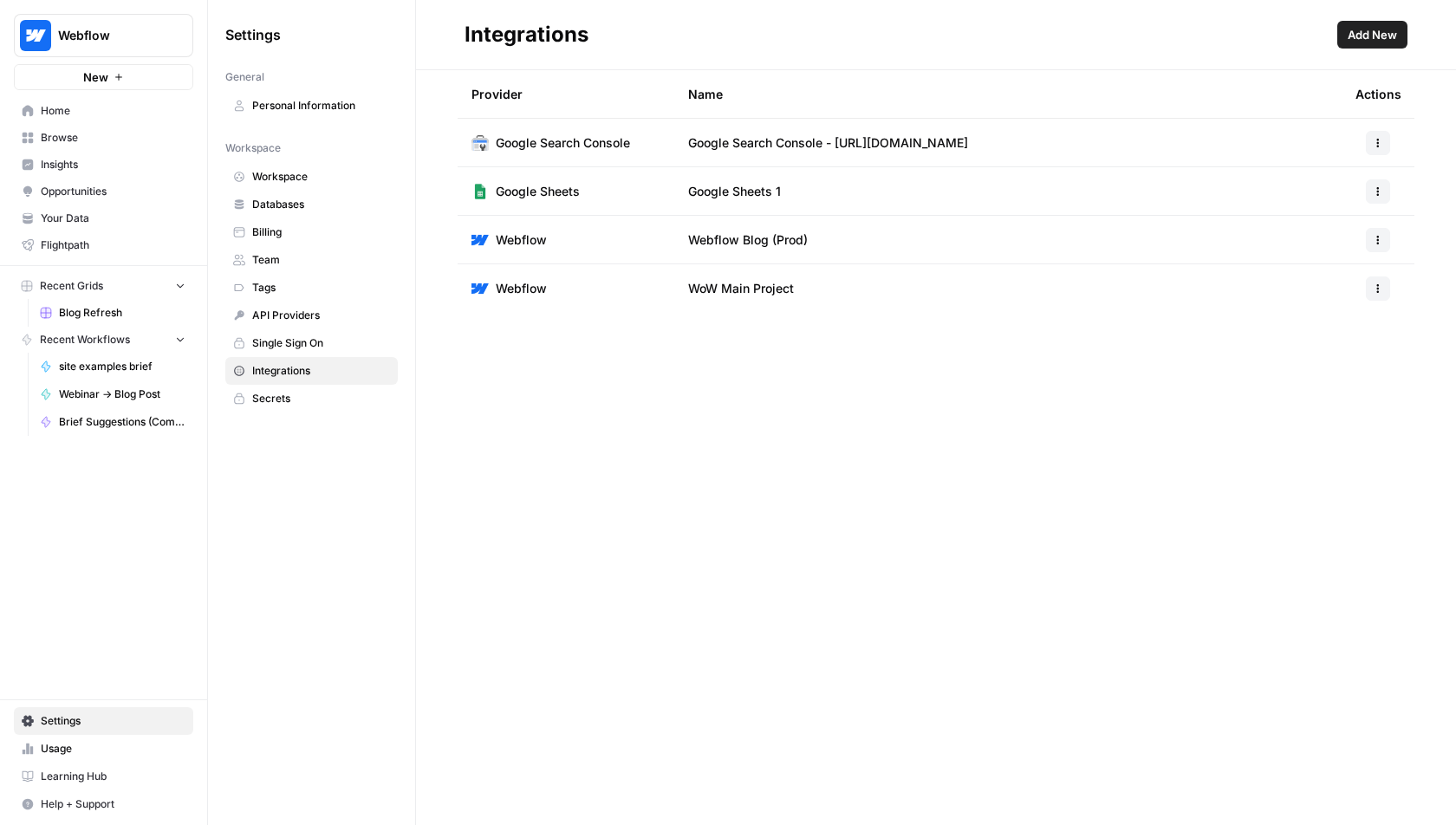
click at [54, 41] on button "Webflow" at bounding box center [104, 35] width 179 height 43
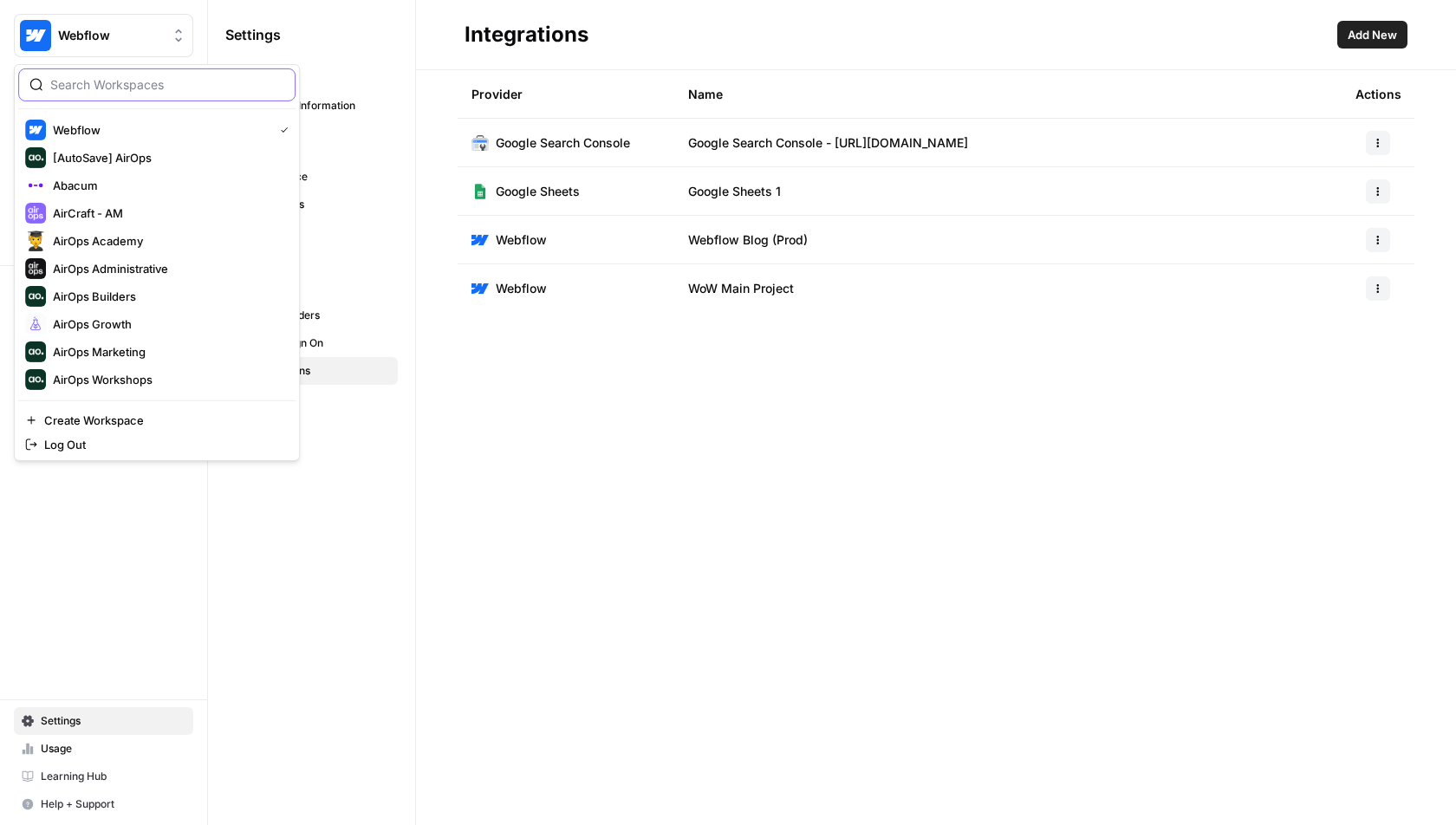
click at [142, 86] on input "search" at bounding box center [168, 85] width 234 height 18
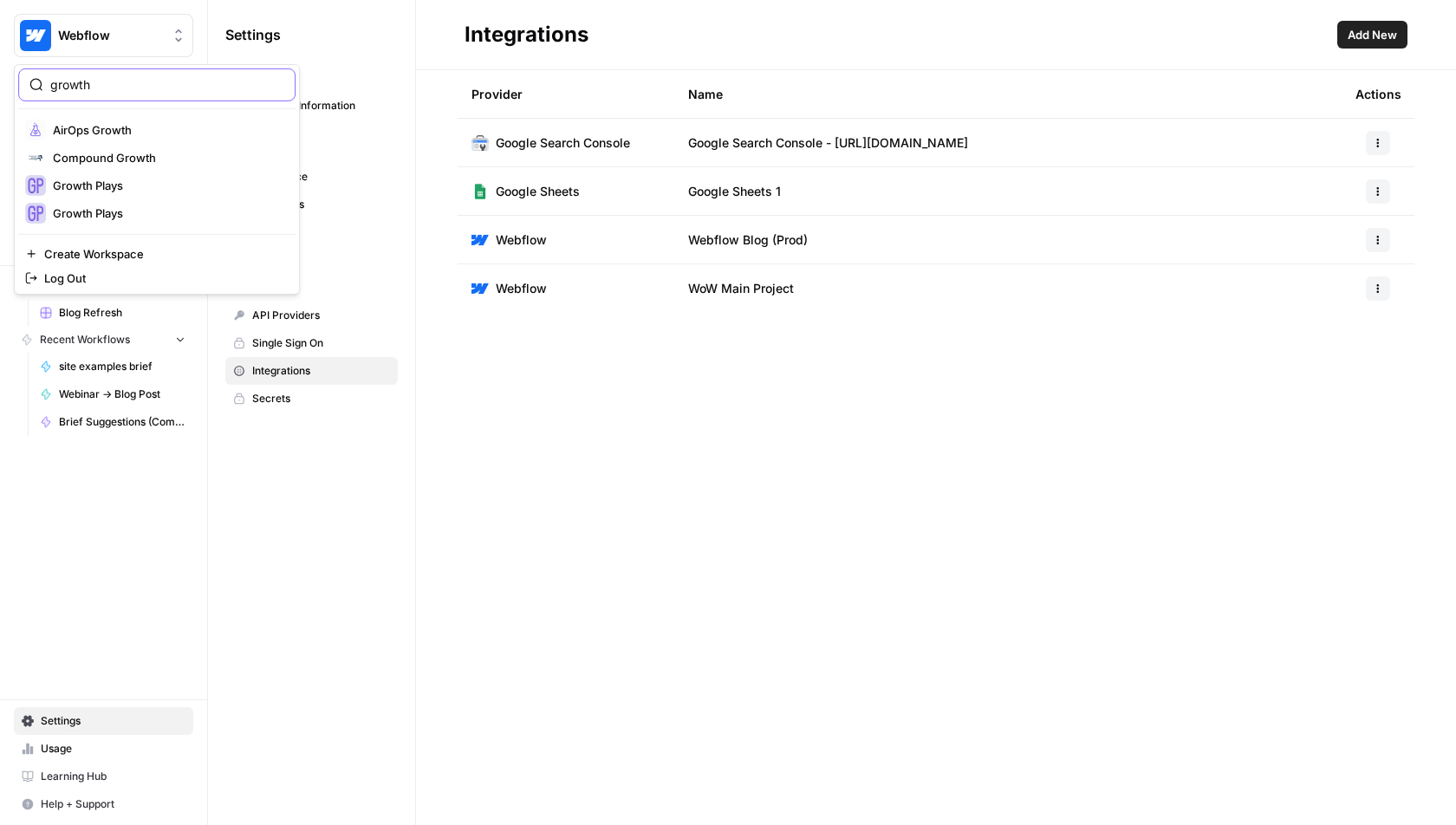
type input "growth"
click at [124, 131] on span "AirOps Growth" at bounding box center [168, 130] width 229 height 18
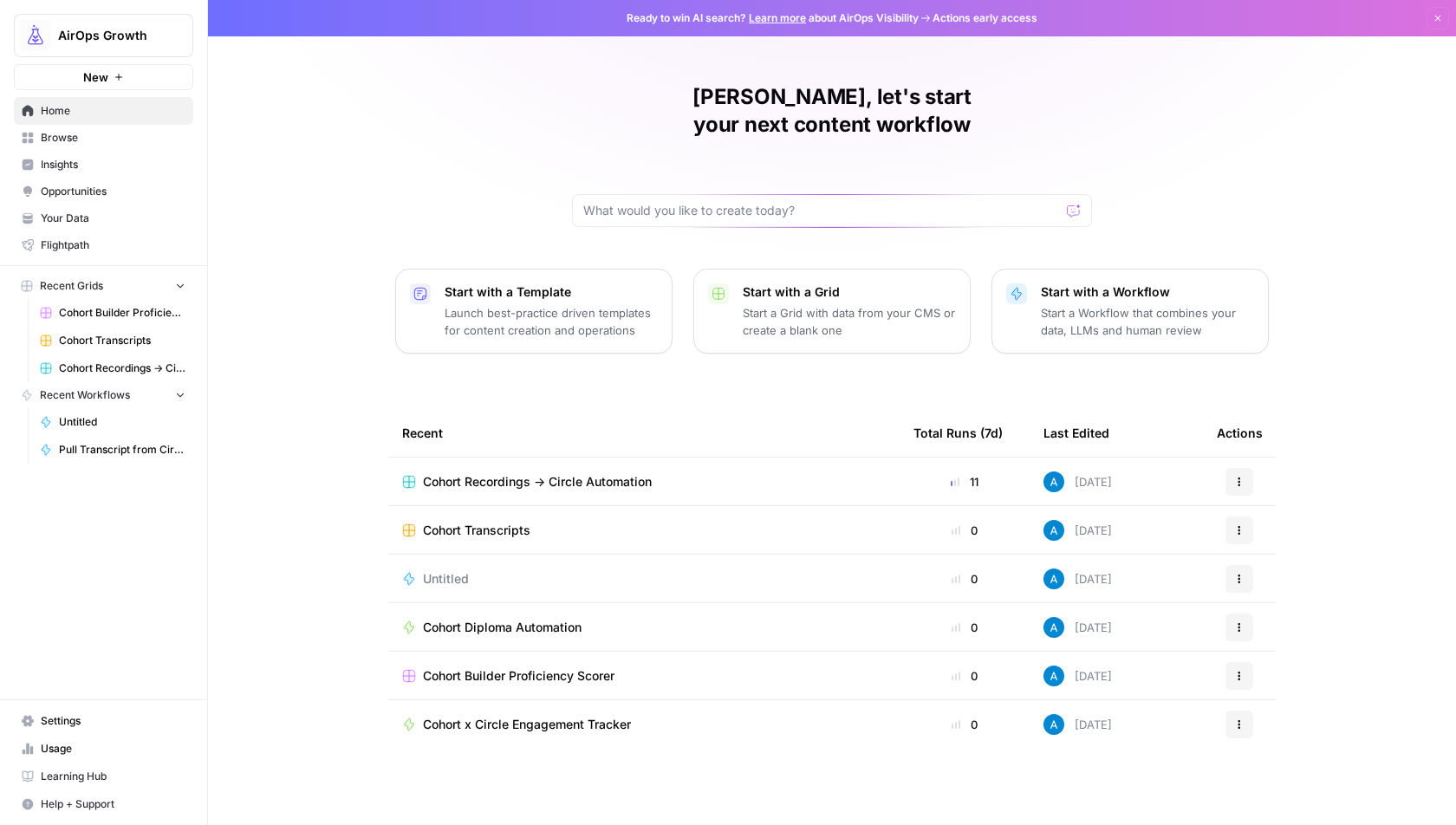
click at [560, 473] on span "Cohort Recordings -> Circle Automation" at bounding box center [538, 482] width 229 height 18
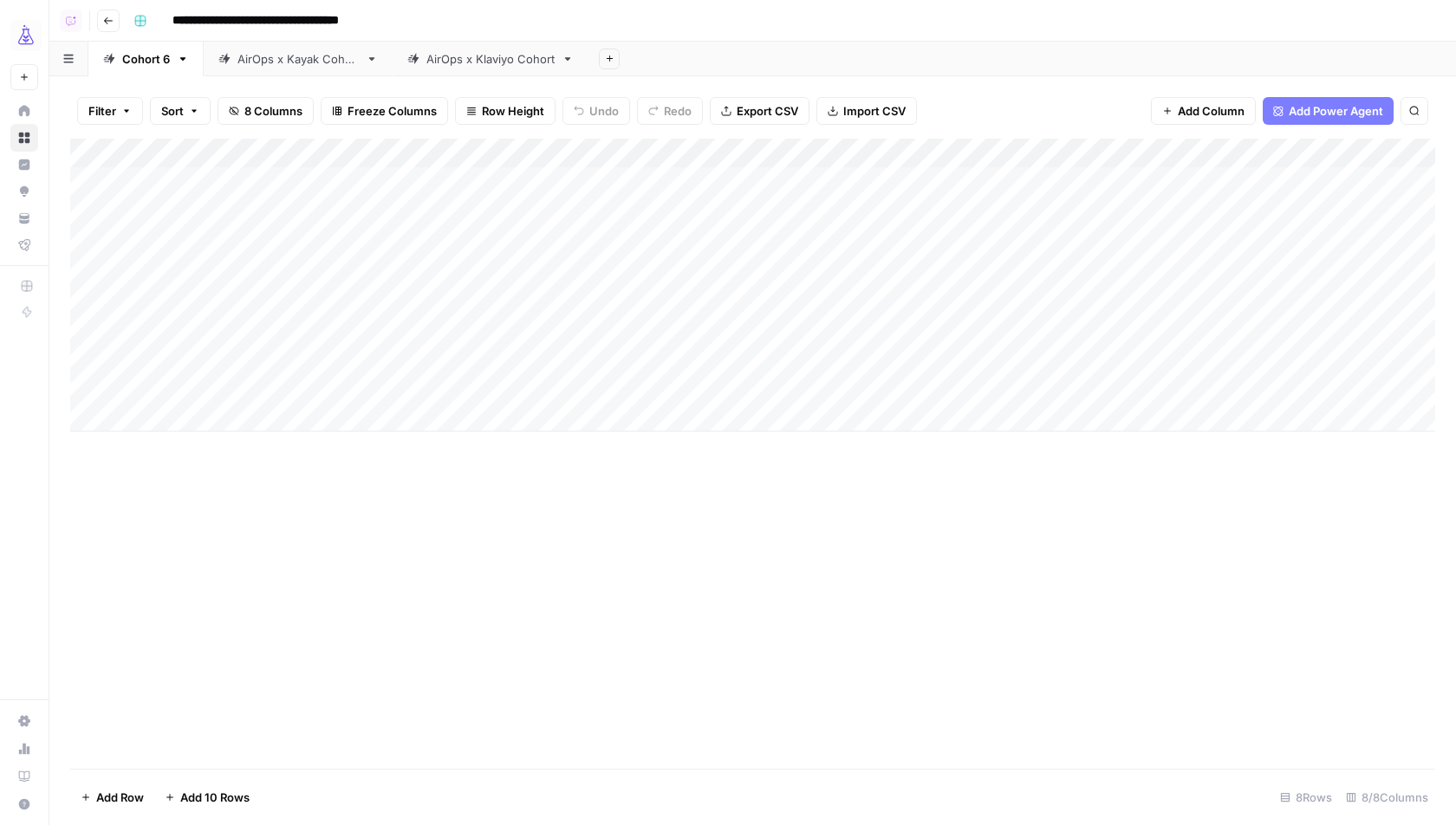
click at [302, 57] on div "AirOps x Kayak Cohort" at bounding box center [298, 59] width 122 height 18
click at [840, 357] on div "Add Column" at bounding box center [752, 270] width 1365 height 263
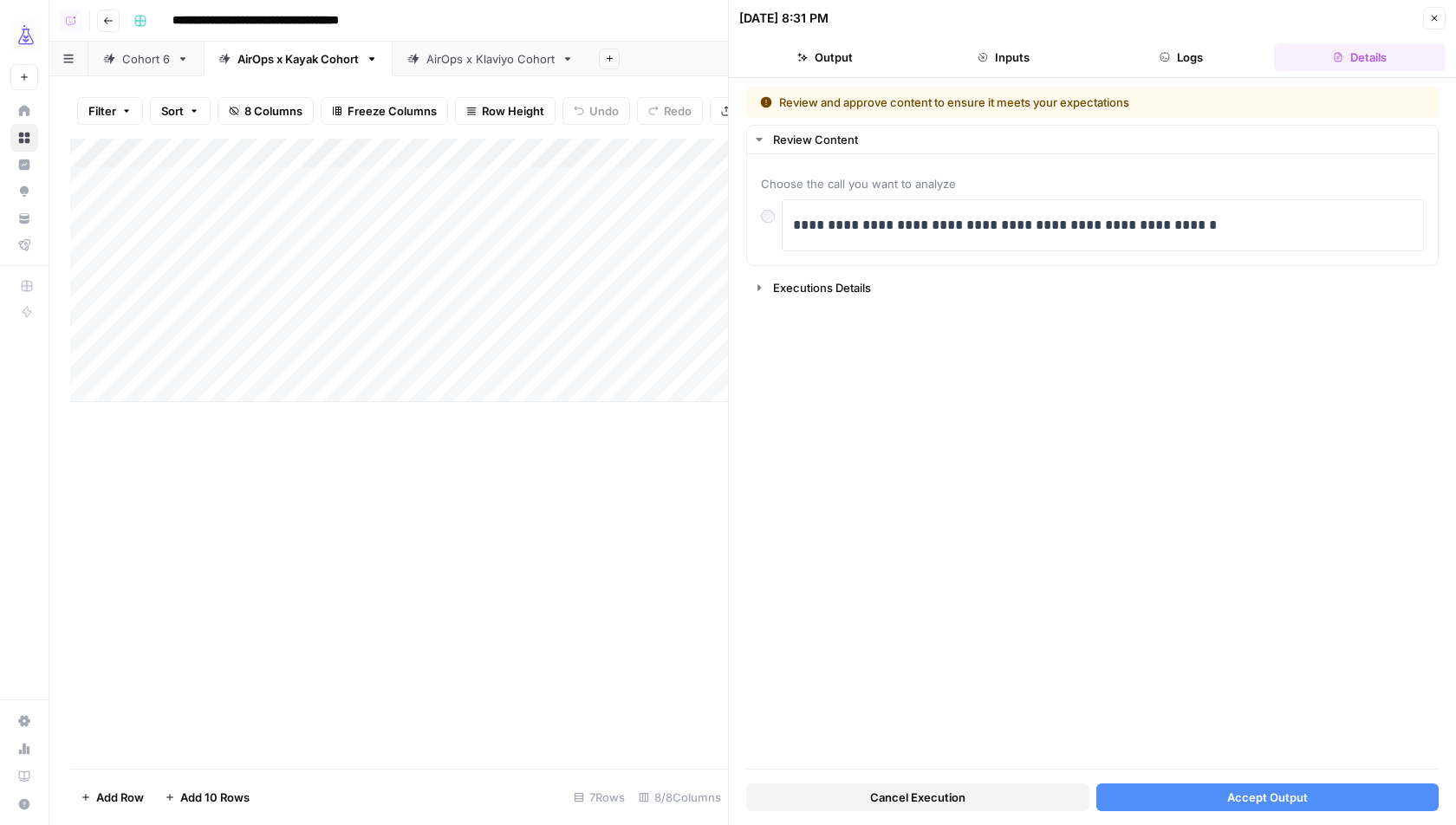
click at [1180, 797] on button "Accept Output" at bounding box center [1268, 797] width 343 height 28
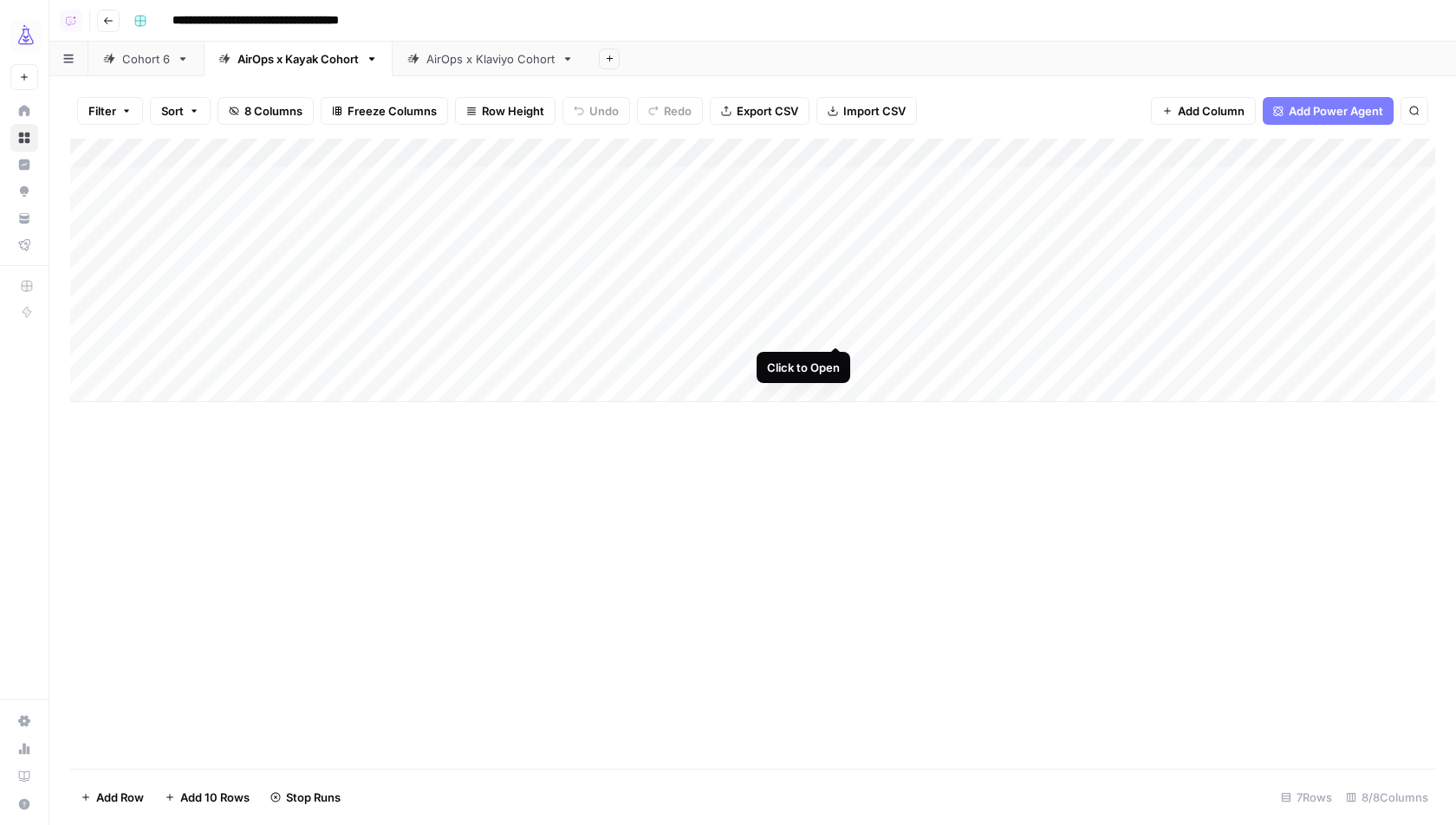
click at [840, 324] on div "Add Column" at bounding box center [752, 270] width 1365 height 263
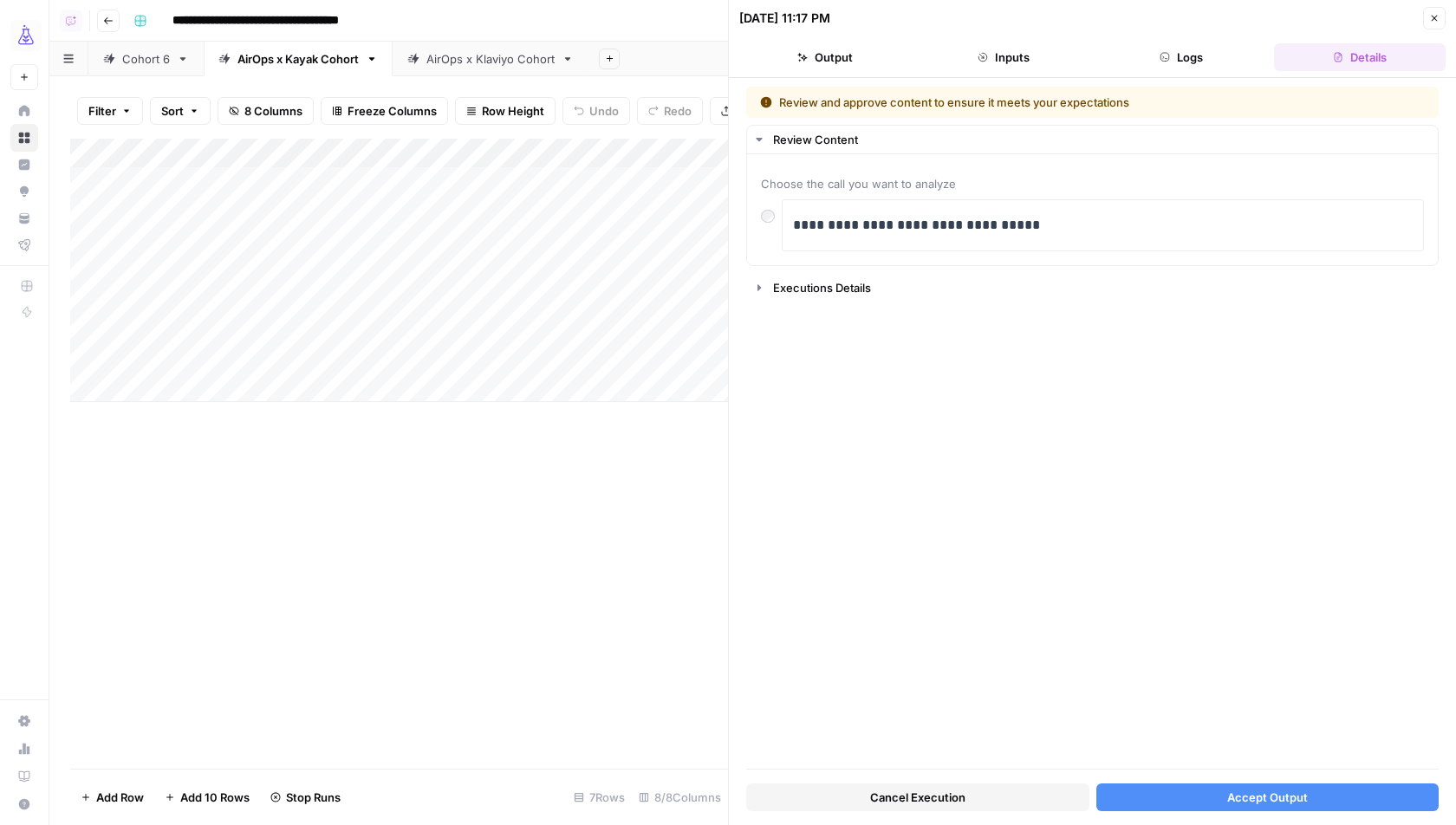
click at [1436, 17] on icon "button" at bounding box center [1435, 19] width 11 height 11
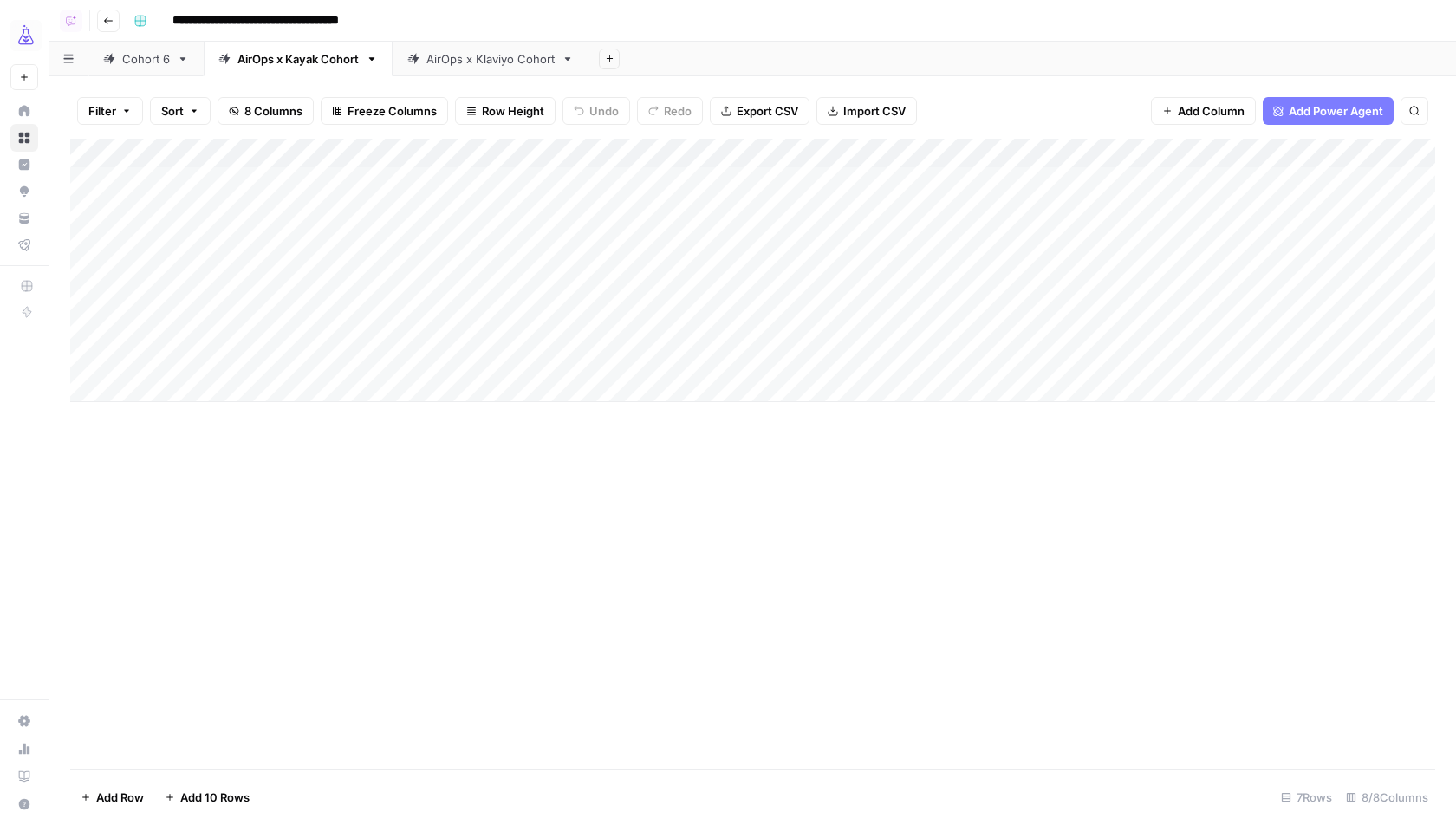
click at [840, 326] on div "Add Column" at bounding box center [752, 270] width 1365 height 263
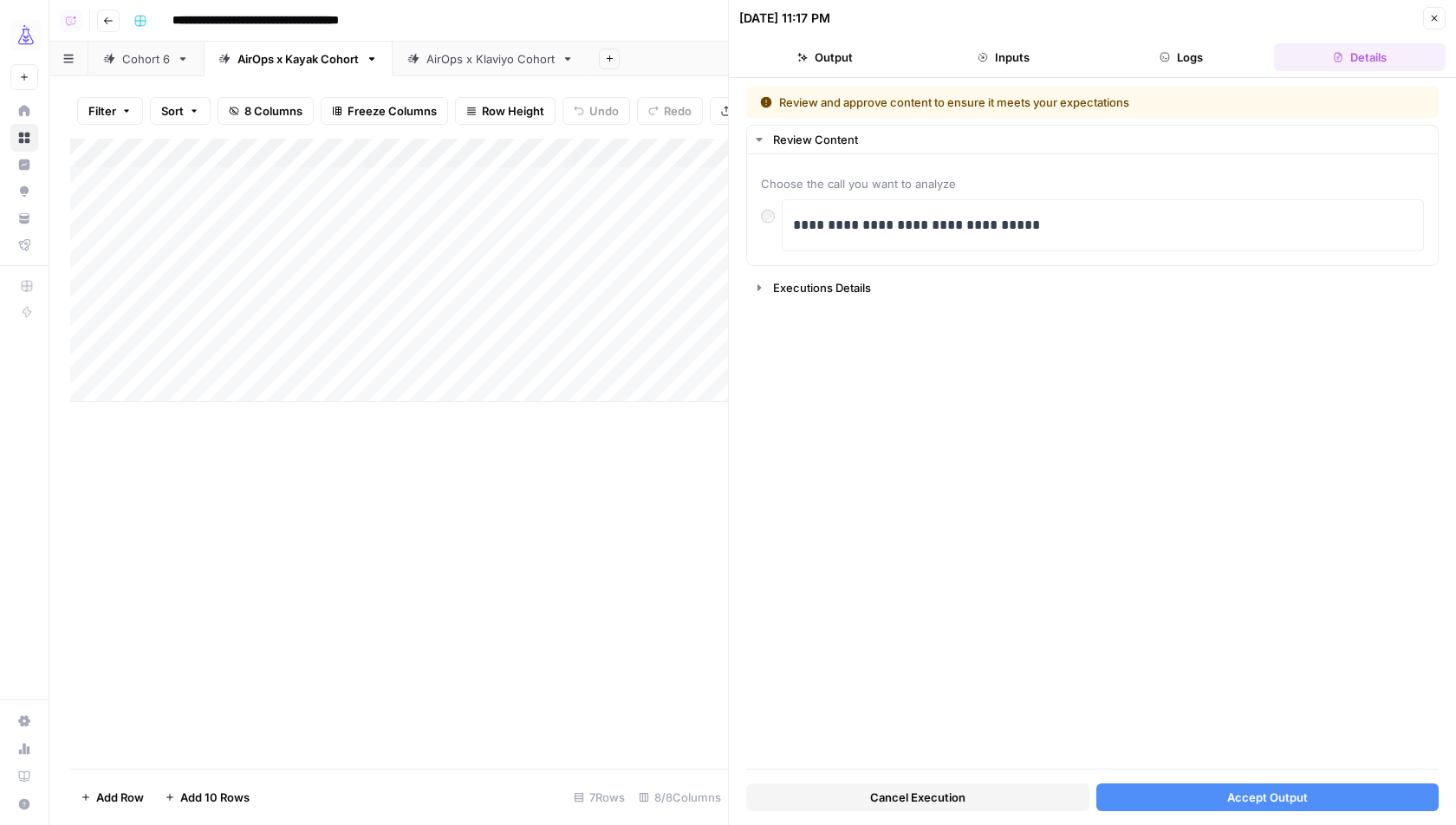
click at [964, 796] on span "Cancel Execution" at bounding box center [917, 798] width 95 height 18
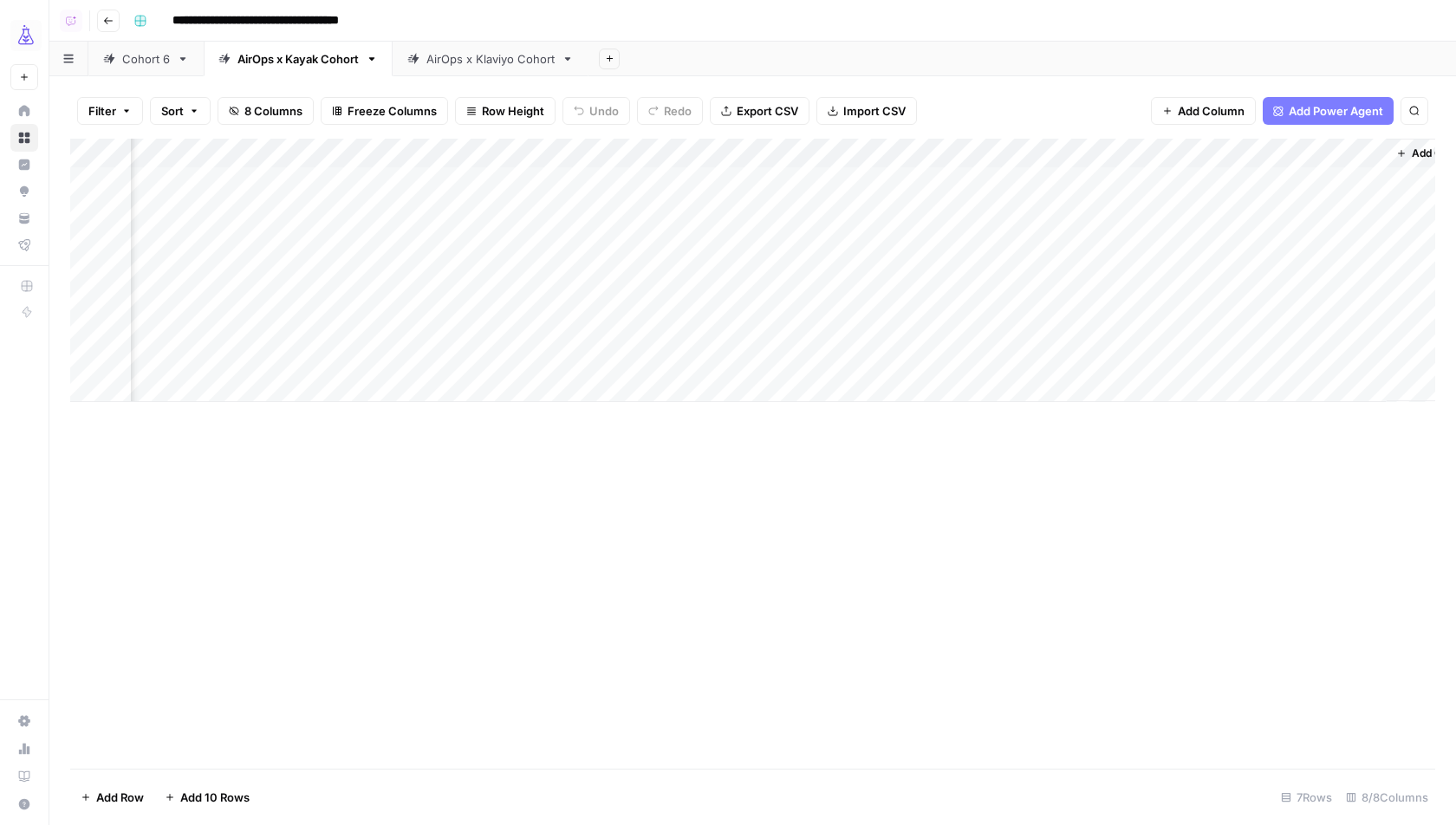
scroll to position [0, 293]
click at [500, 62] on div "AirOps x Klaviyo Cohort" at bounding box center [491, 59] width 129 height 18
click at [126, 53] on div "Cohort 6" at bounding box center [146, 59] width 48 height 18
click at [588, 384] on div "Add Column" at bounding box center [752, 285] width 1365 height 293
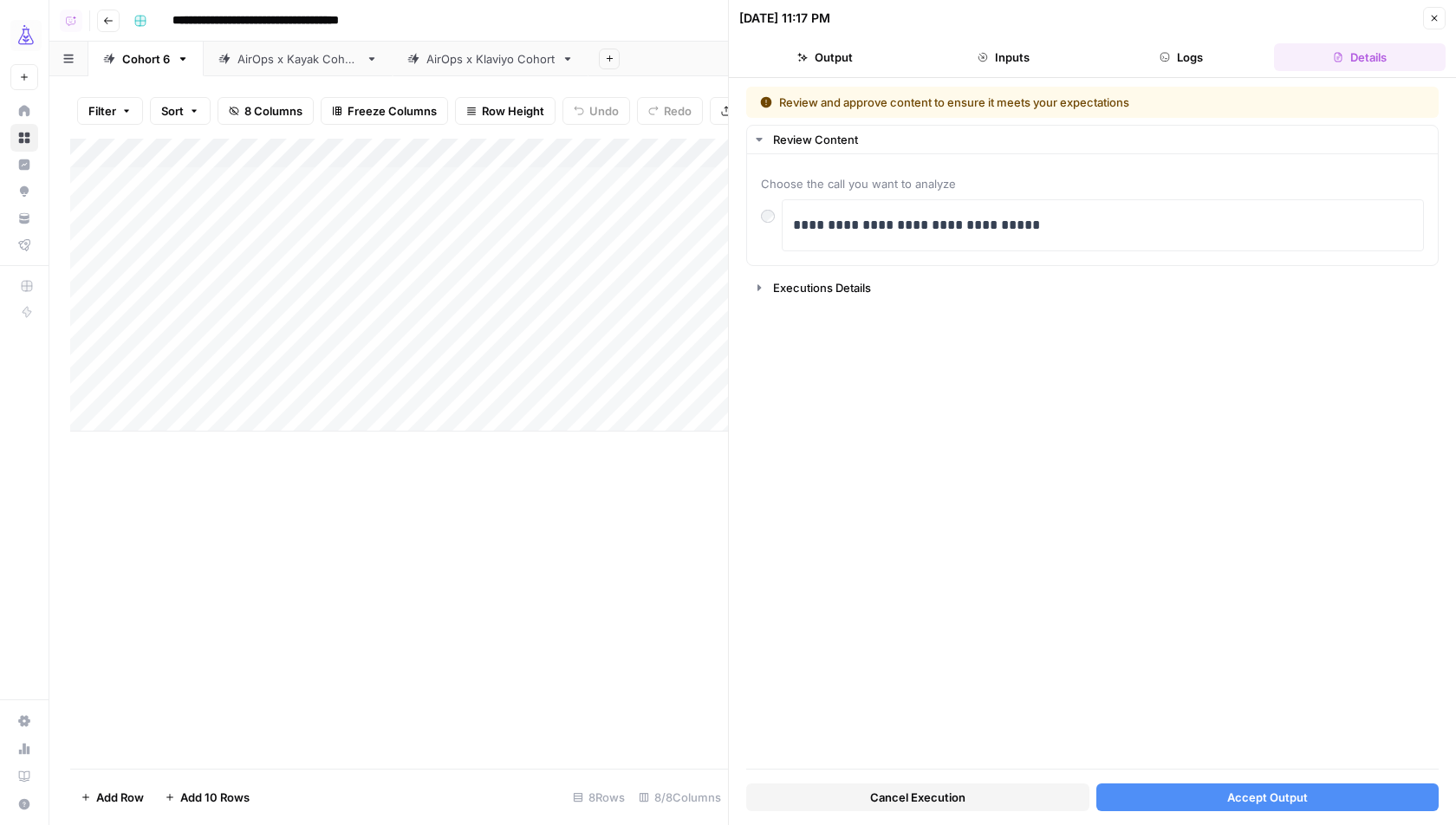
click at [935, 803] on span "Cancel Execution" at bounding box center [917, 798] width 95 height 18
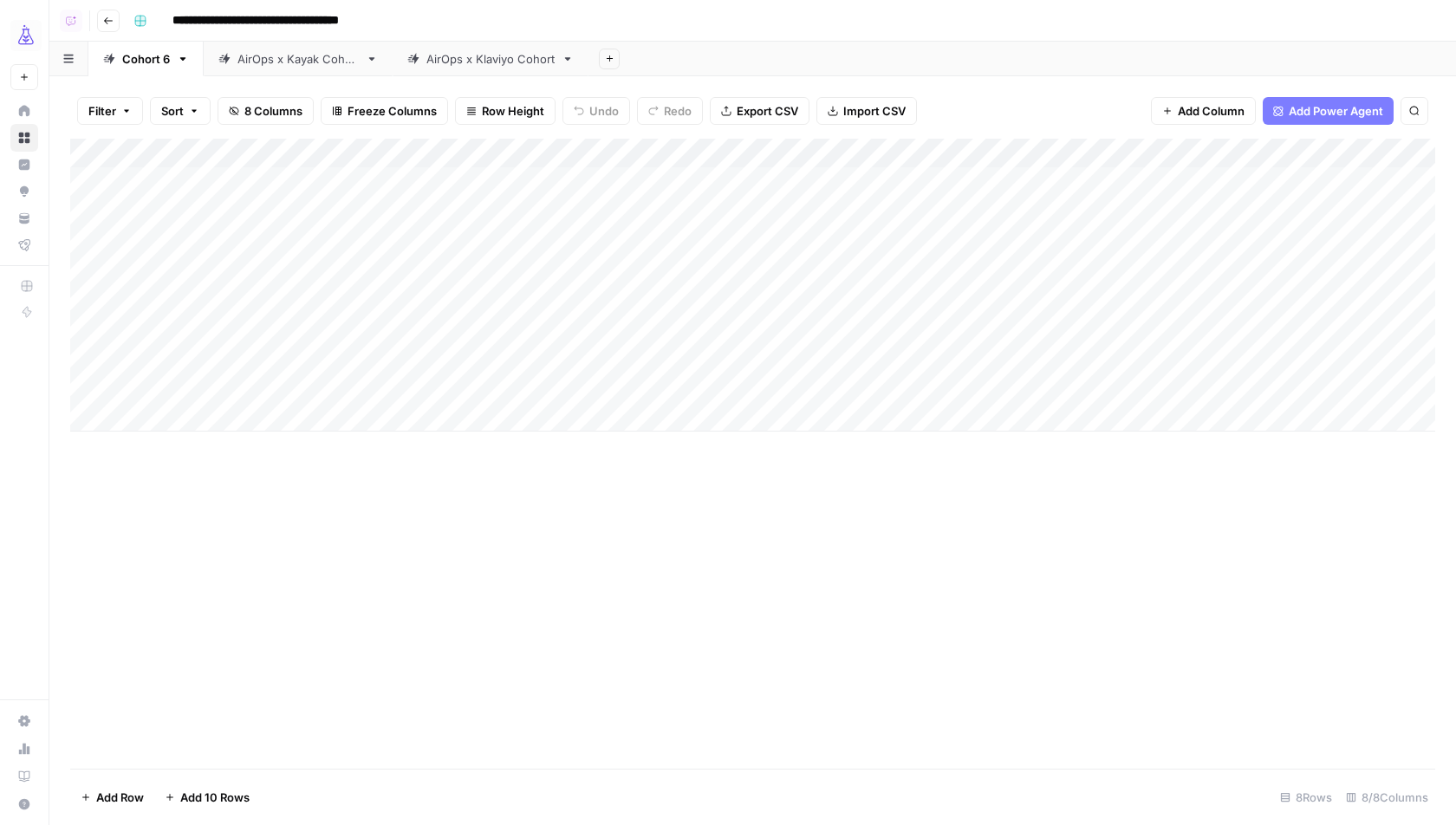
click at [696, 18] on div "**********" at bounding box center [783, 20] width 1312 height 28
